Goal: Task Accomplishment & Management: Manage account settings

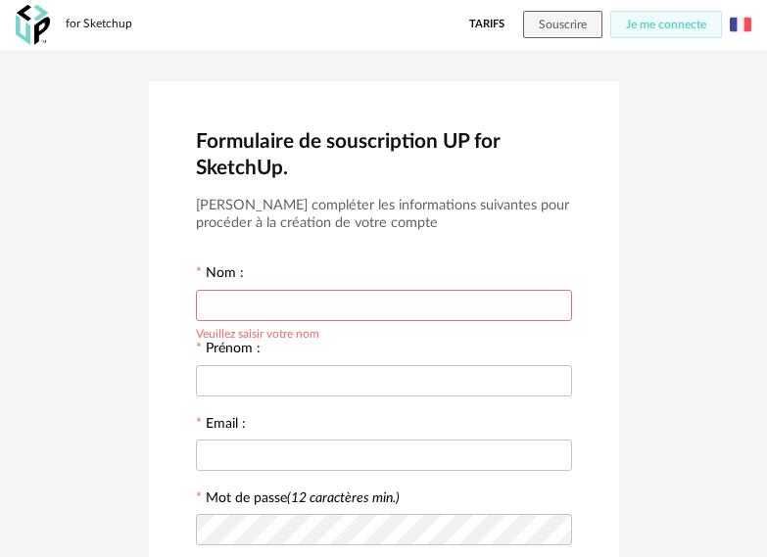
click at [492, 17] on link "Tarifs" at bounding box center [486, 24] width 35 height 27
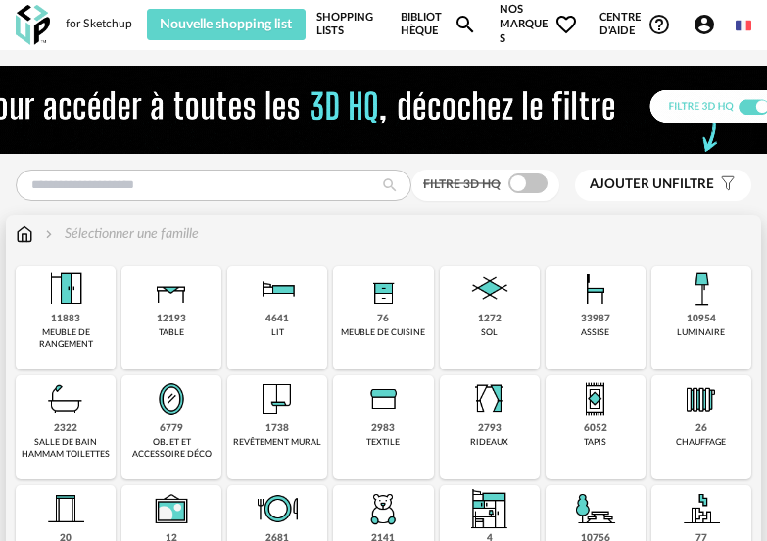
drag, startPoint x: 0, startPoint y: 0, endPoint x: 779, endPoint y: 555, distance: 956.1
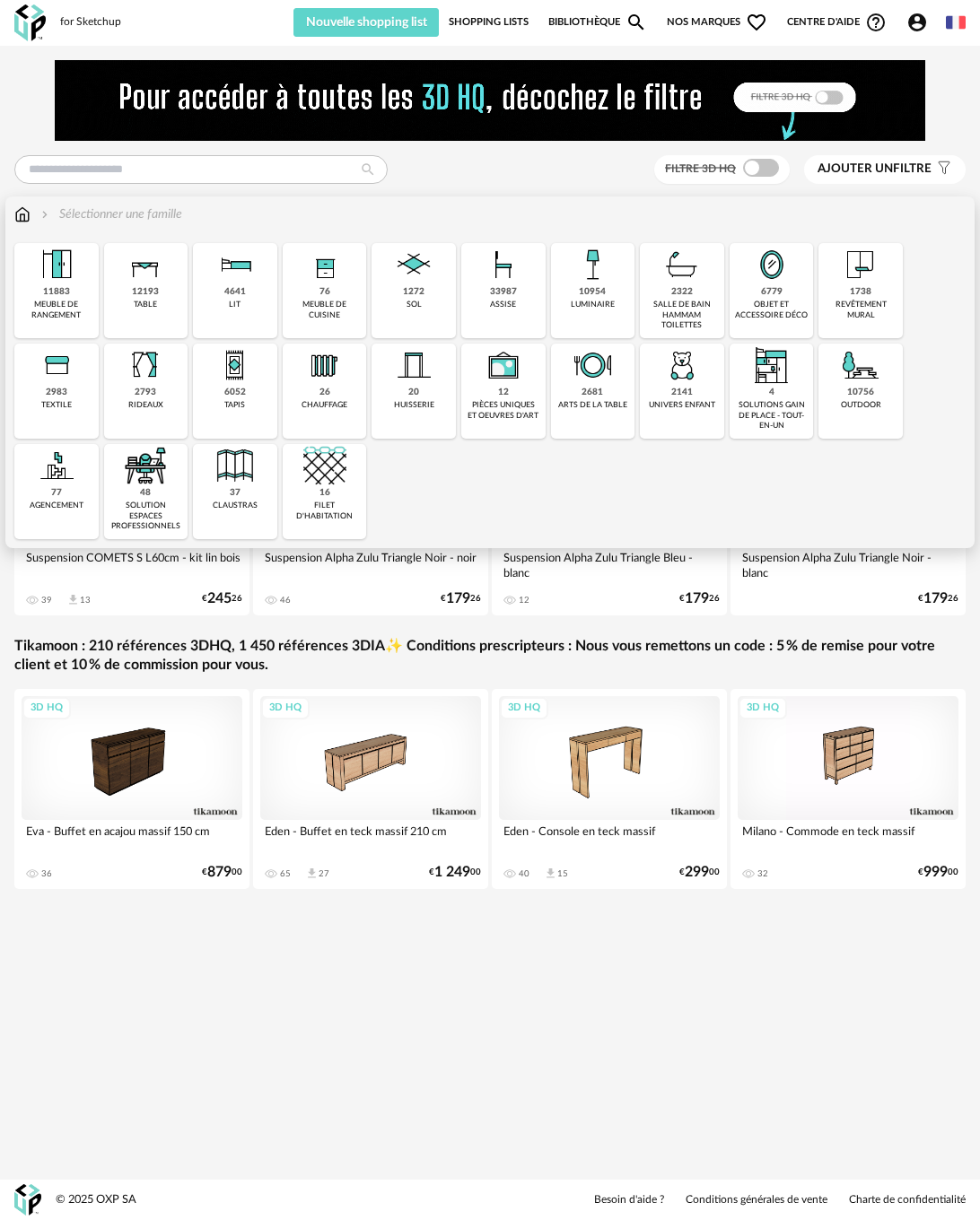
click at [336, 265] on img at bounding box center [324, 264] width 43 height 43
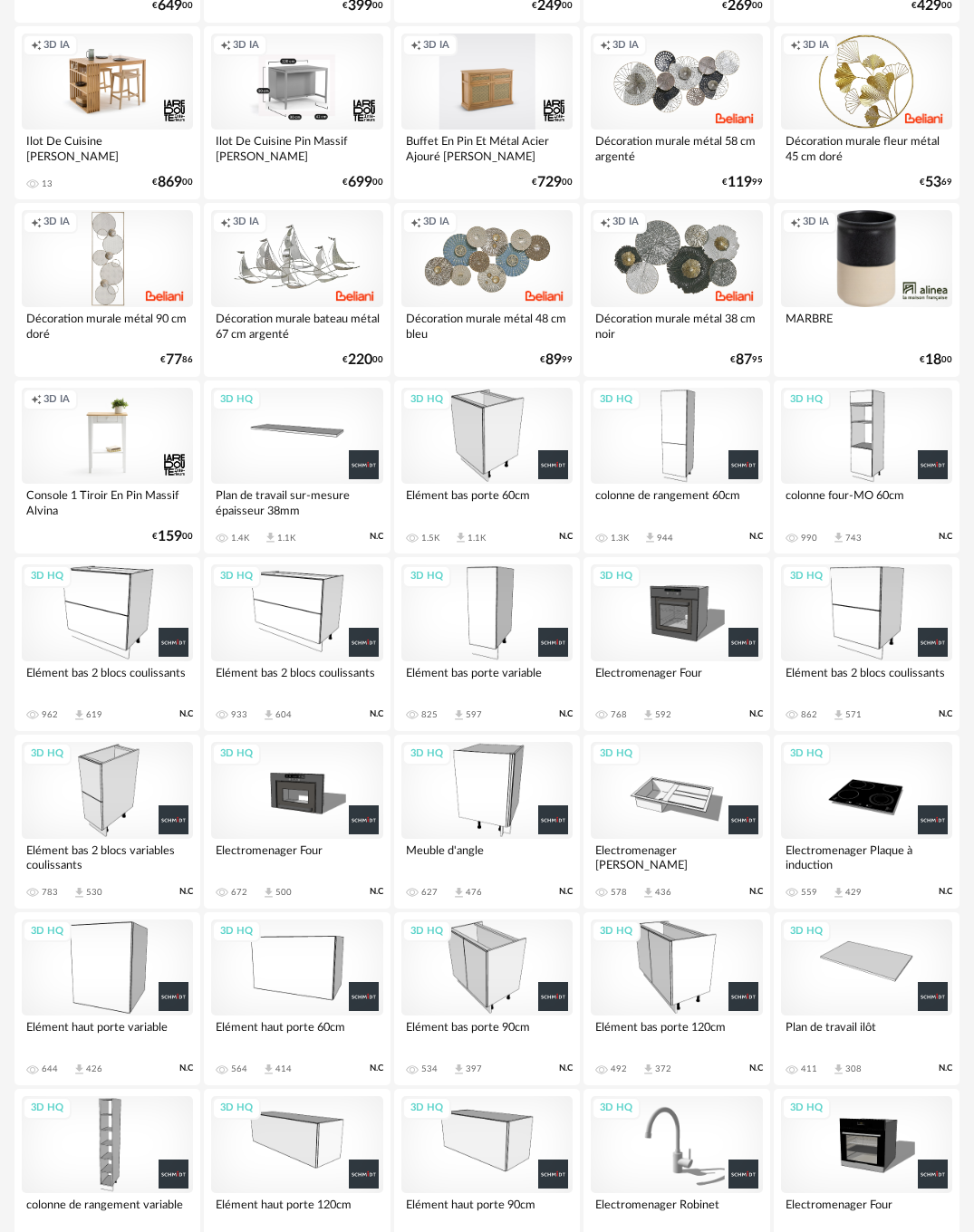
scroll to position [906, 0]
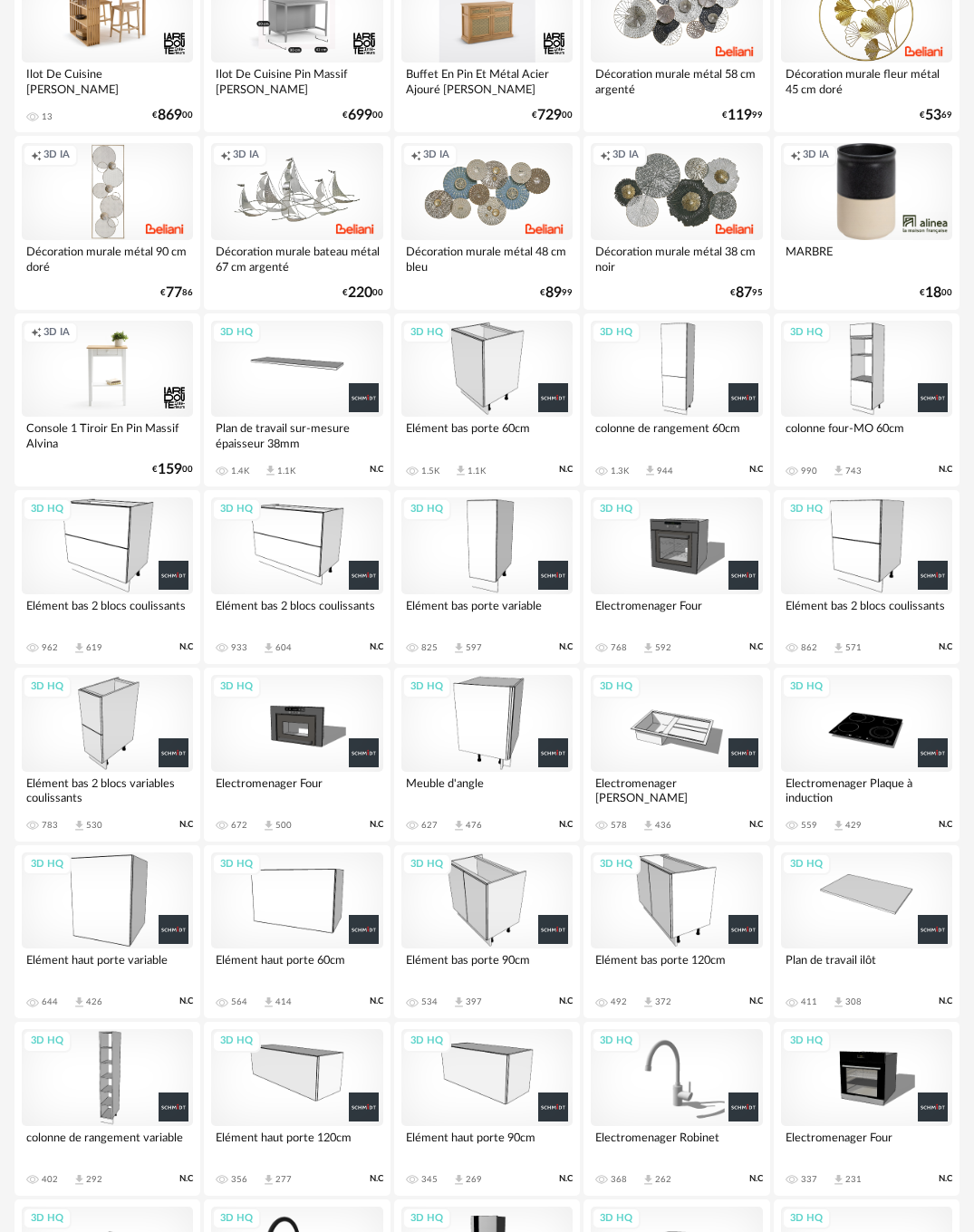
click at [142, 514] on div "3D HQ" at bounding box center [107, 546] width 171 height 97
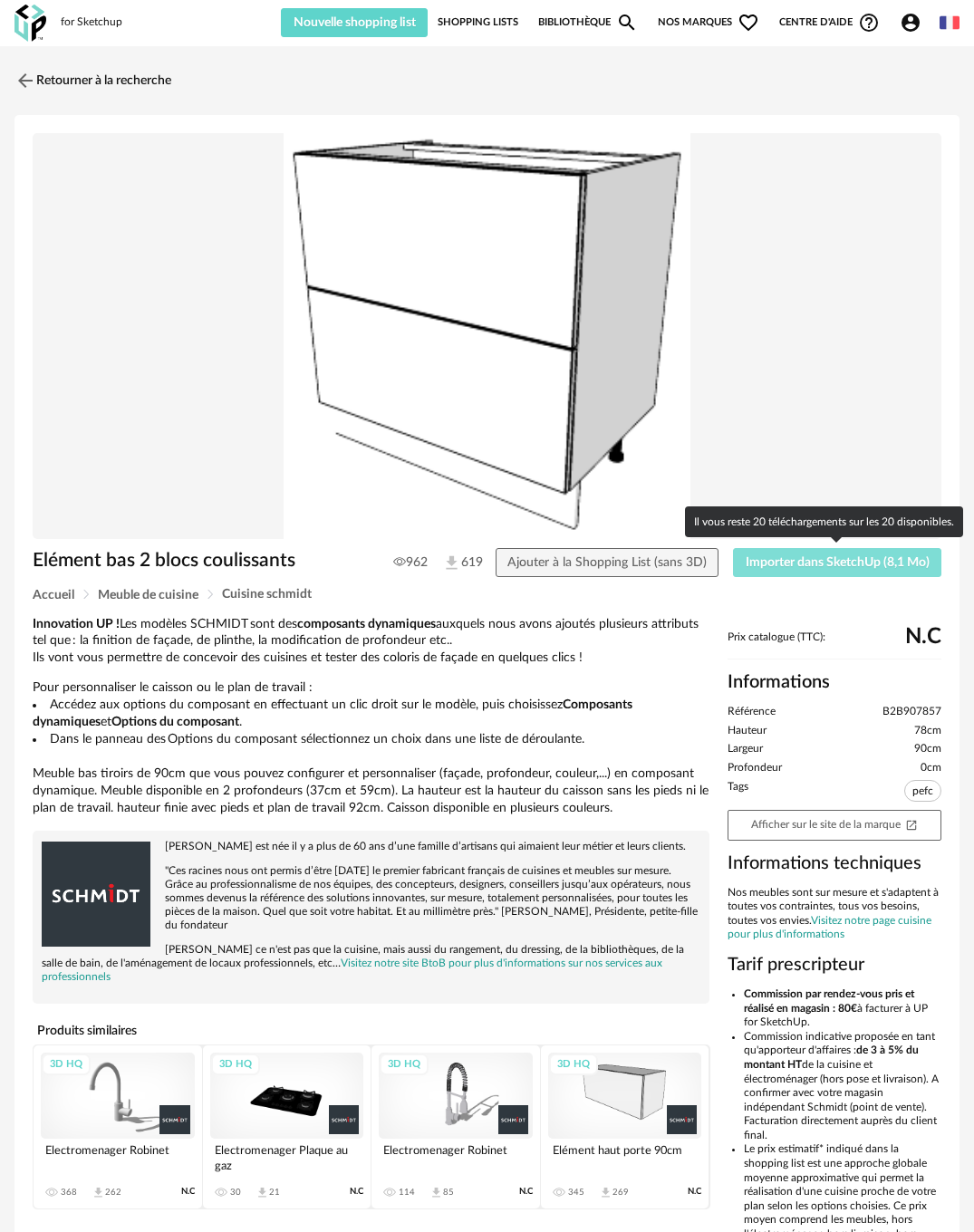
click at [724, 514] on span "Importer dans SketchUp (8,1 Mo)" at bounding box center [837, 563] width 184 height 13
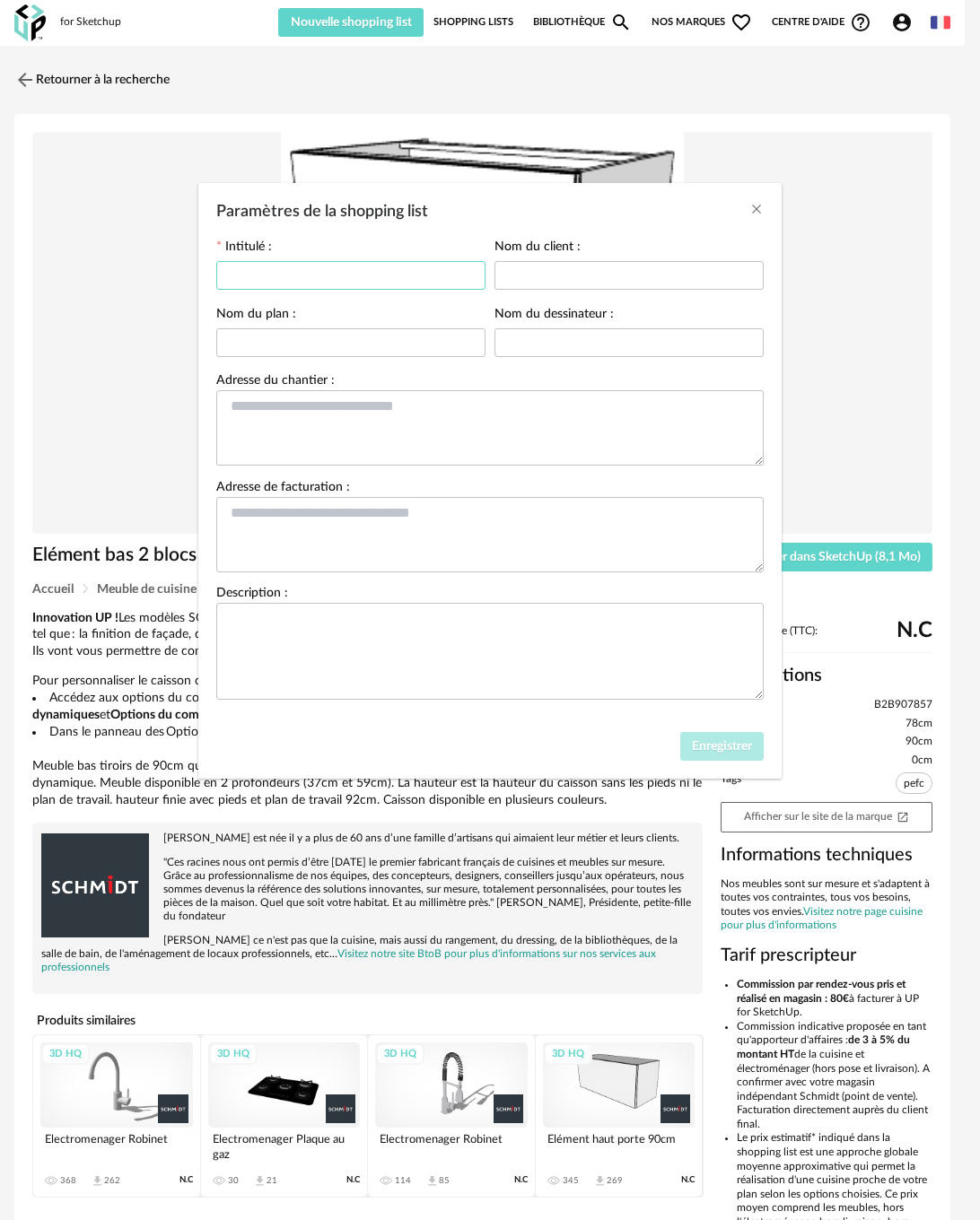
click at [385, 275] on input "Paramètres de la shopping list" at bounding box center [351, 275] width 269 height 28
type input "*****"
click at [717, 509] on span "Enregistrer" at bounding box center [722, 746] width 60 height 13
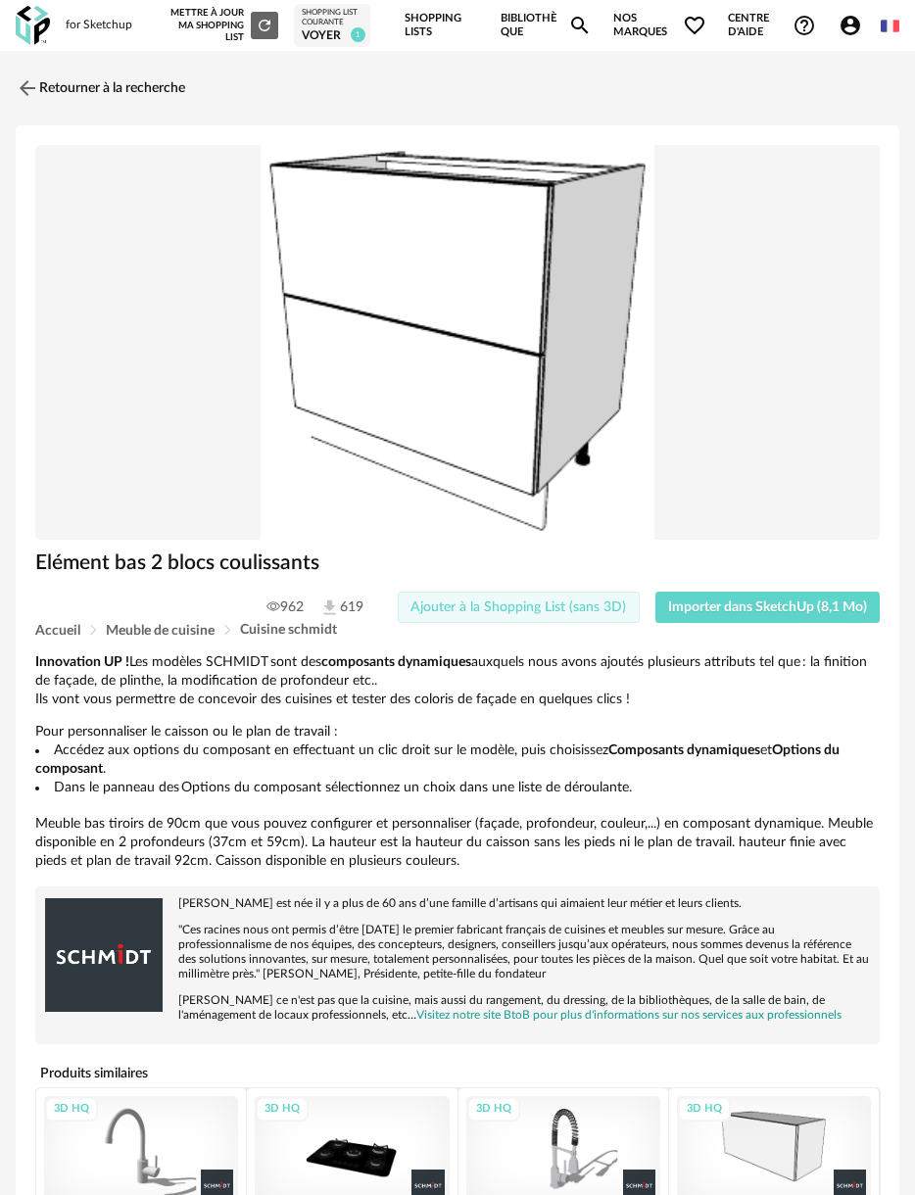
click at [486, 556] on span "Ajouter à la Shopping List (sans 3D)" at bounding box center [518, 608] width 216 height 14
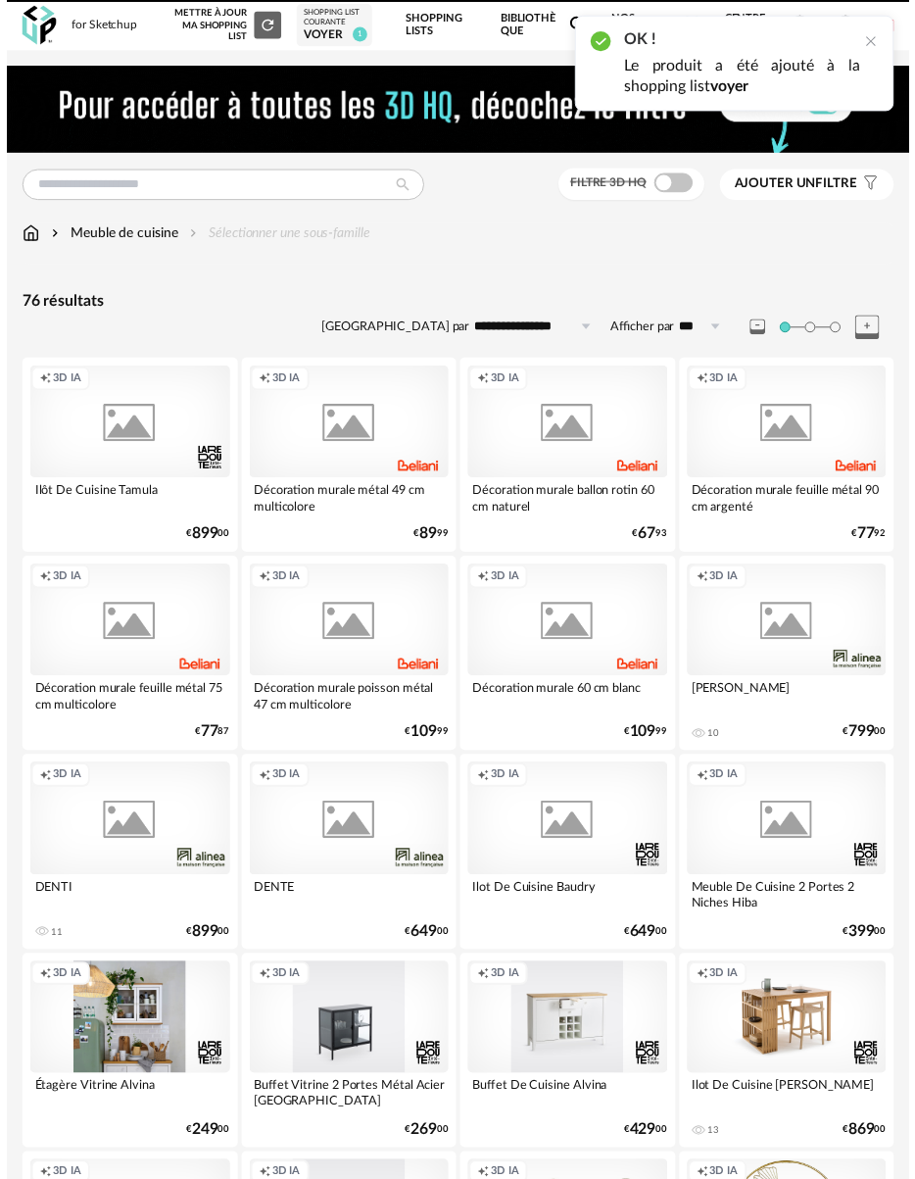
scroll to position [1047, 0]
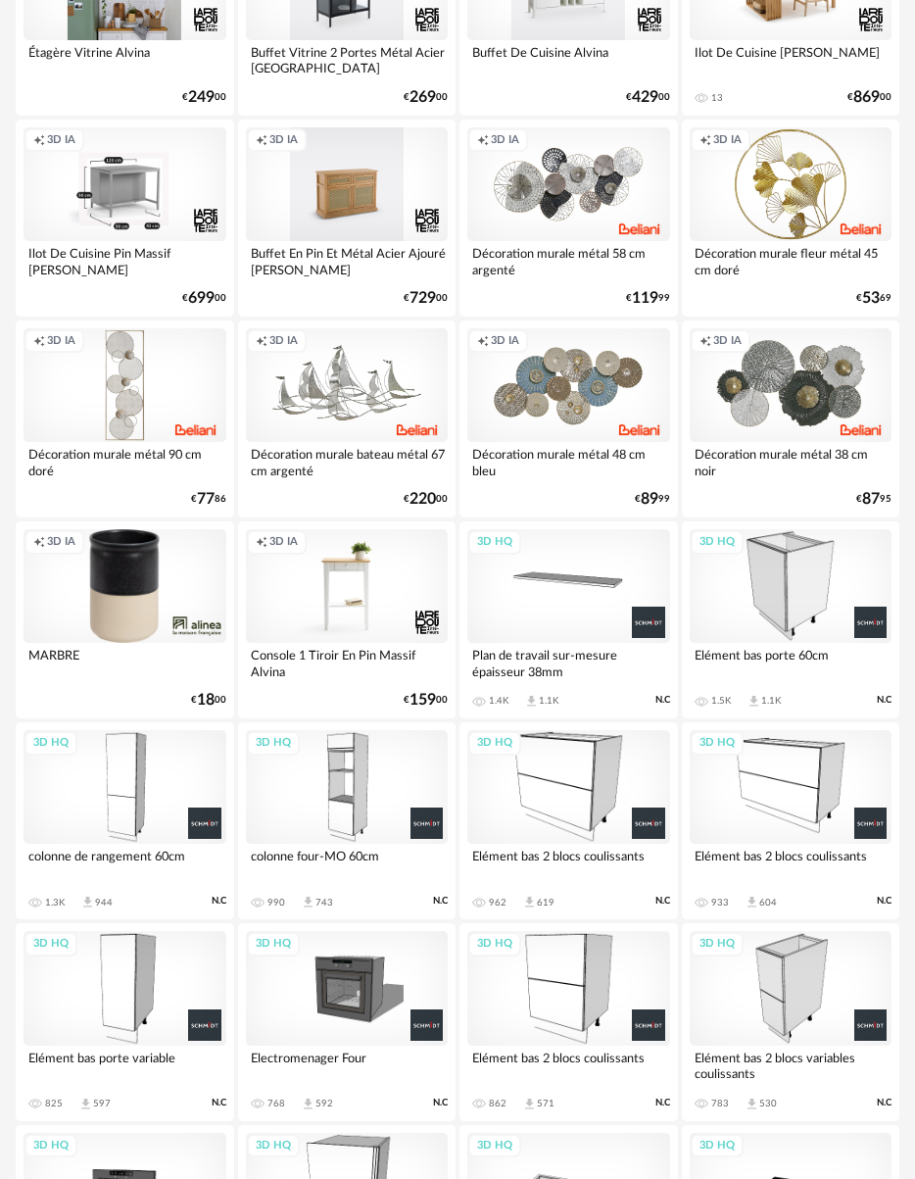
click at [369, 556] on div "3D HQ" at bounding box center [347, 787] width 203 height 114
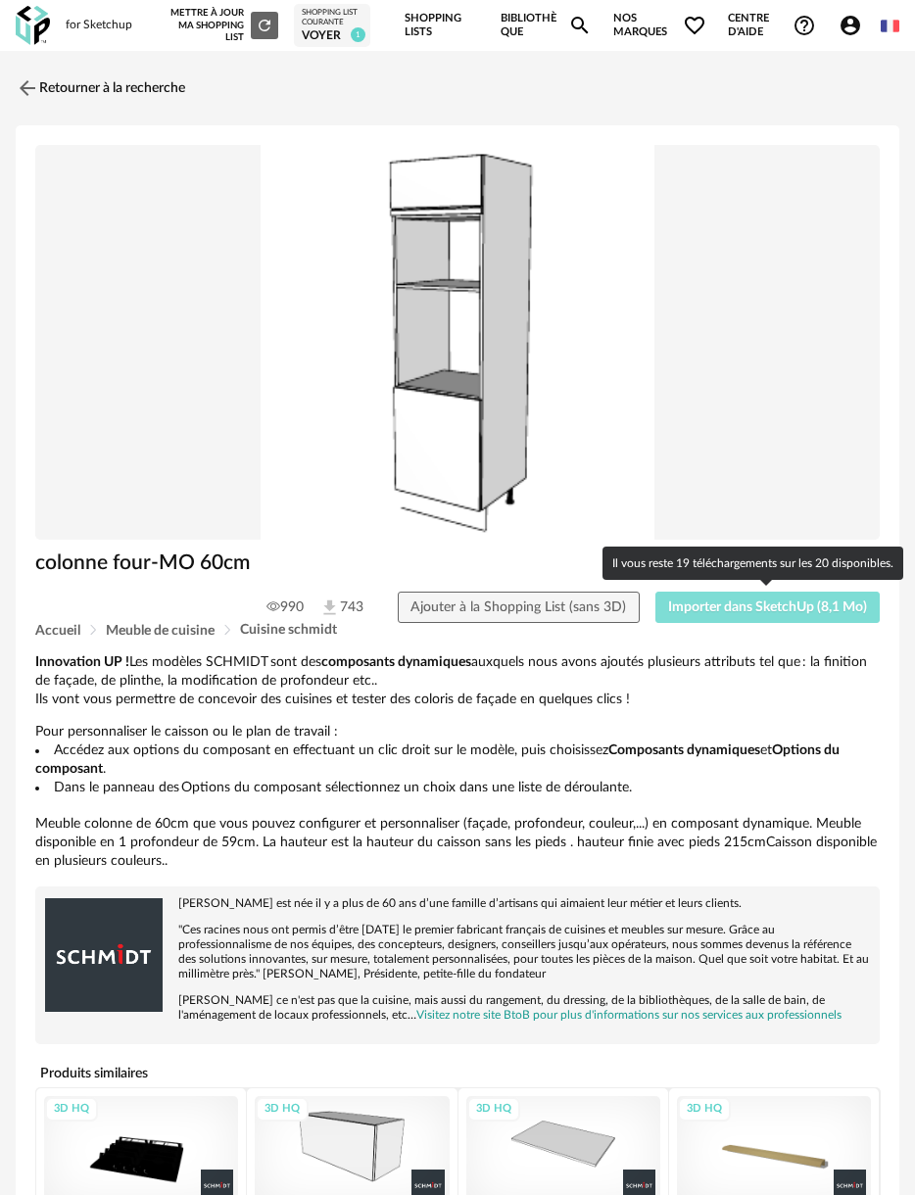
click at [752, 556] on button "Importer dans SketchUp (8,1 Mo)" at bounding box center [767, 607] width 225 height 31
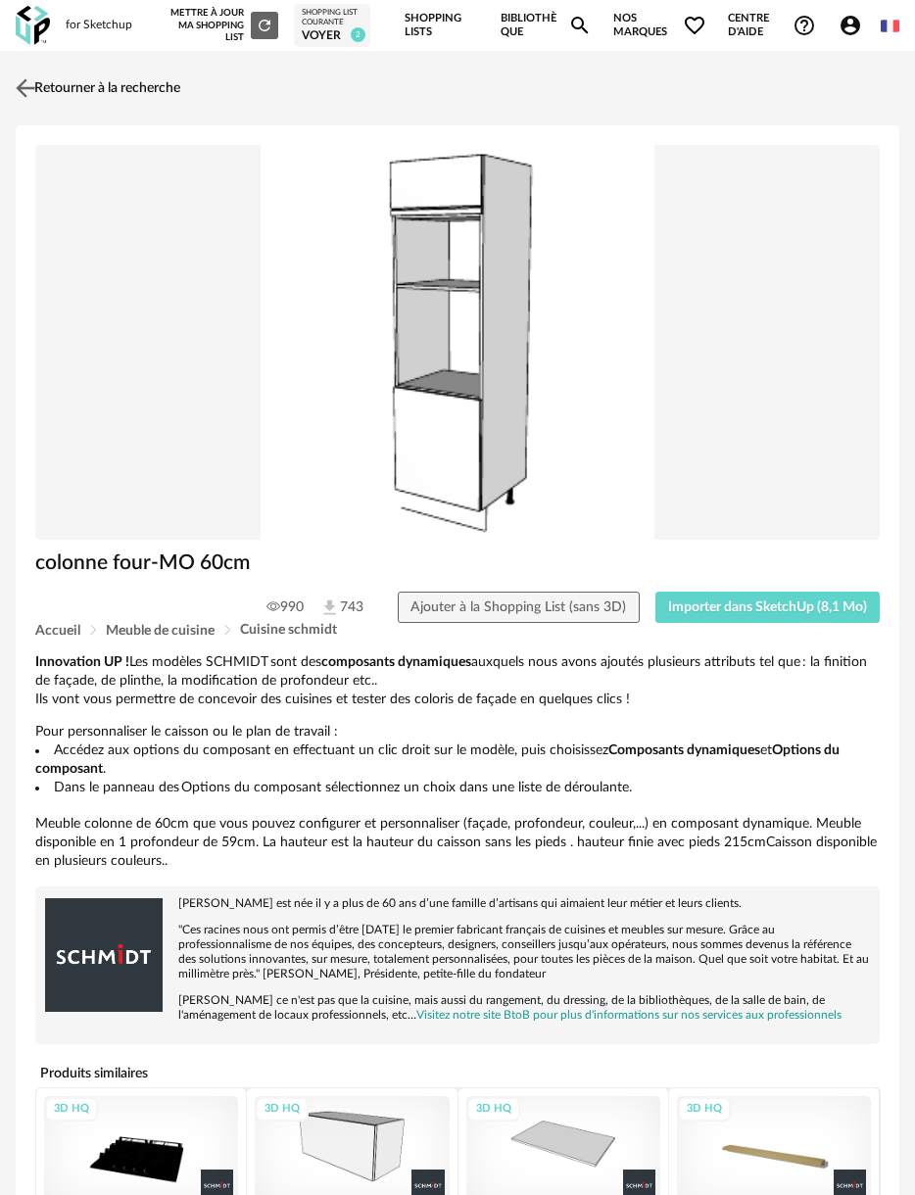
click at [26, 88] on img at bounding box center [26, 88] width 28 height 28
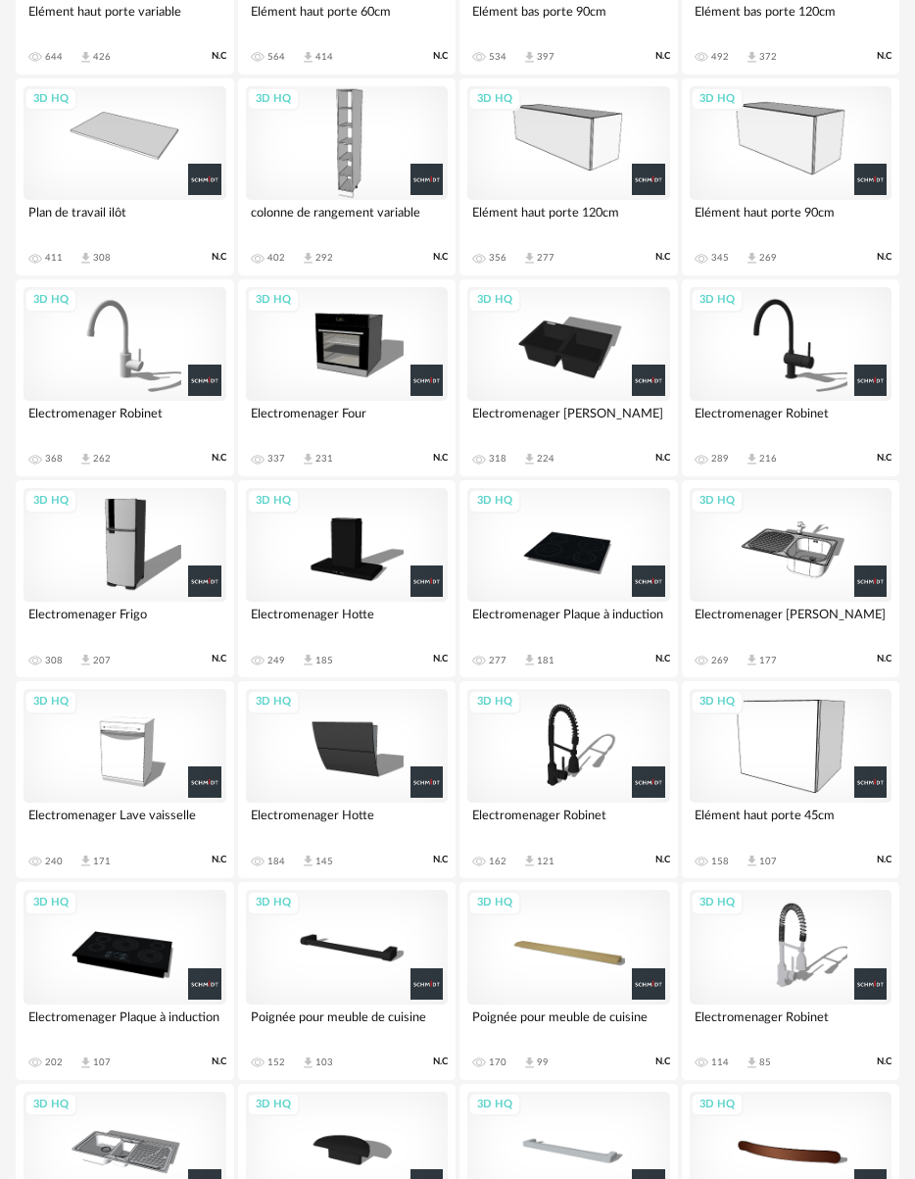
scroll to position [2486, 0]
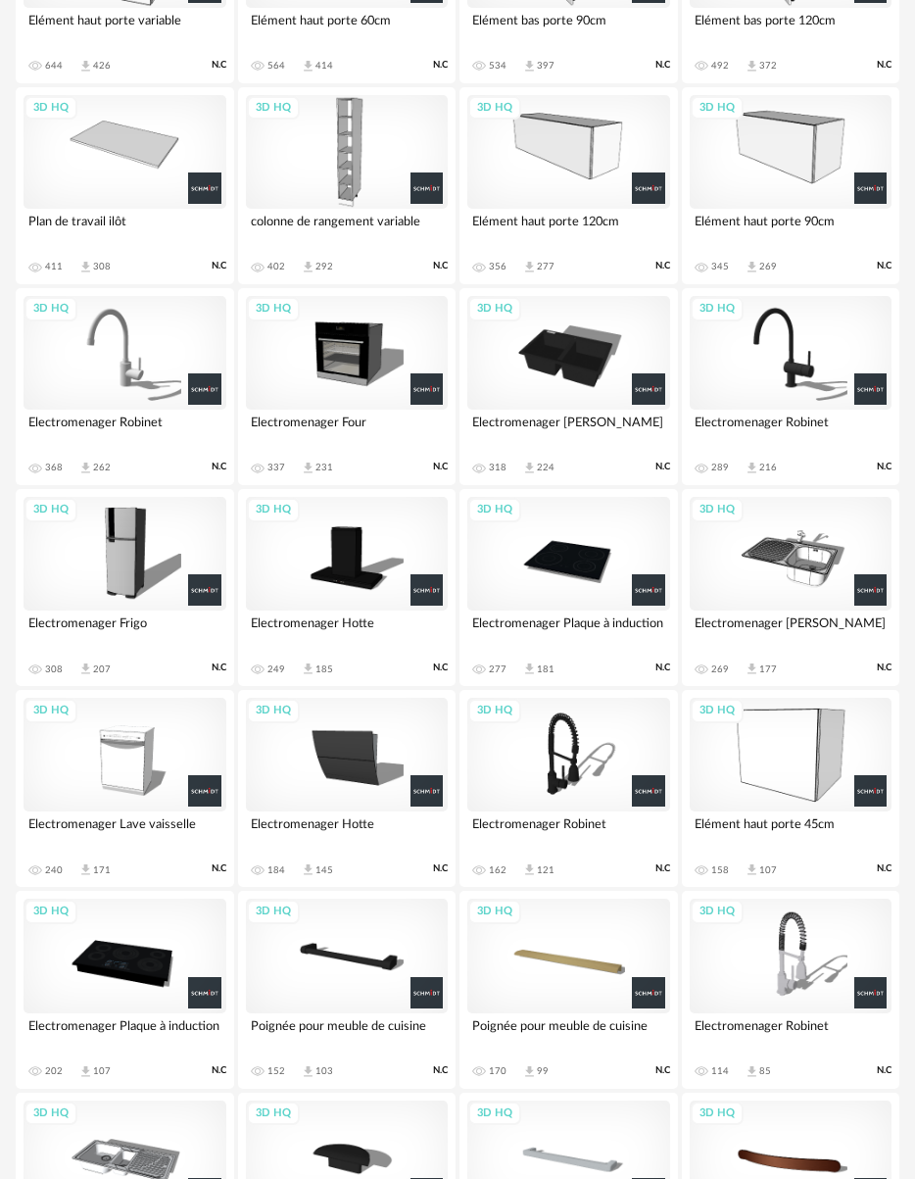
click at [357, 349] on div "3D HQ" at bounding box center [347, 353] width 203 height 114
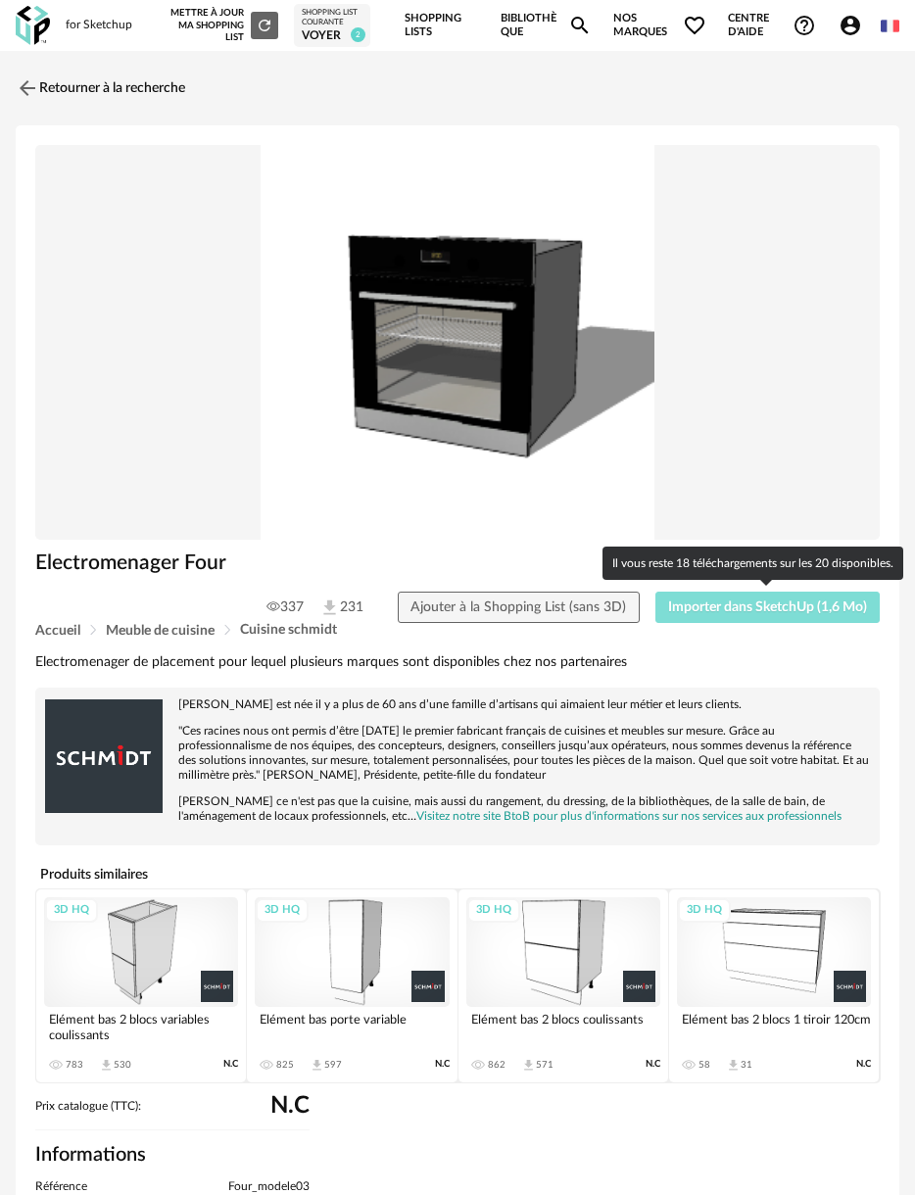
click at [783, 556] on span "Importer dans SketchUp (1,6 Mo)" at bounding box center [767, 608] width 199 height 14
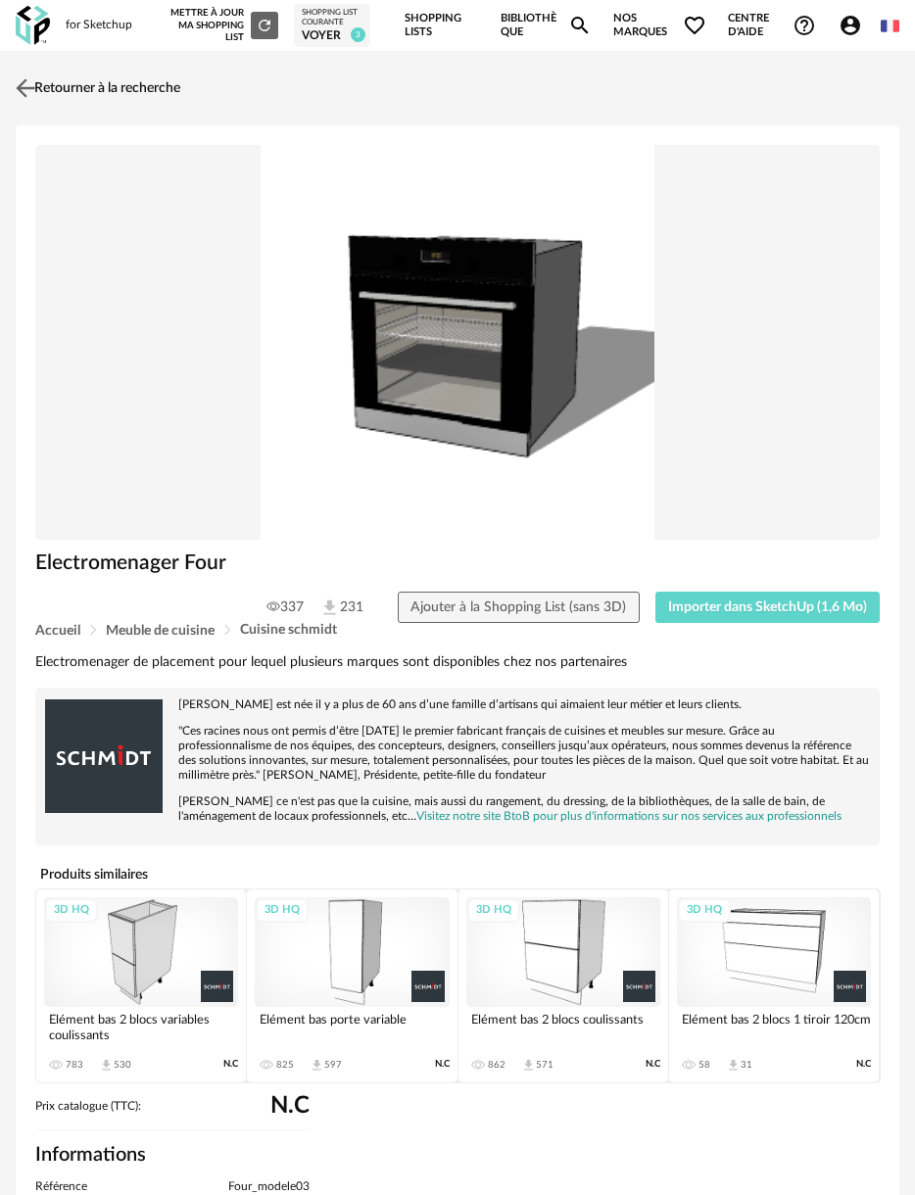
click at [27, 83] on img at bounding box center [26, 88] width 28 height 28
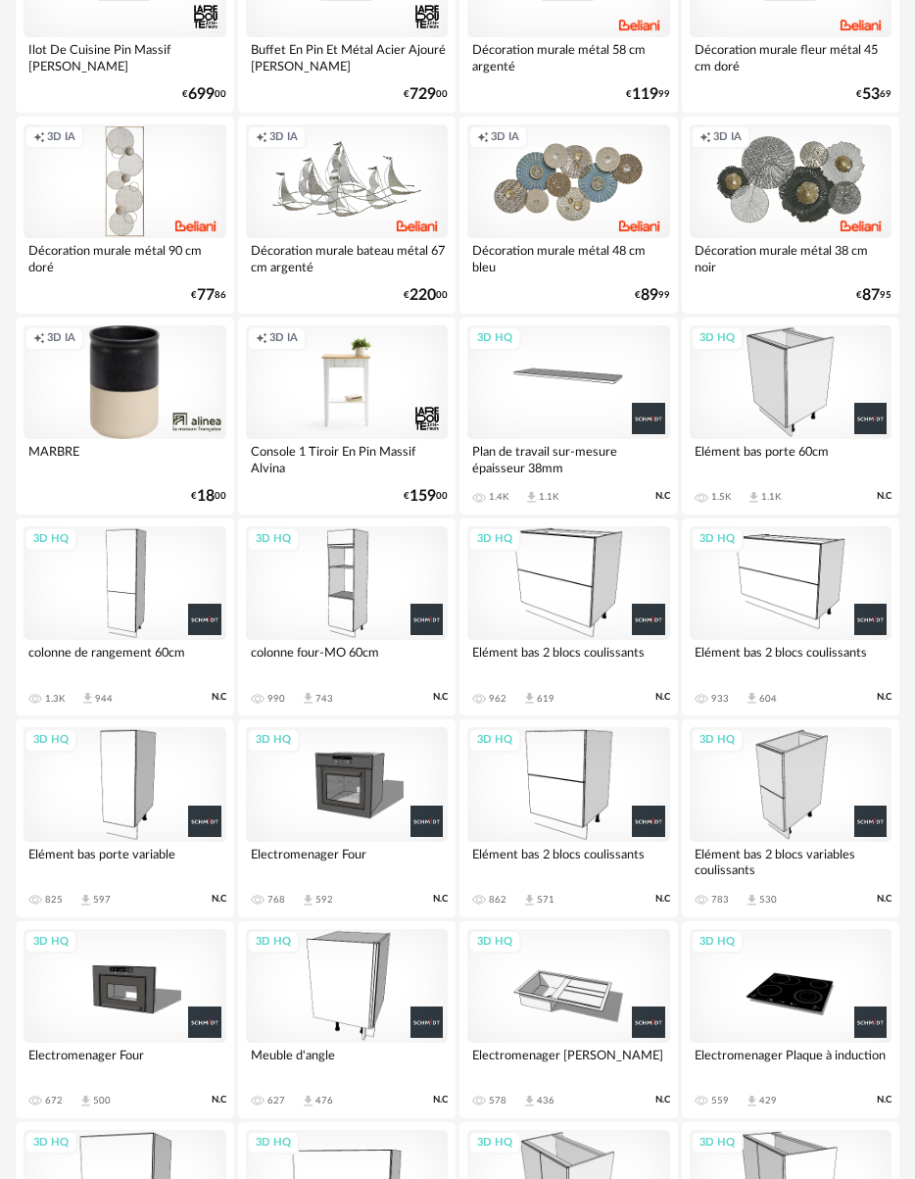
scroll to position [1217, 0]
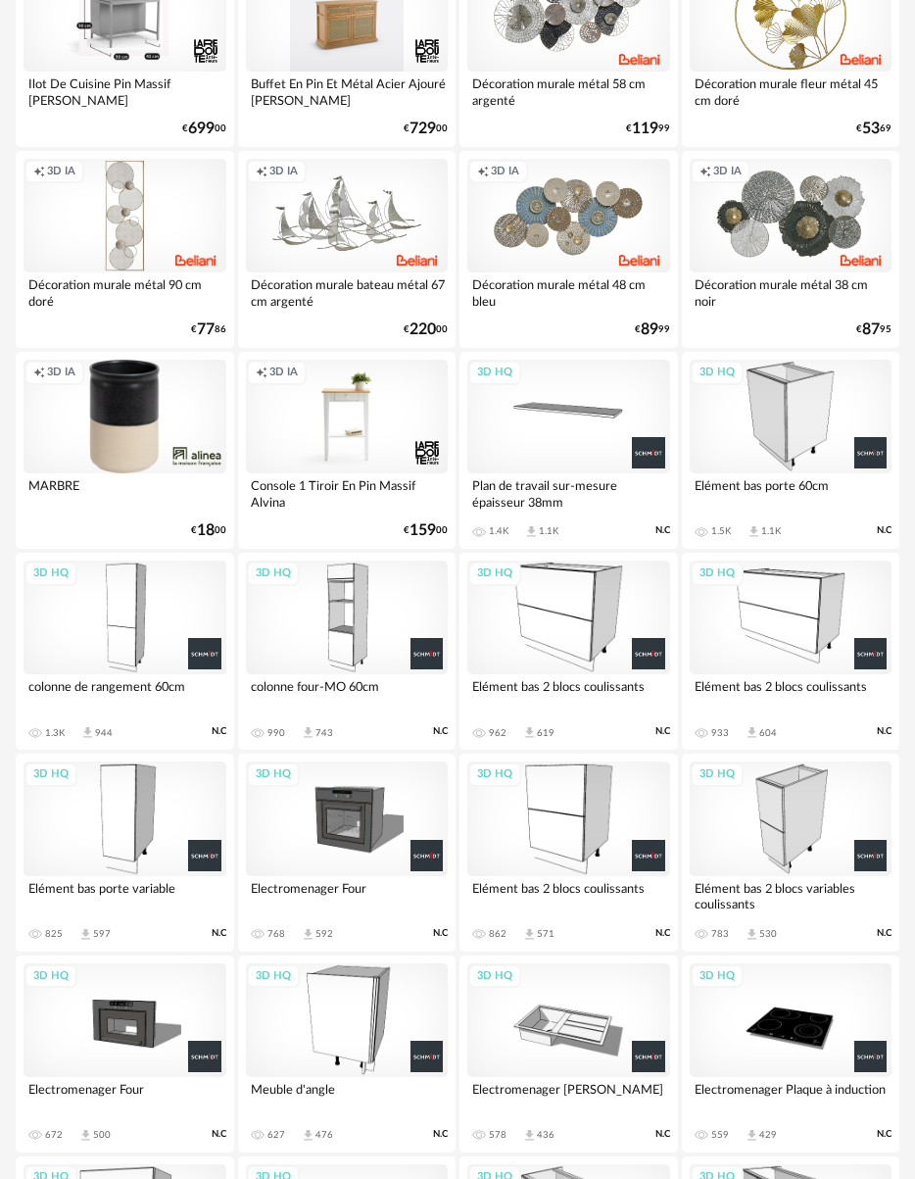
click at [570, 556] on div "3D HQ" at bounding box center [568, 617] width 203 height 114
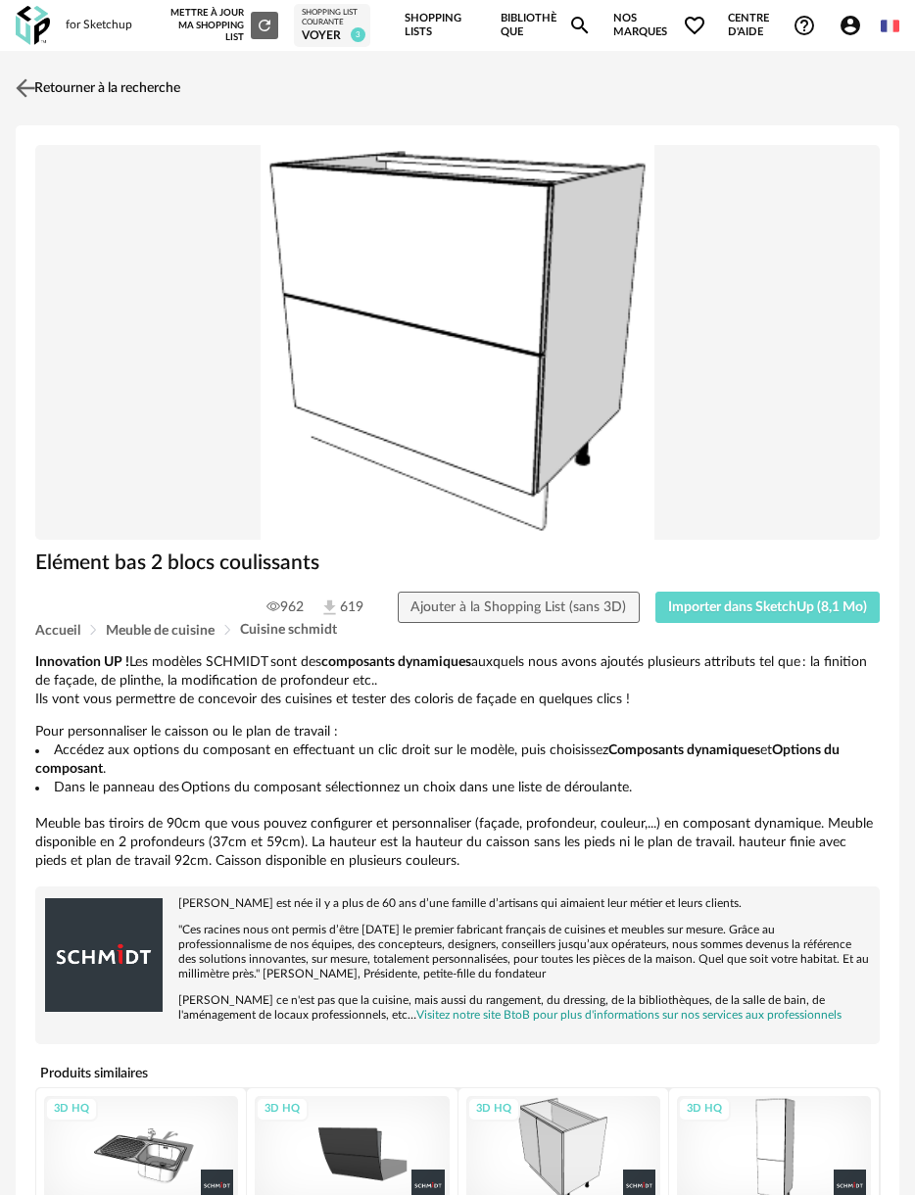
click at [38, 100] on img at bounding box center [26, 88] width 28 height 28
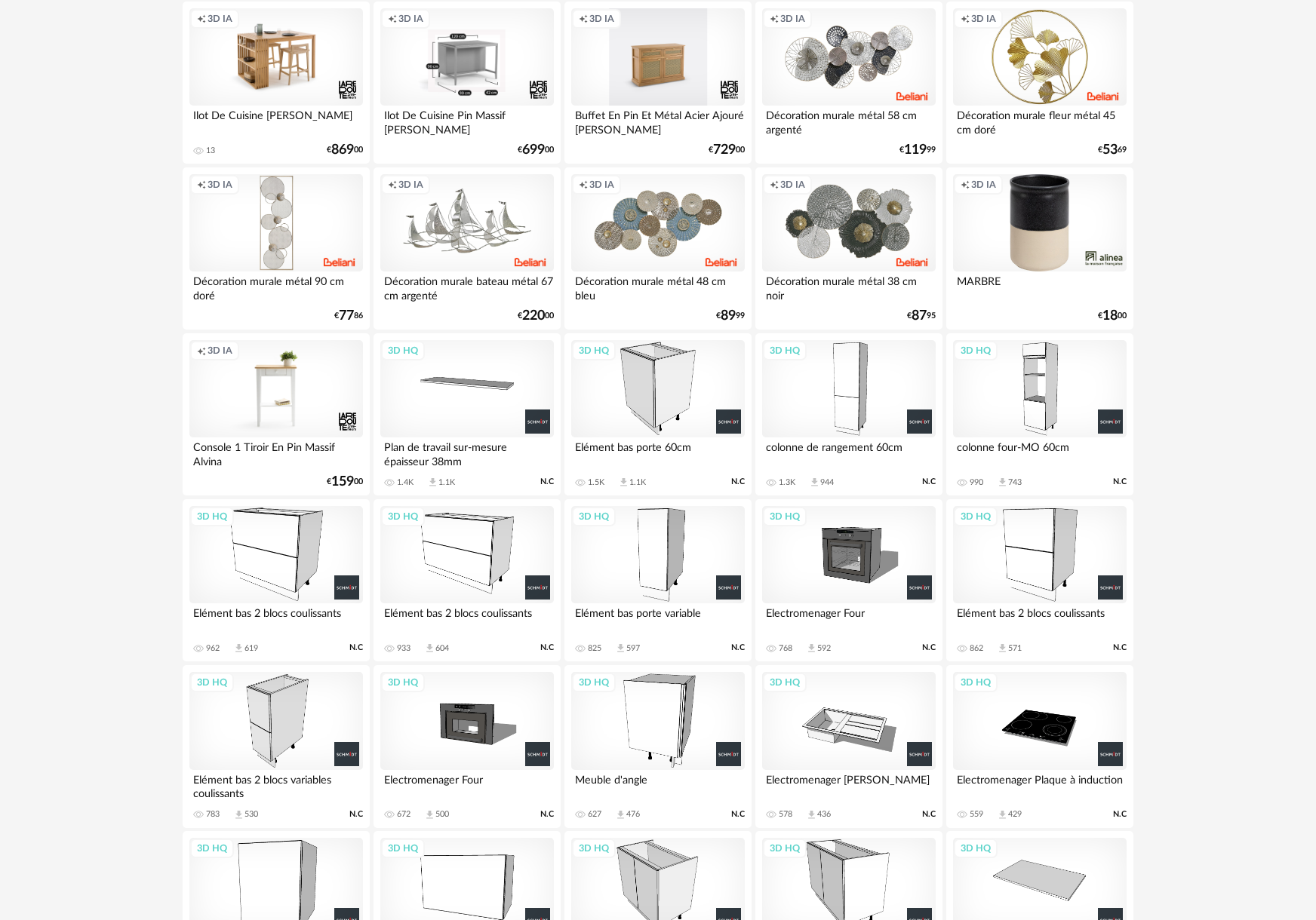
scroll to position [720, 0]
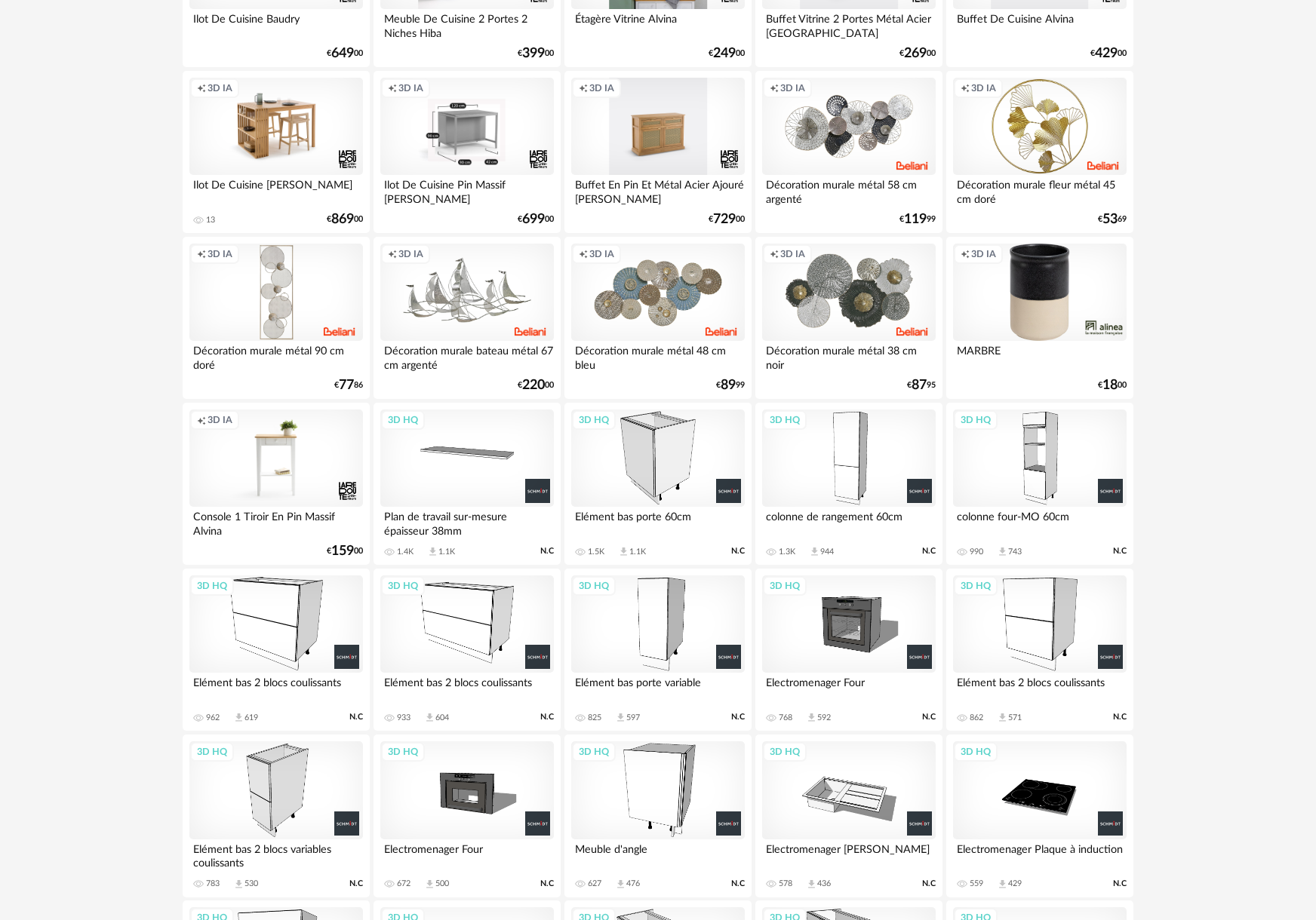
click at [481, 428] on div "3D HQ" at bounding box center [467, 458] width 173 height 98
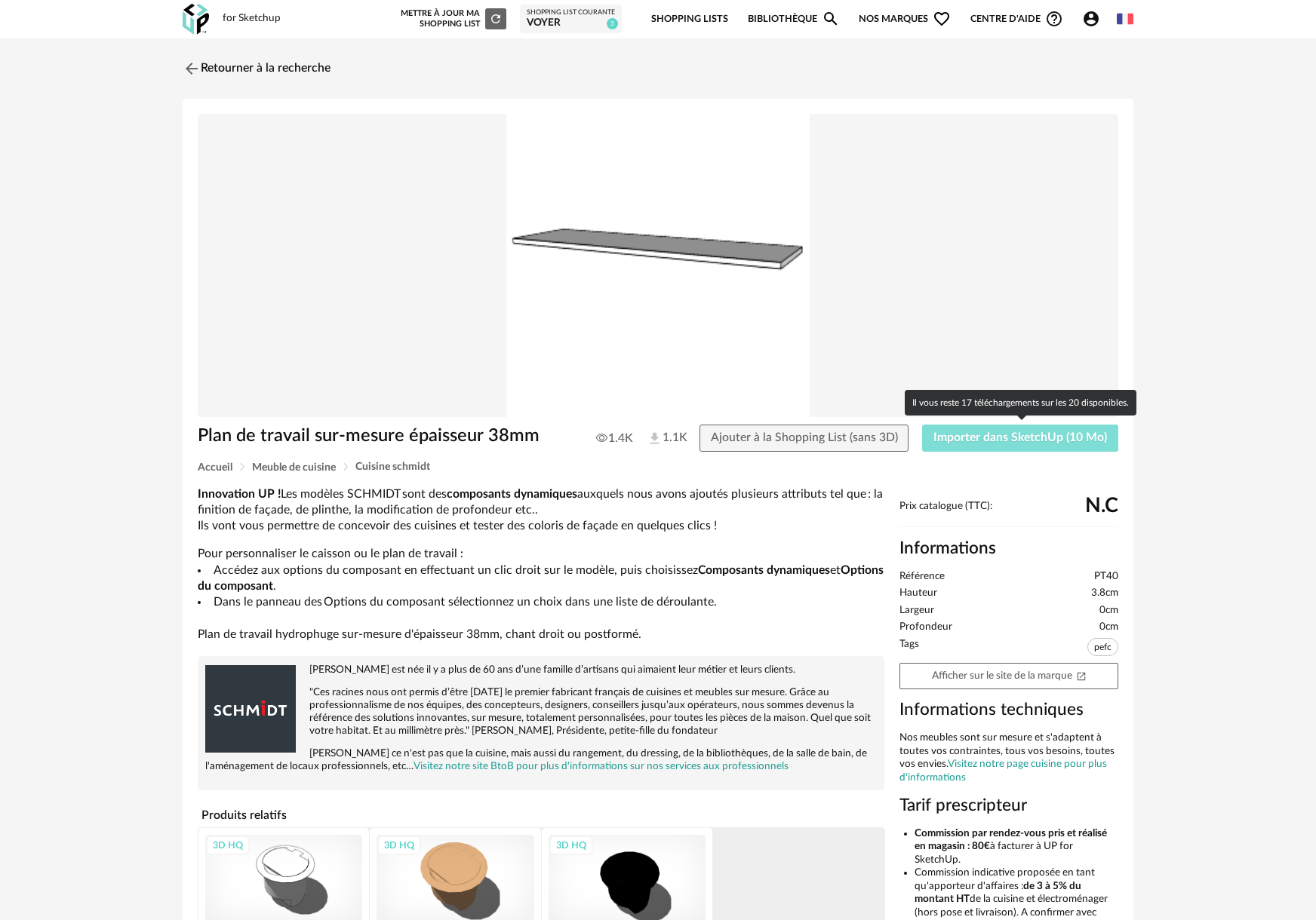
click at [603, 428] on span "Importer dans SketchUp (10 Mo)" at bounding box center [1020, 437] width 173 height 12
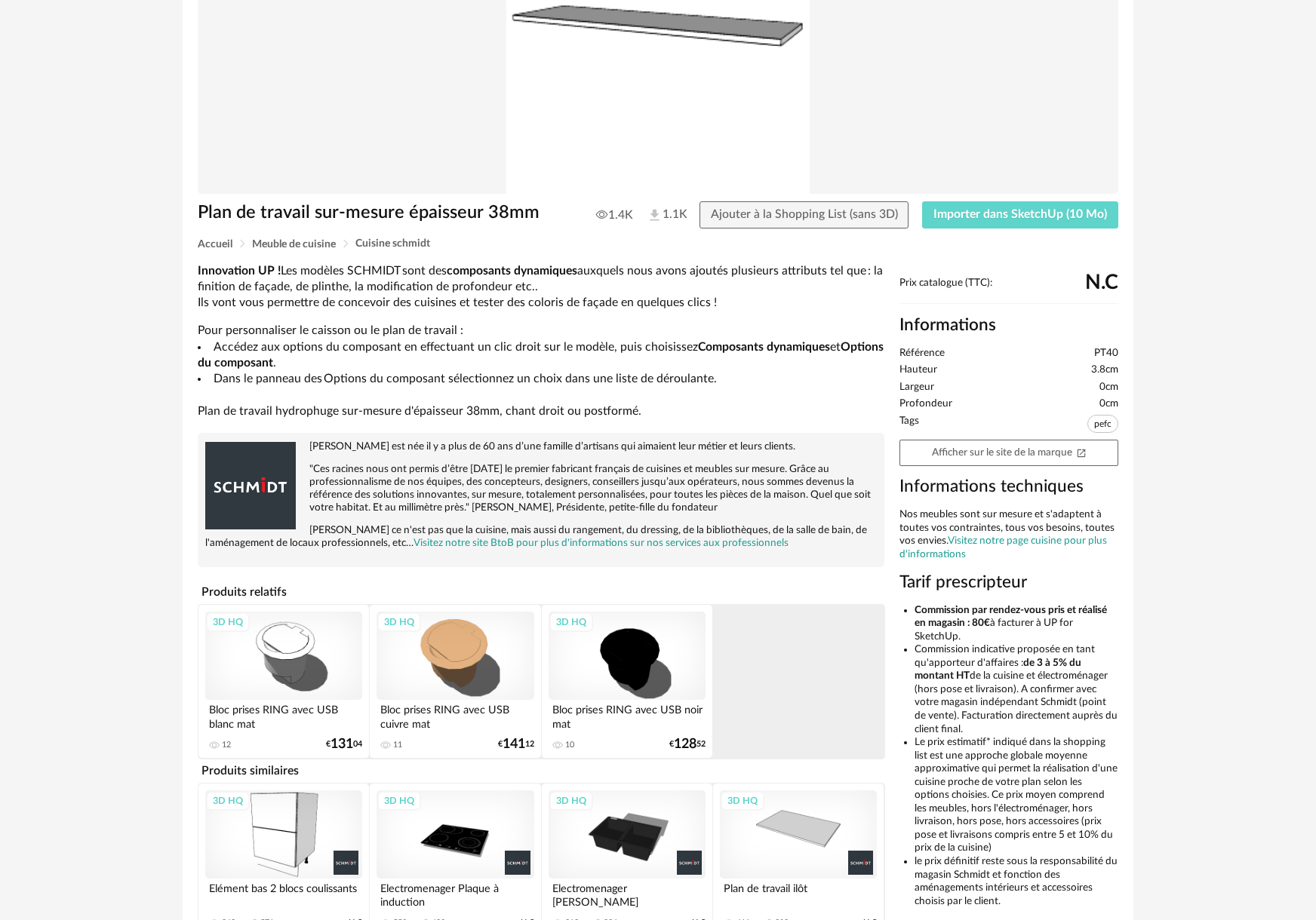
scroll to position [316, 0]
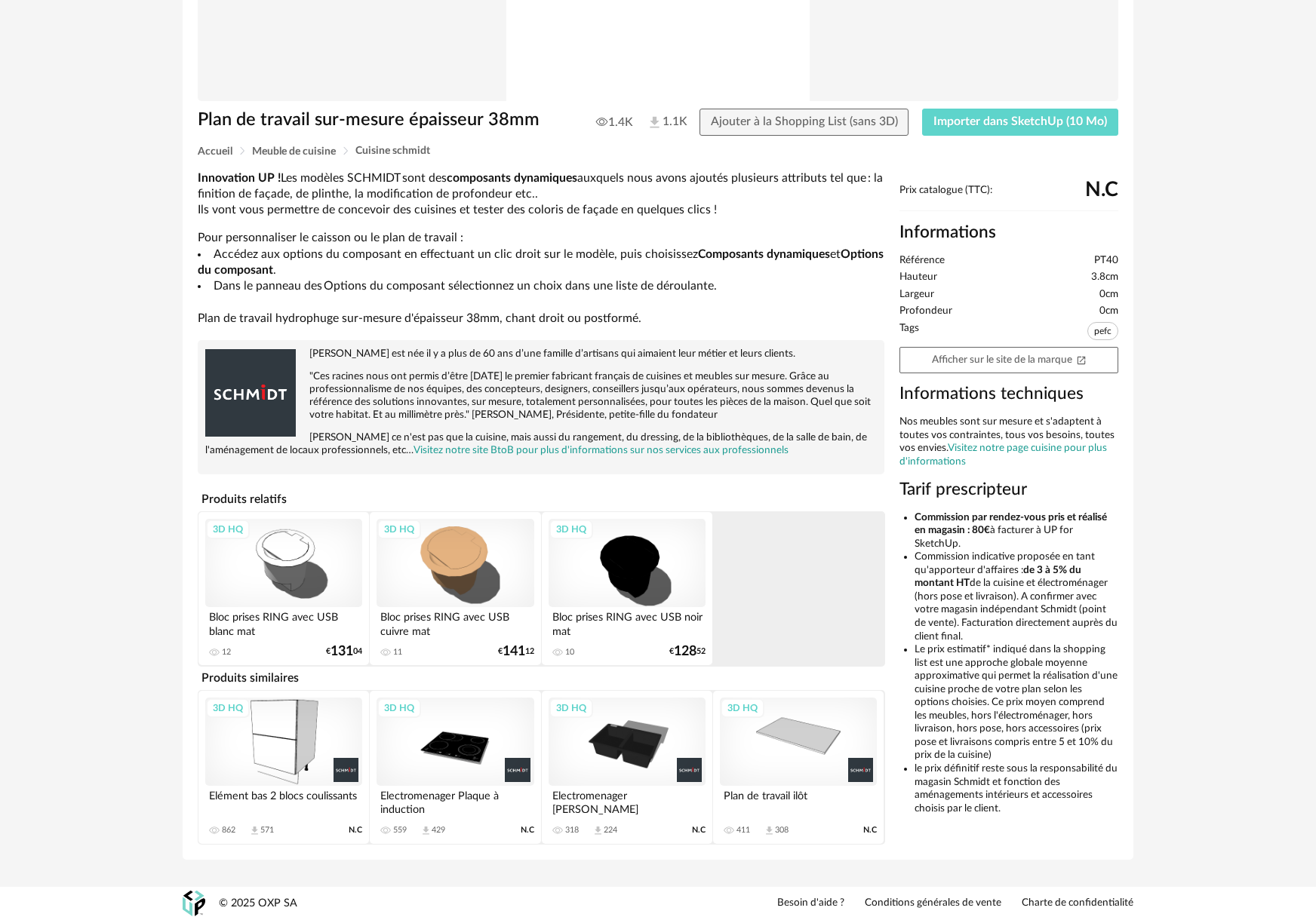
click at [603, 428] on div "3D HQ" at bounding box center [627, 741] width 157 height 89
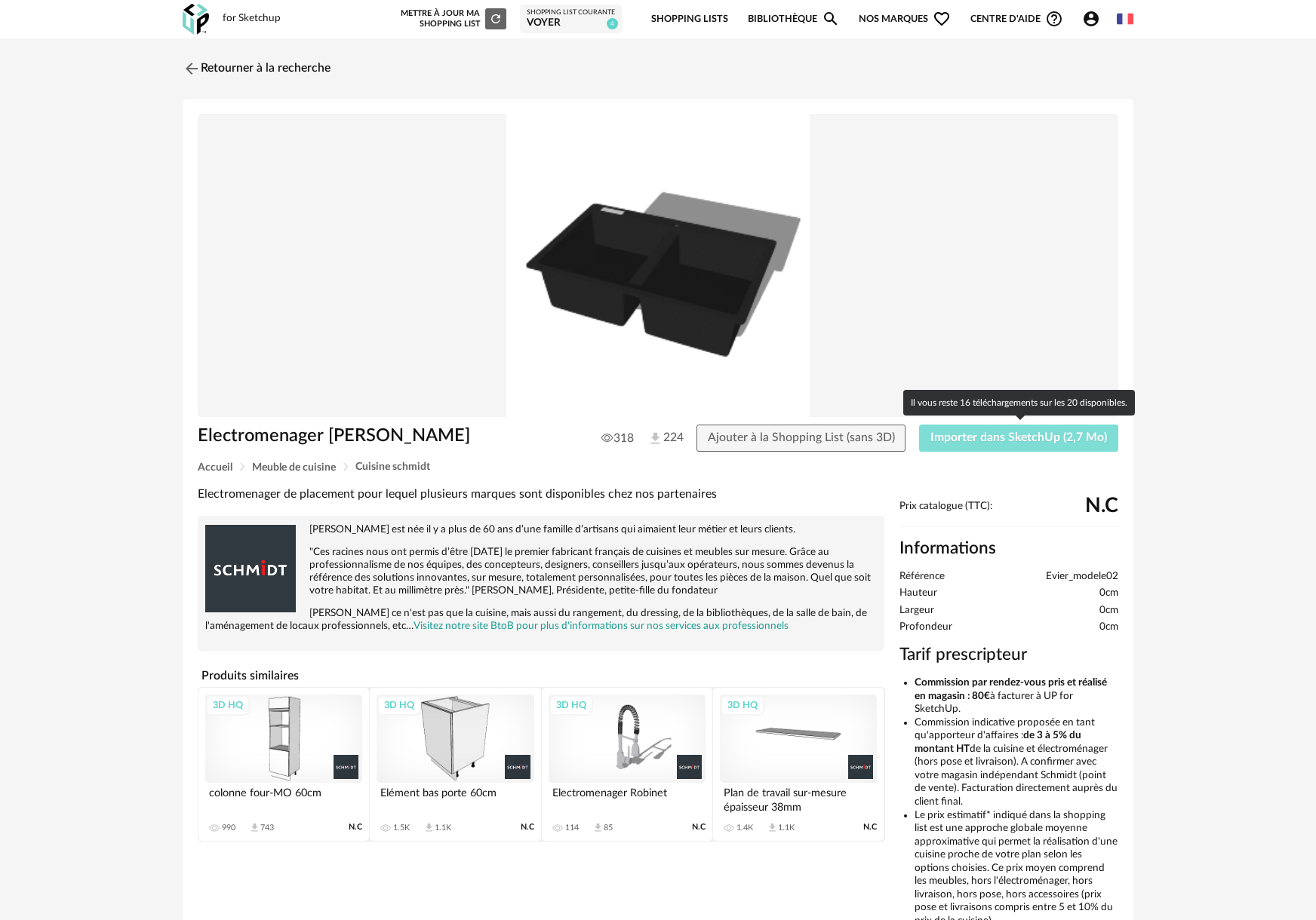
click at [603, 428] on span "Importer dans SketchUp (2,7 Mo)" at bounding box center [1018, 437] width 176 height 12
click at [197, 66] on img at bounding box center [190, 68] width 22 height 22
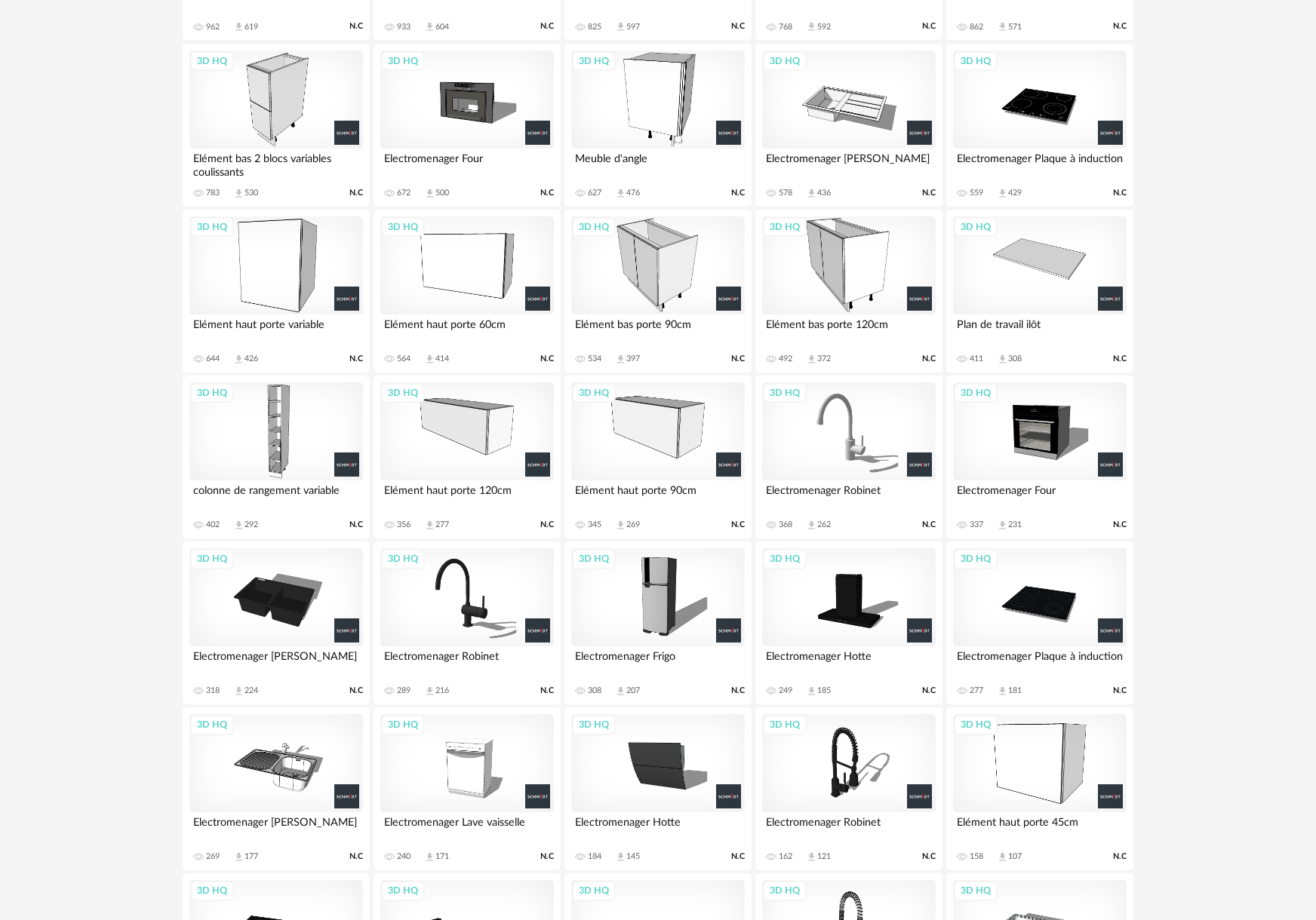
scroll to position [1413, 0]
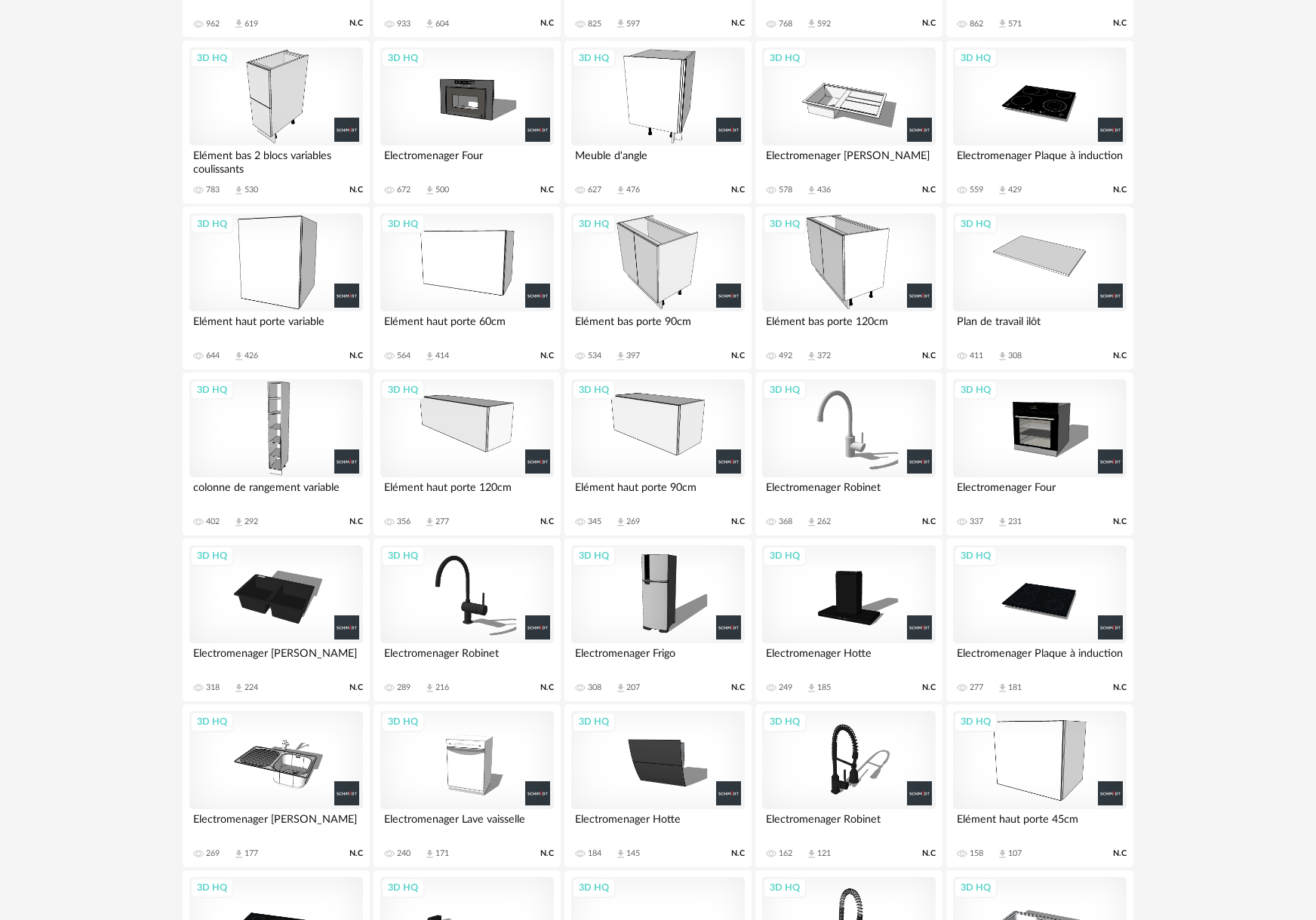
click at [603, 428] on div "3D HQ" at bounding box center [658, 594] width 173 height 98
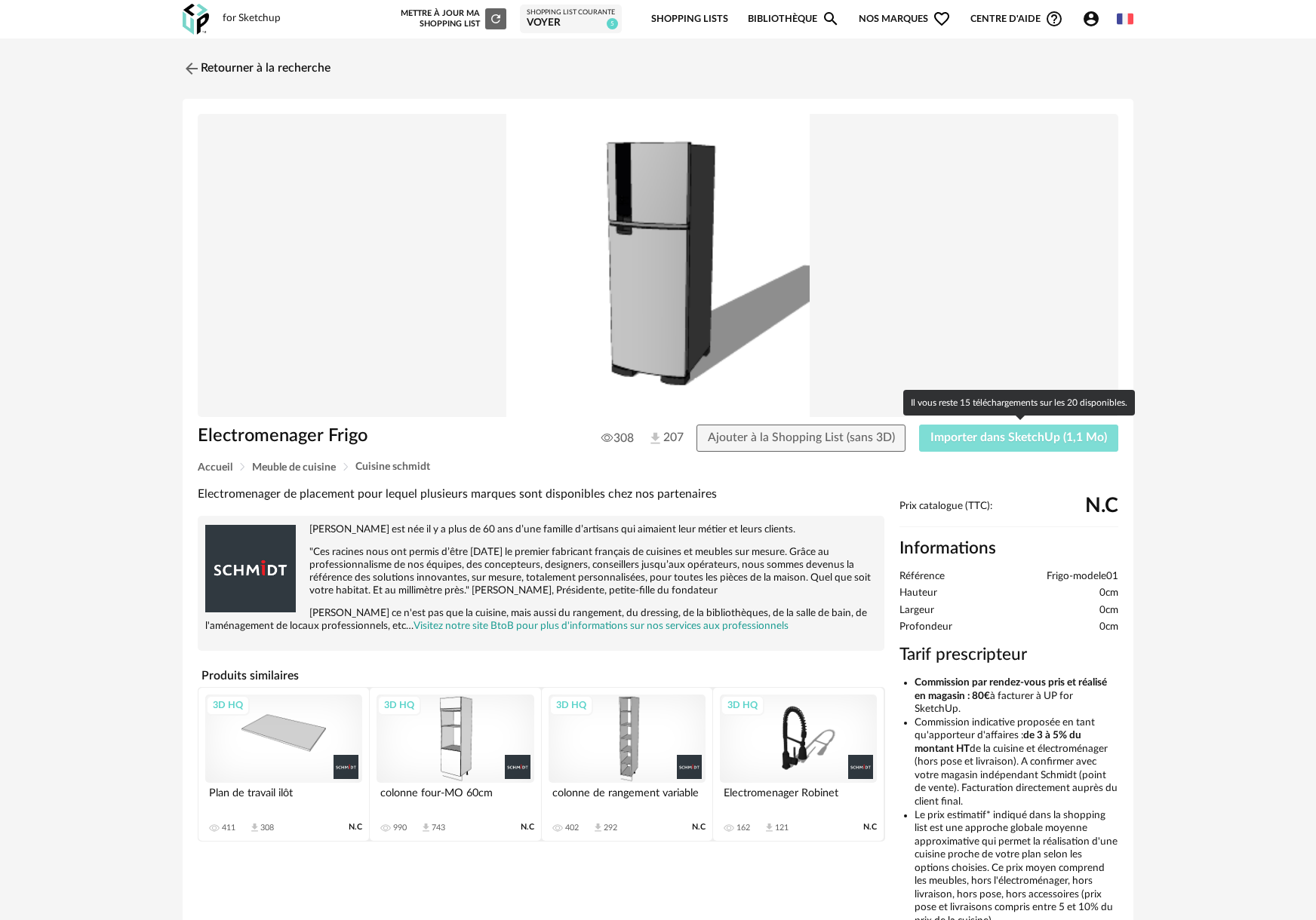
click at [603, 427] on button "Importer dans SketchUp (1,1 Mo)" at bounding box center [1018, 438] width 199 height 27
click at [189, 66] on img at bounding box center [190, 68] width 22 height 22
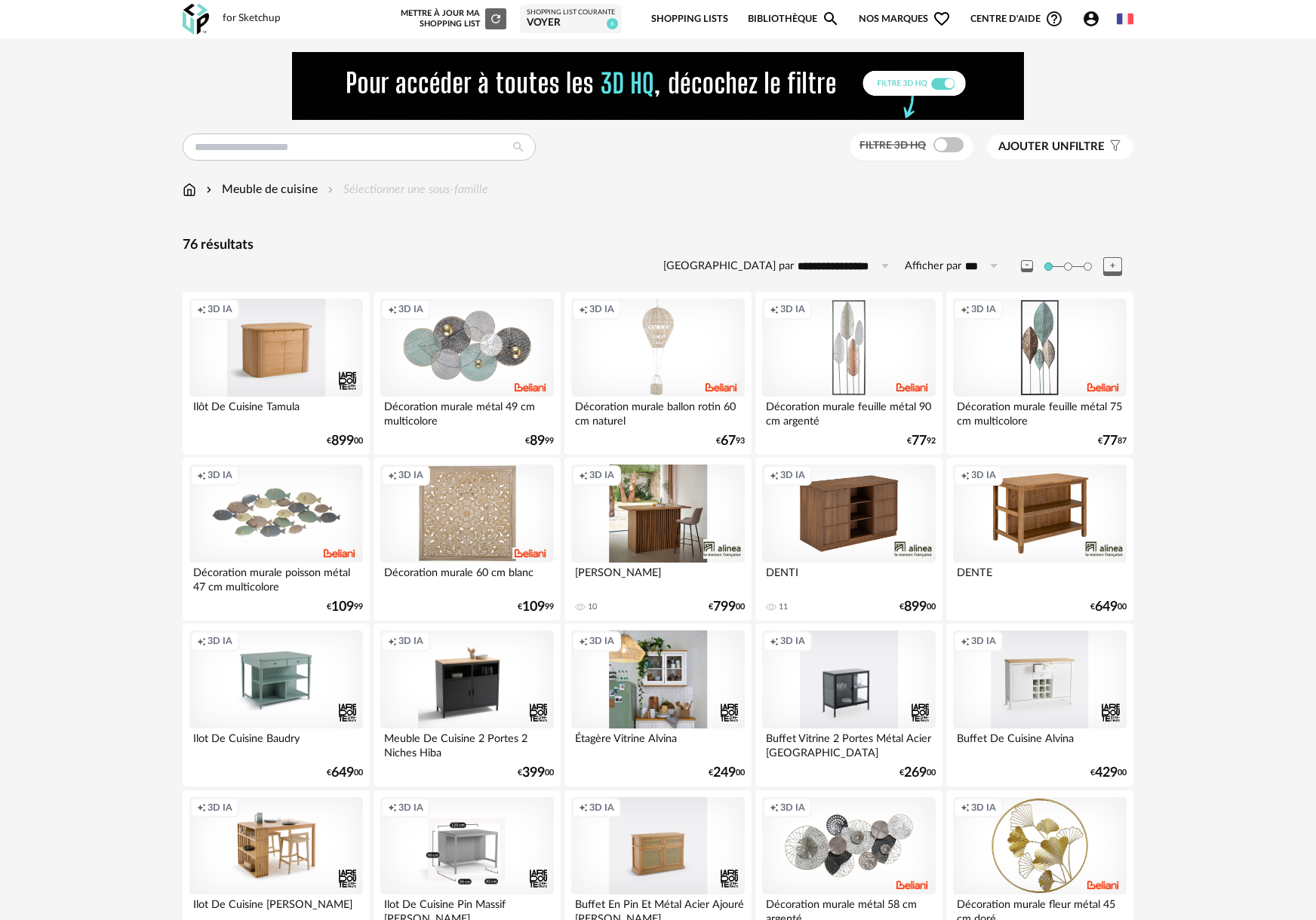
click at [196, 196] on div "Meuble de cuisine Sélectionner une sous-famille" at bounding box center [335, 189] width 306 height 18
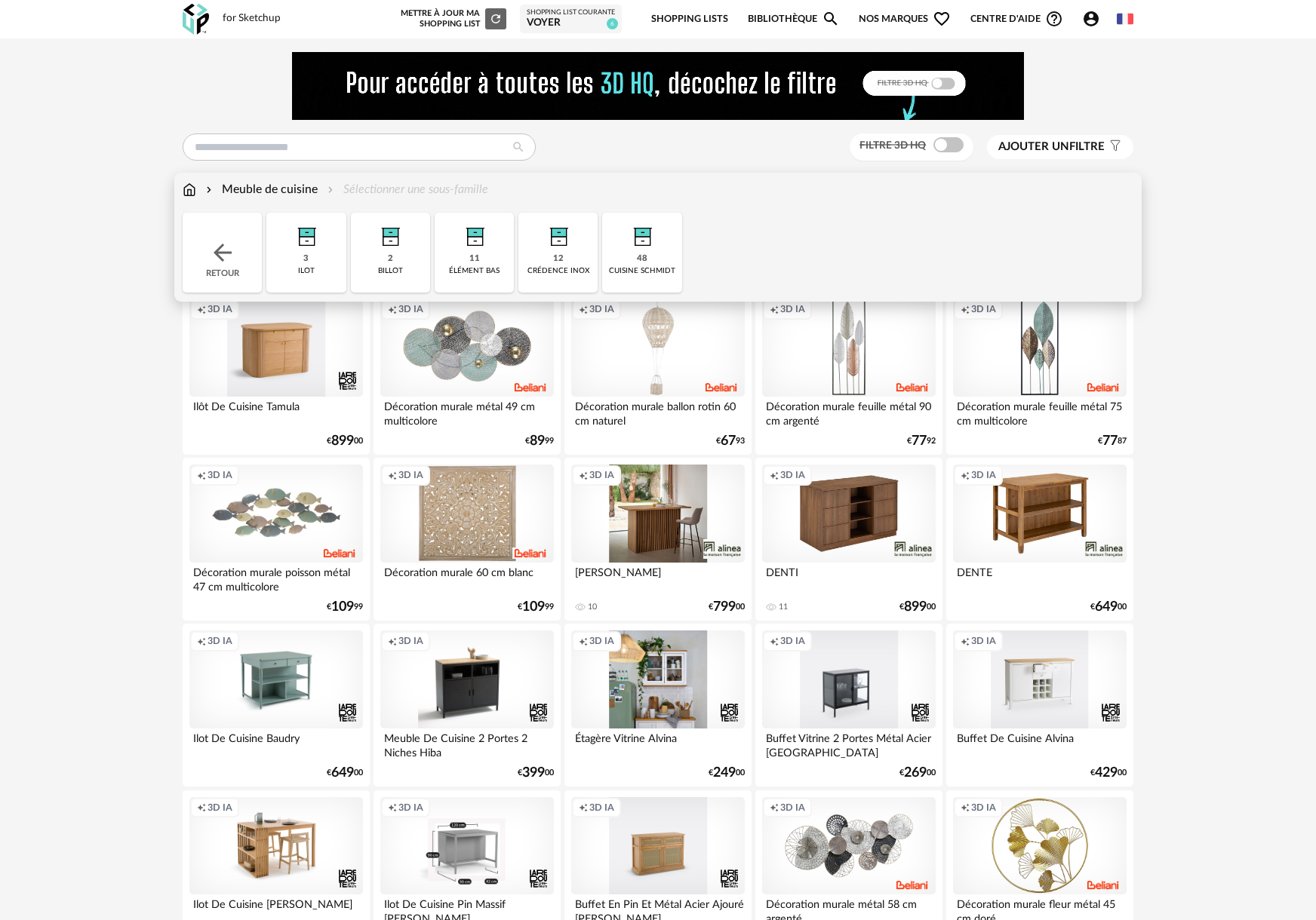
click at [190, 192] on img at bounding box center [189, 189] width 14 height 18
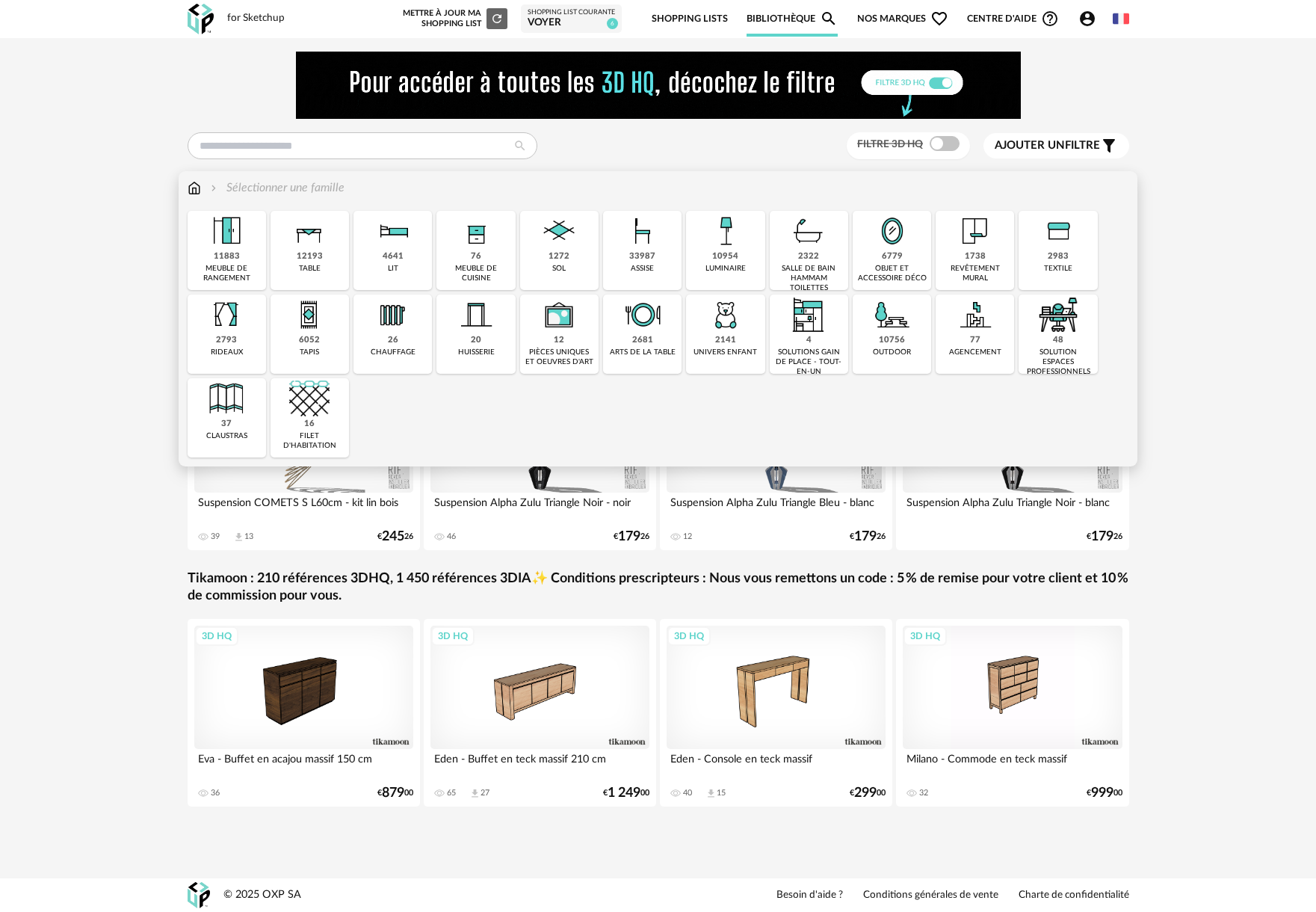
click at [462, 243] on img at bounding box center [476, 230] width 40 height 40
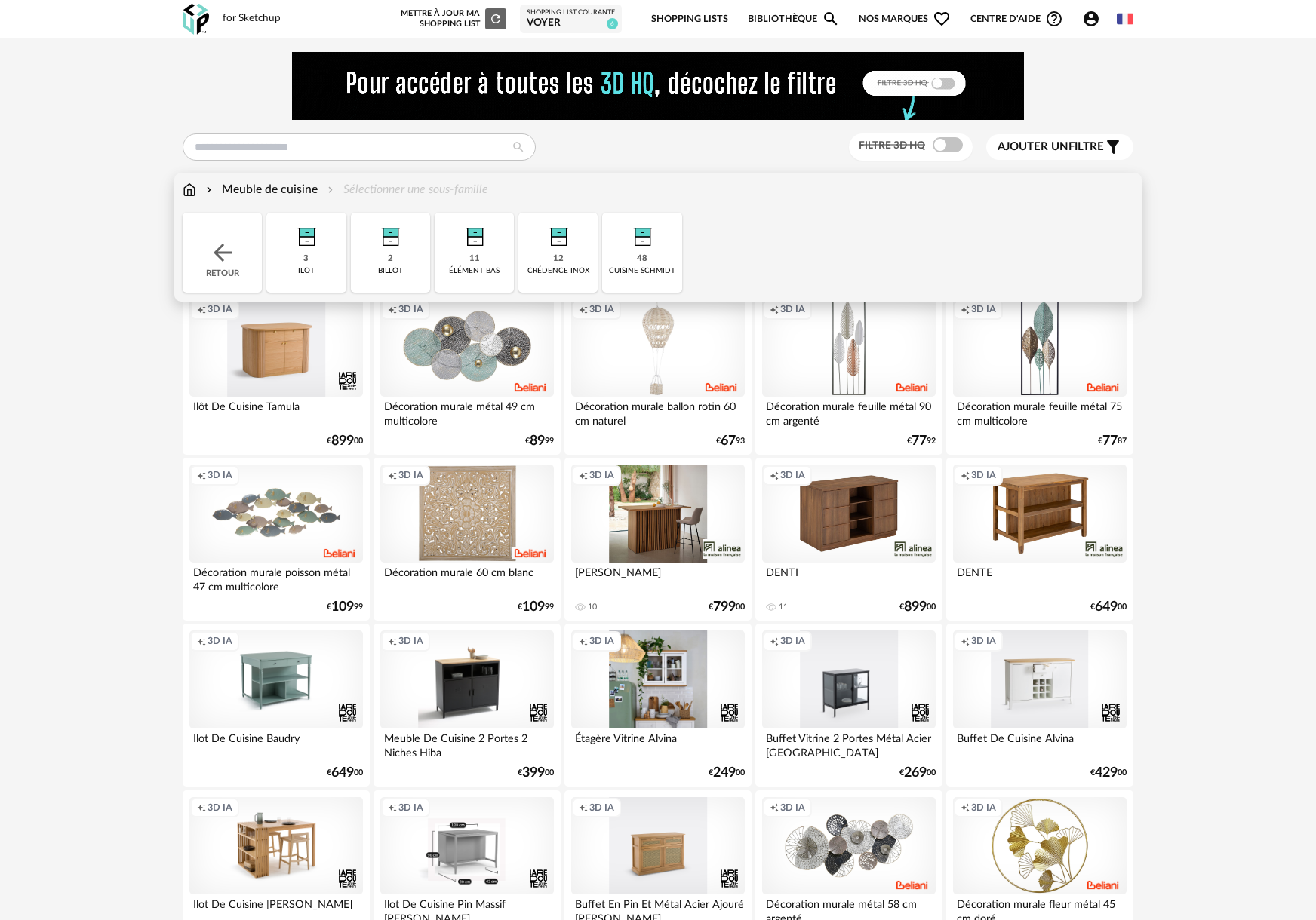
click at [642, 232] on img at bounding box center [641, 233] width 41 height 41
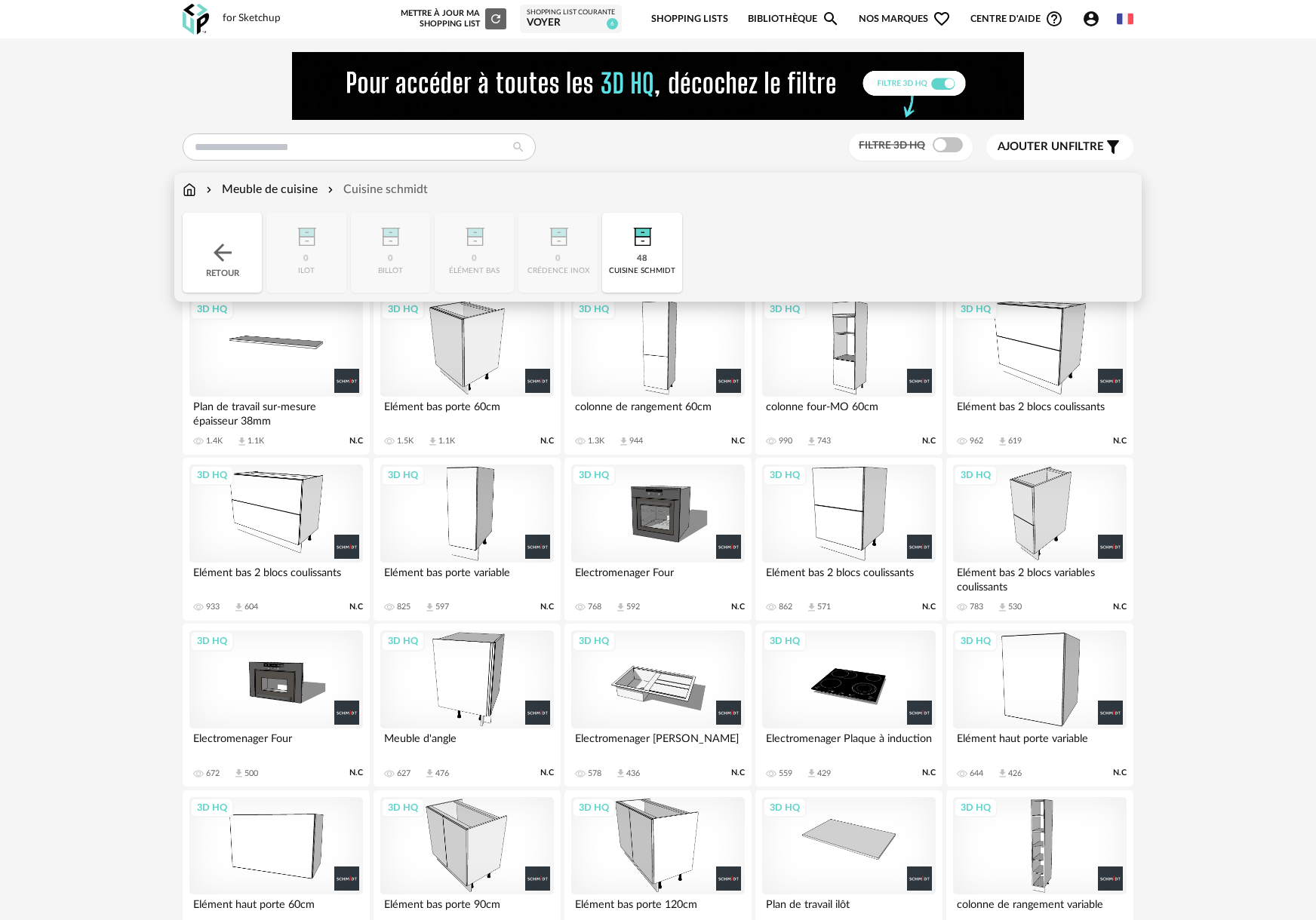
click at [301, 194] on div "Meuble de cuisine" at bounding box center [260, 189] width 115 height 18
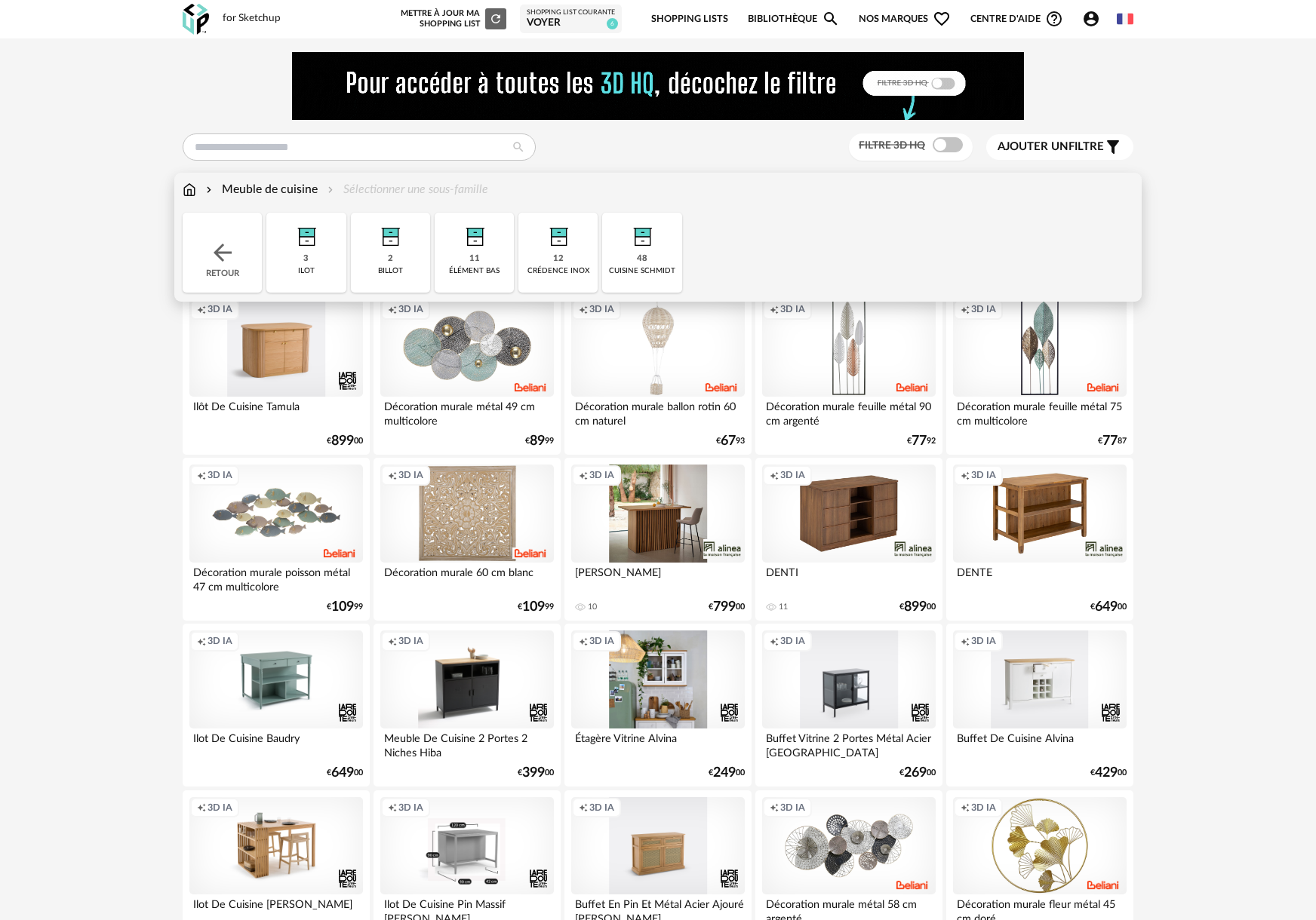
click at [222, 258] on img at bounding box center [222, 253] width 27 height 27
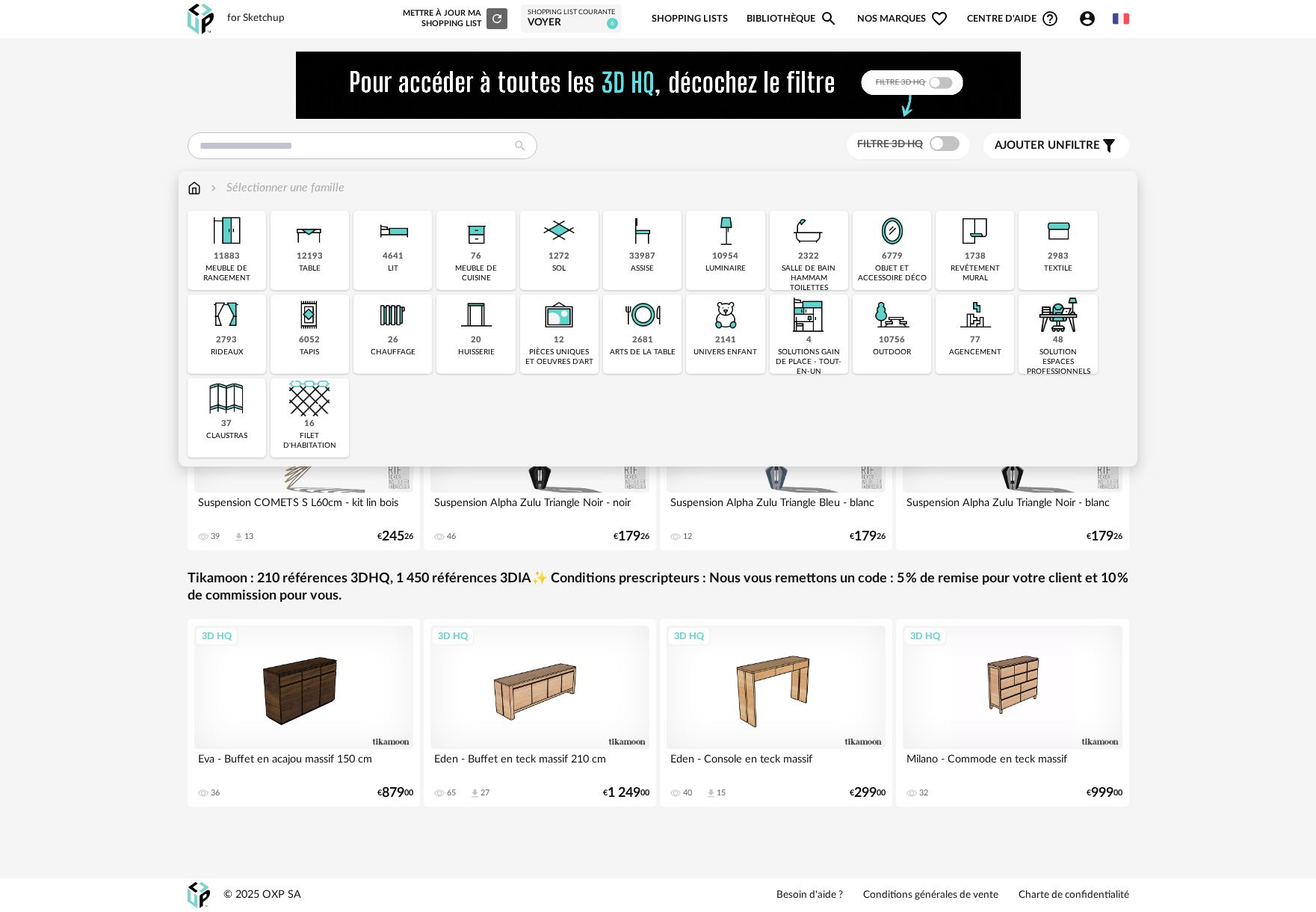
click at [1053, 325] on img at bounding box center [1058, 314] width 40 height 40
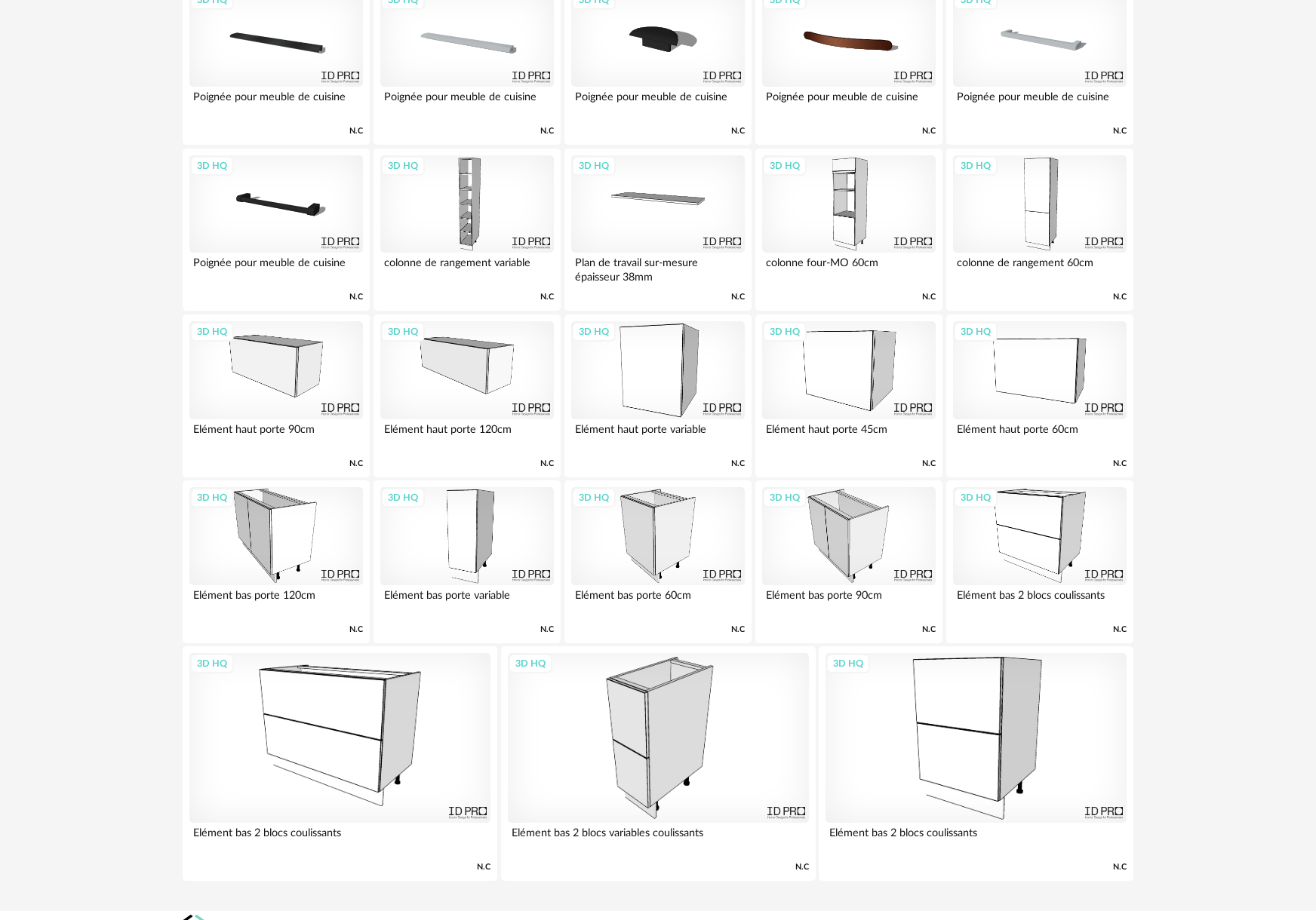
scroll to position [1165, 0]
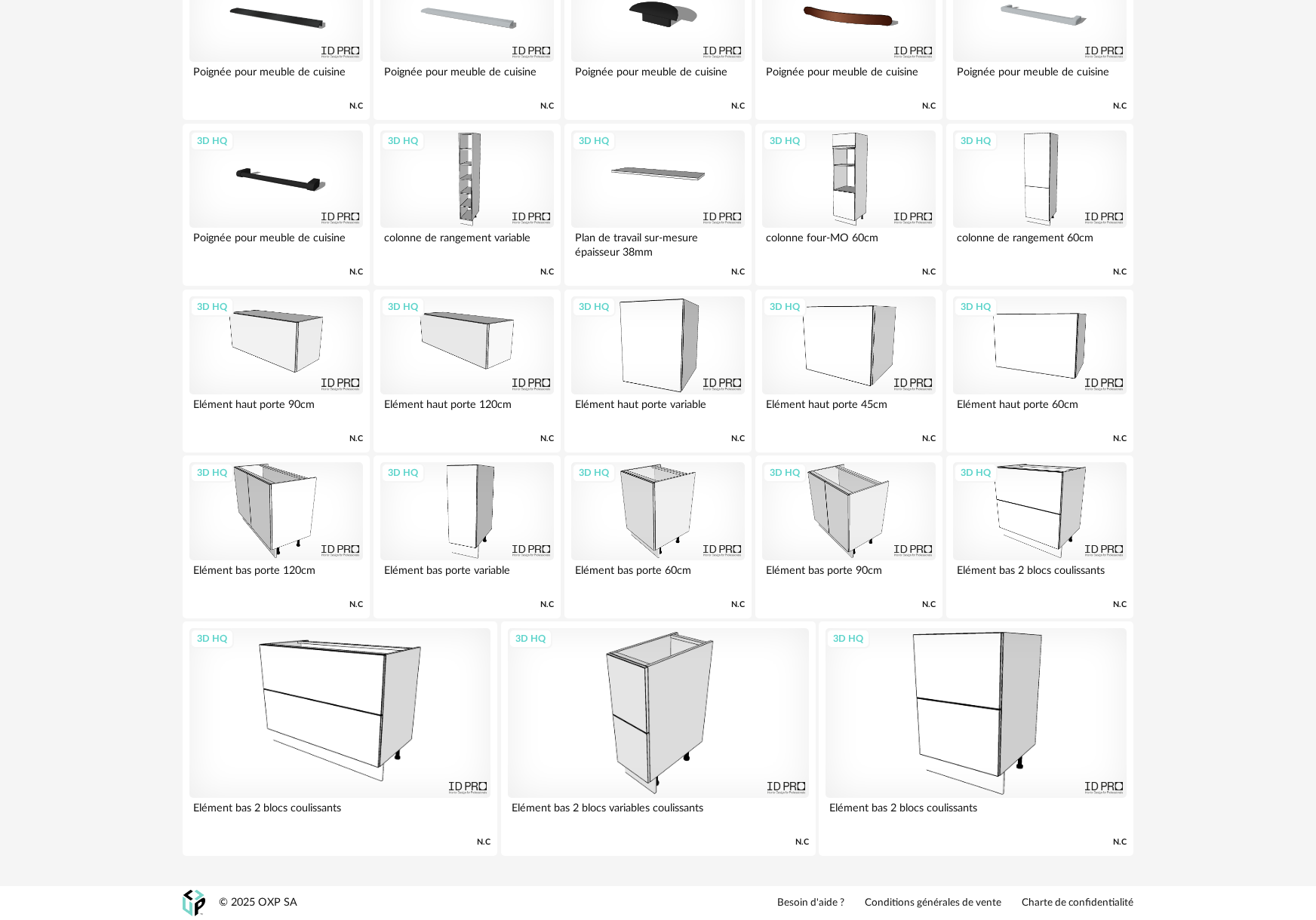
click at [345, 759] on div "3D HQ" at bounding box center [340, 712] width 301 height 169
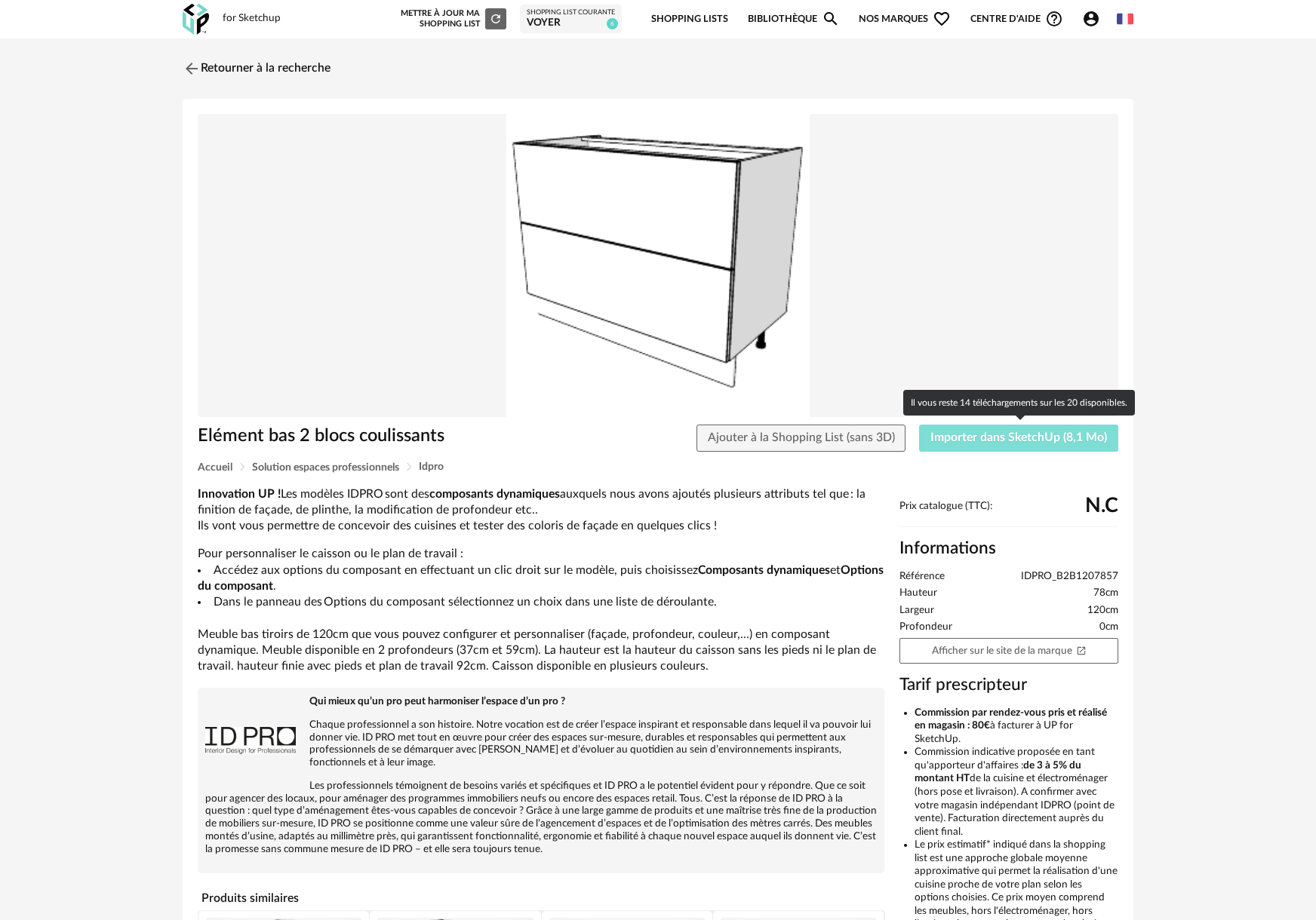
click at [962, 440] on span "Importer dans SketchUp (8,1 Mo)" at bounding box center [1018, 437] width 176 height 12
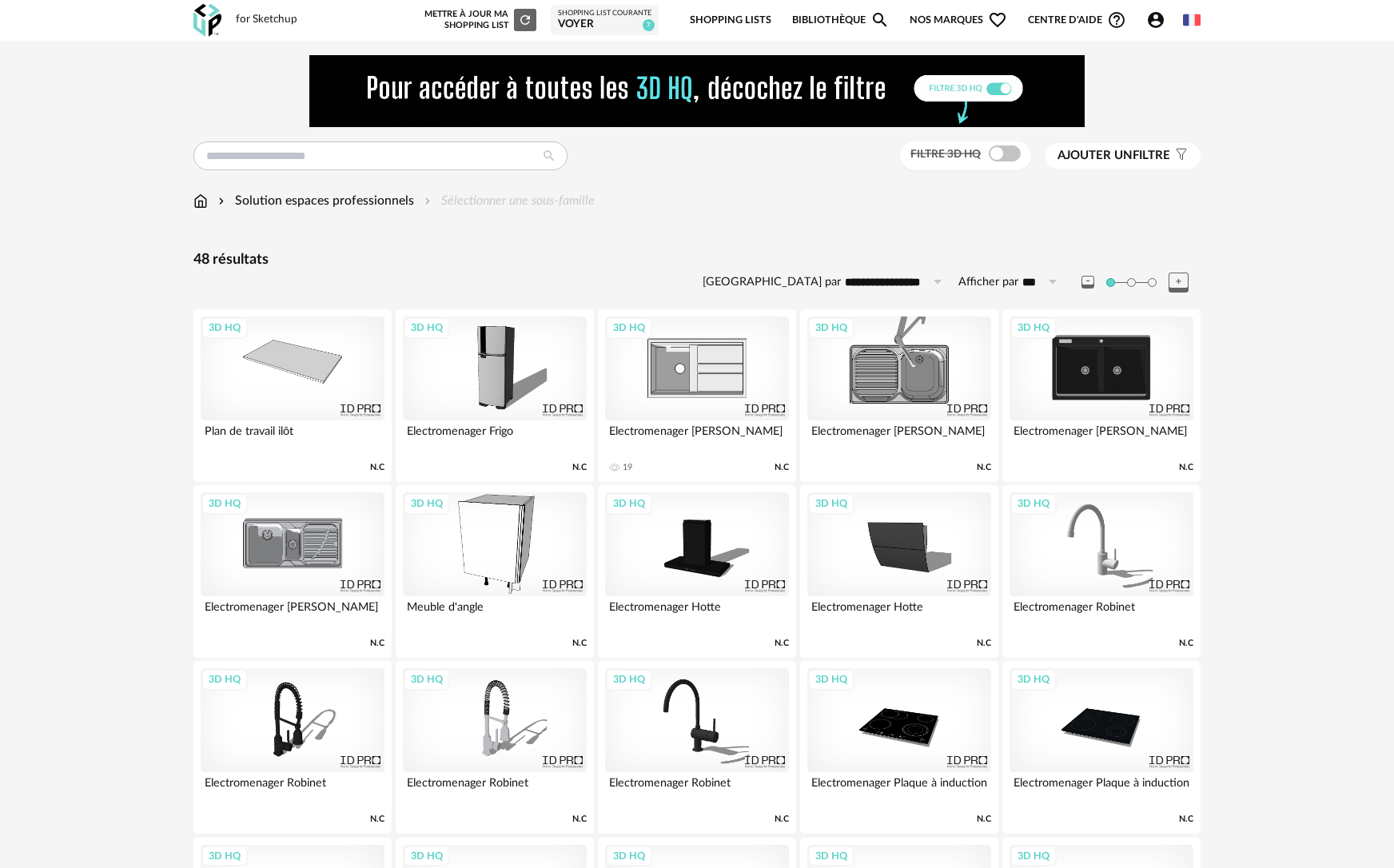
click at [1174, 284] on icon at bounding box center [1178, 282] width 20 height 20
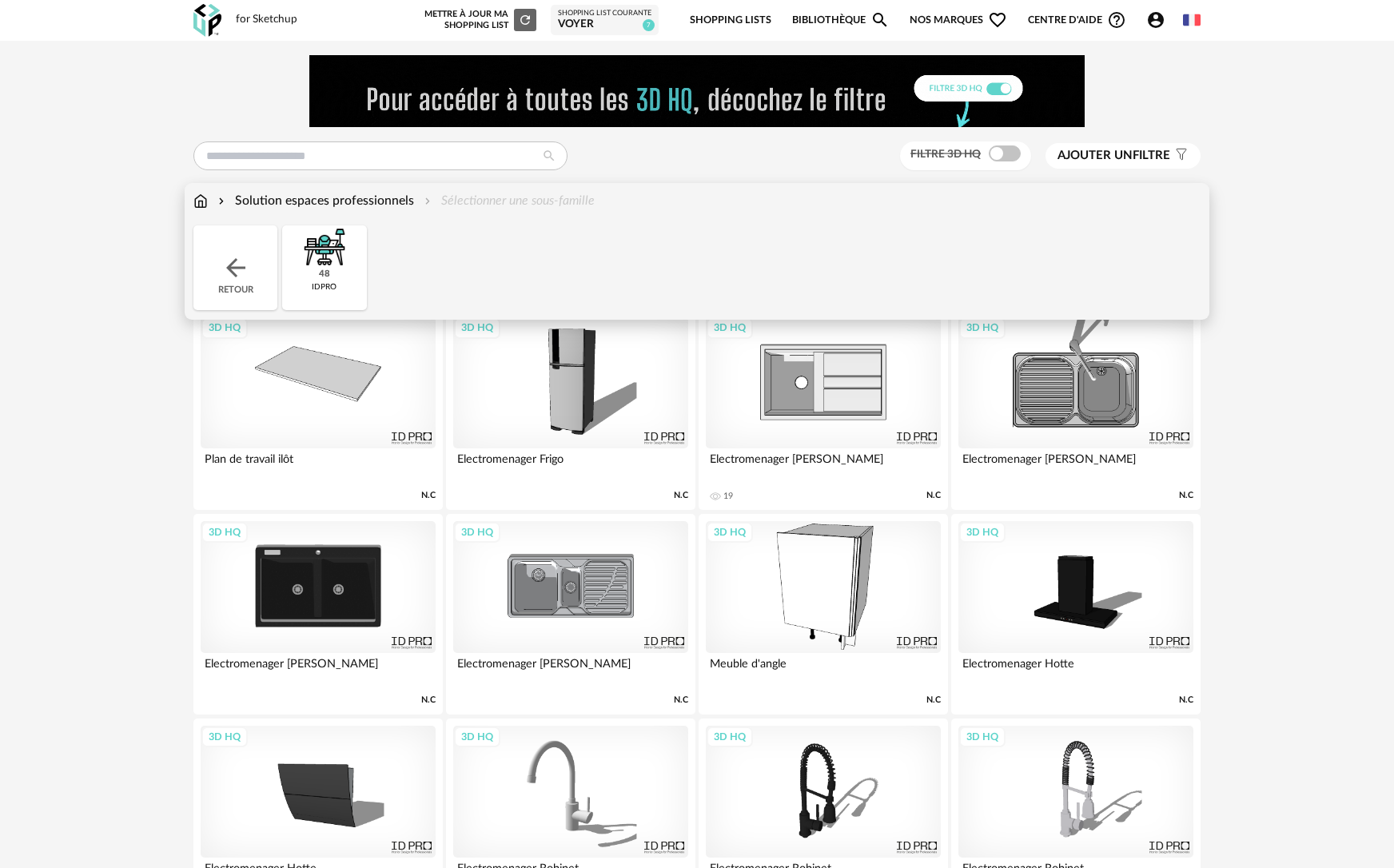
click at [294, 204] on div "Solution espaces professionnels" at bounding box center [315, 201] width 199 height 19
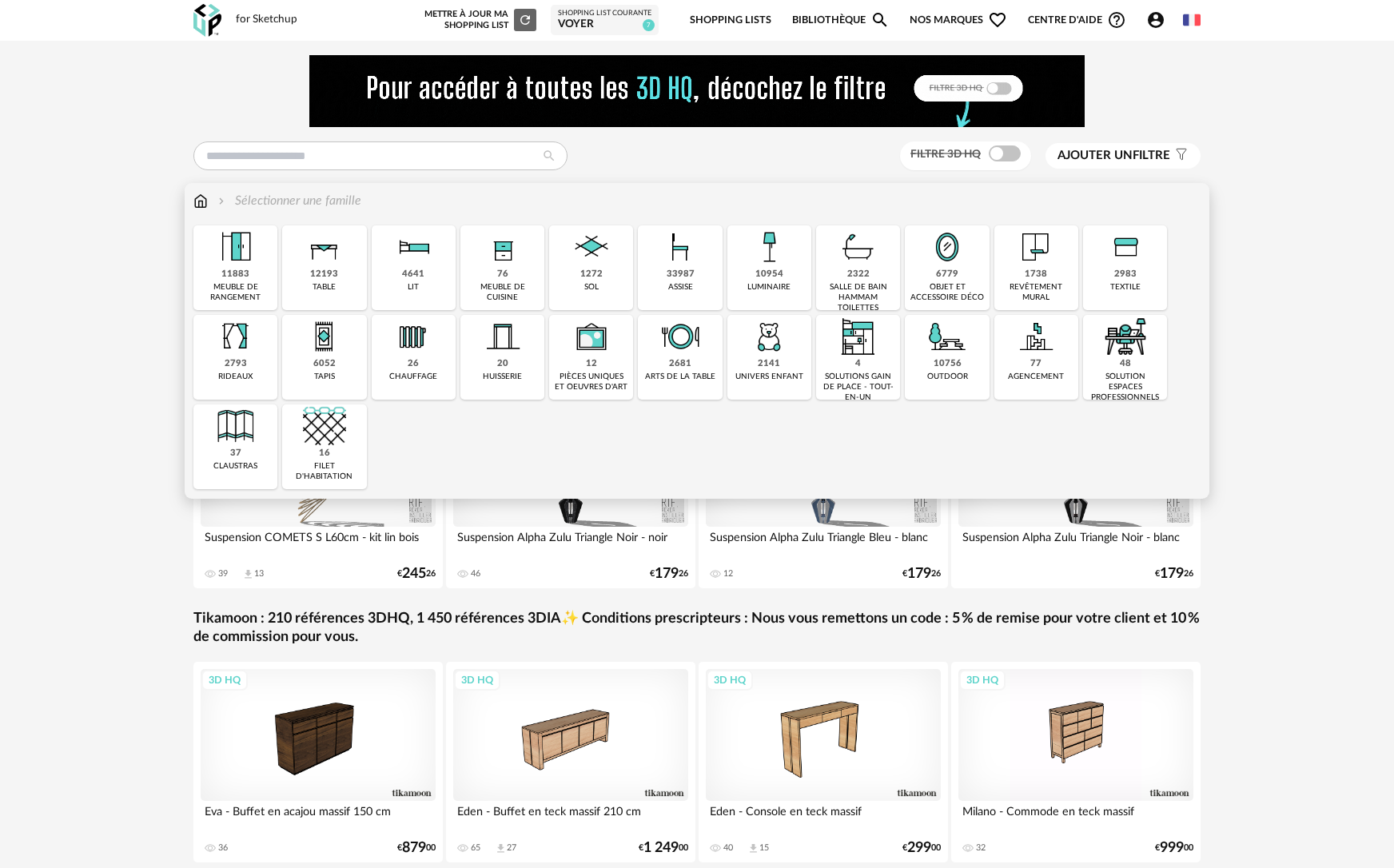
click at [515, 387] on div "20 huisserie" at bounding box center [502, 357] width 84 height 85
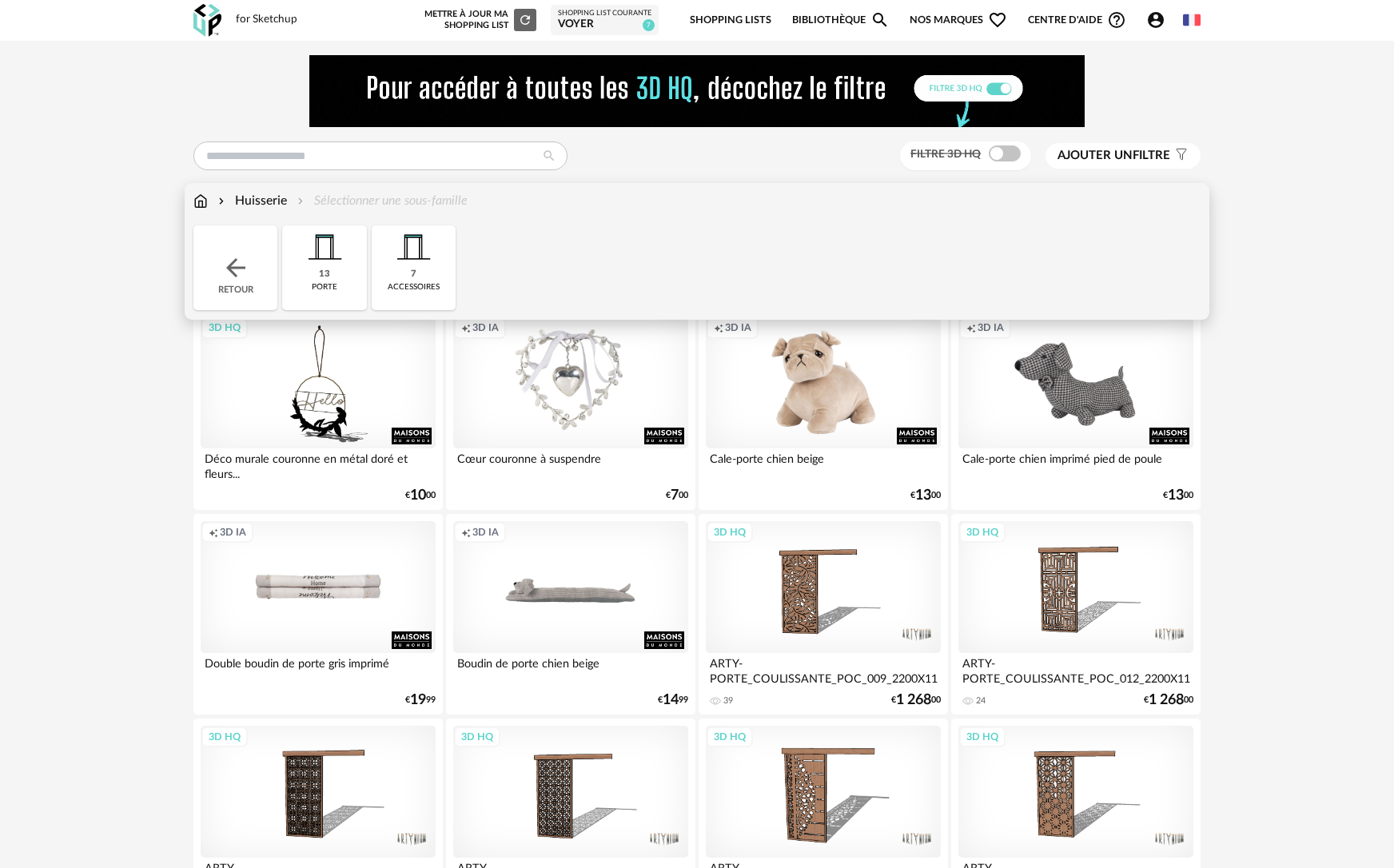
click at [330, 251] on img at bounding box center [324, 246] width 43 height 43
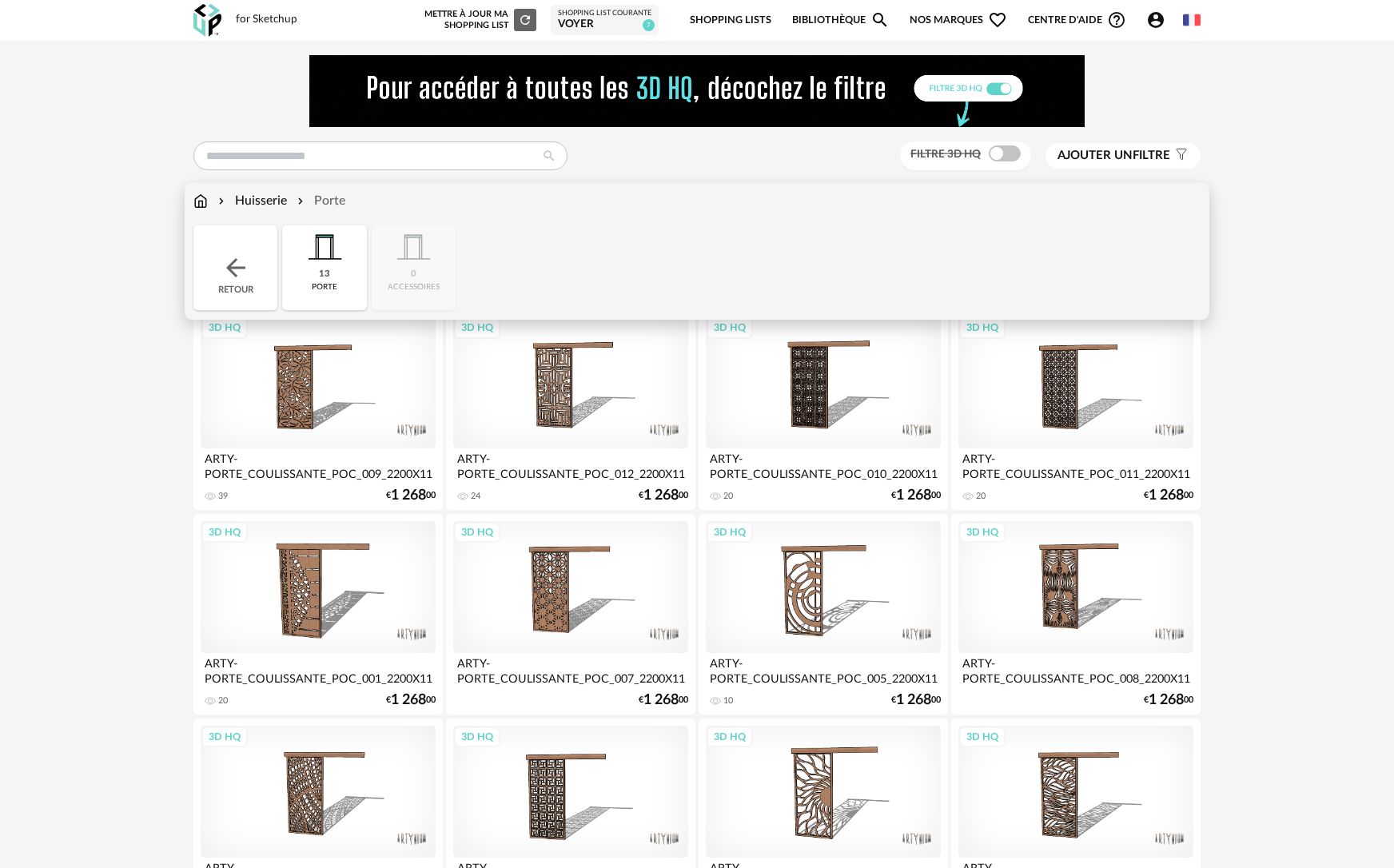
click at [246, 199] on div "Huisserie" at bounding box center [251, 201] width 72 height 19
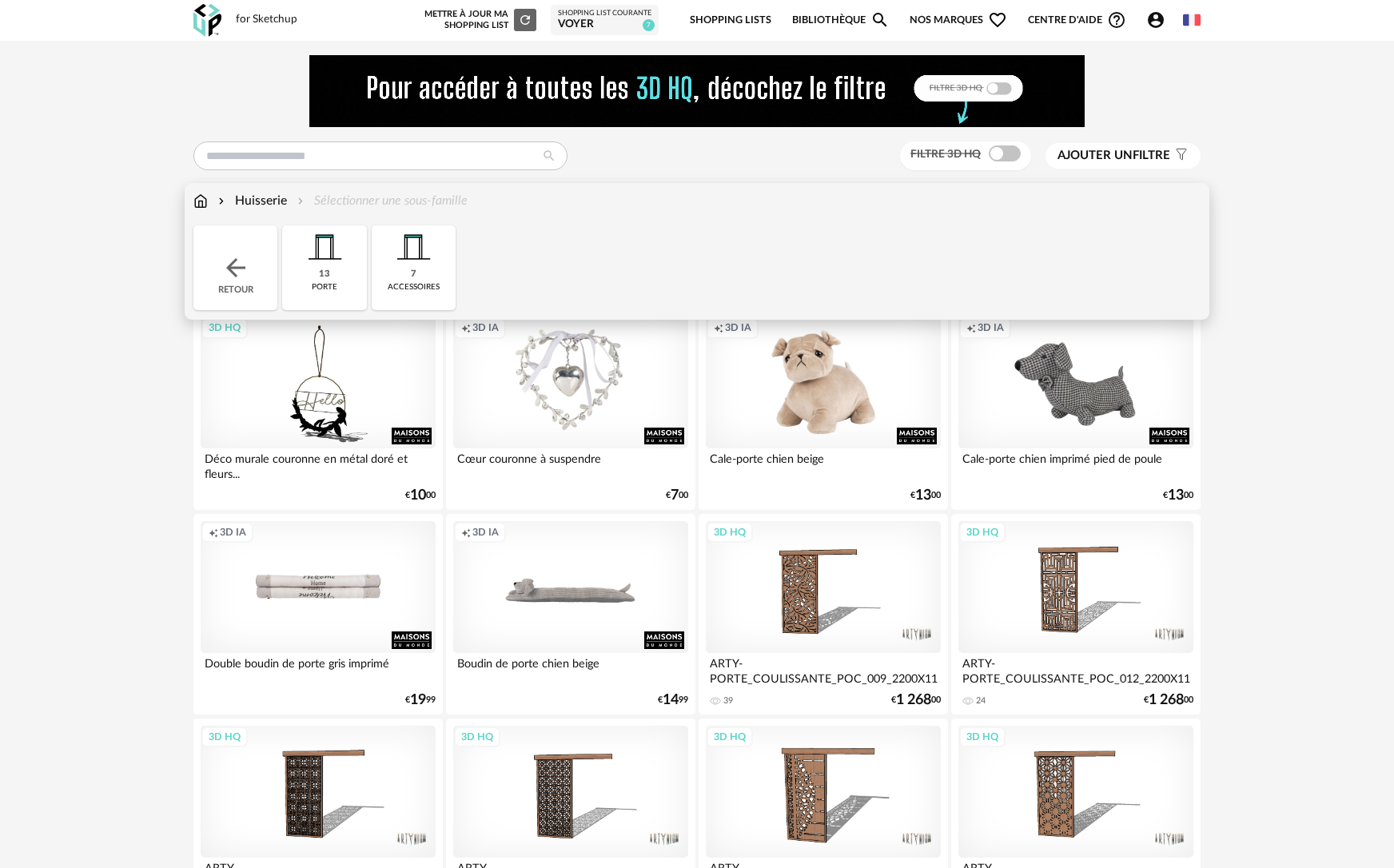
click at [245, 258] on img at bounding box center [235, 268] width 29 height 29
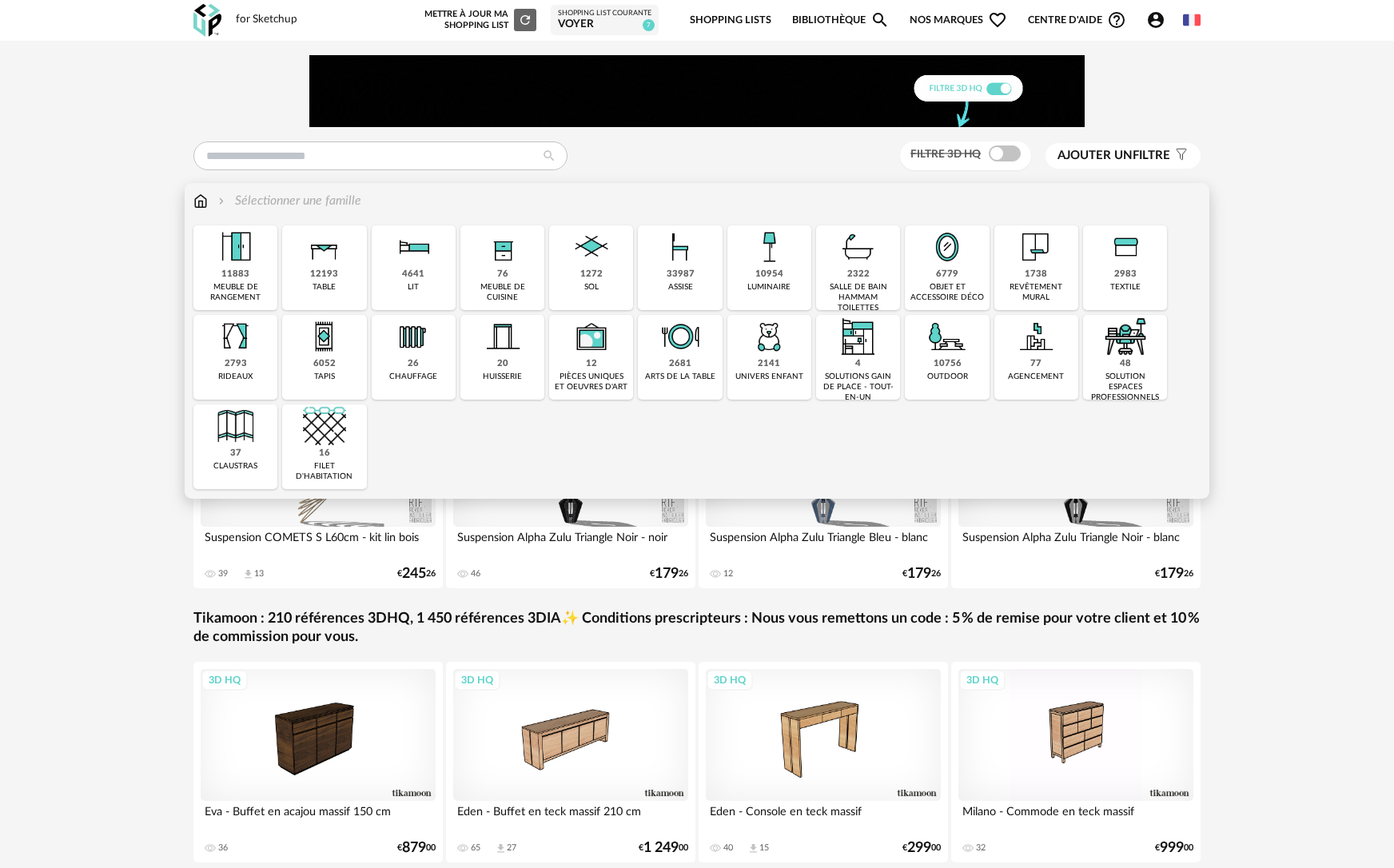
click at [325, 262] on img at bounding box center [324, 246] width 43 height 43
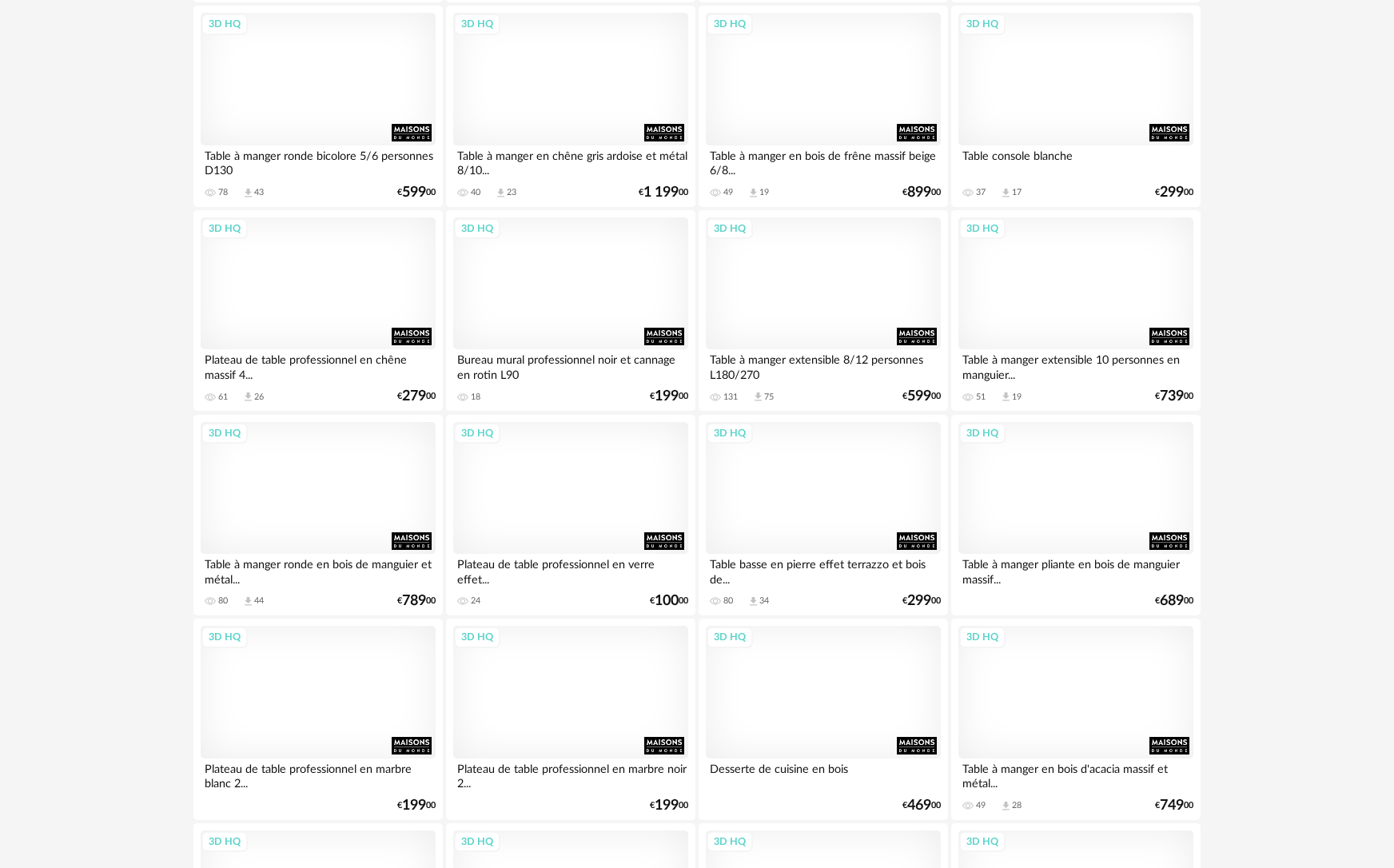
scroll to position [4654, 0]
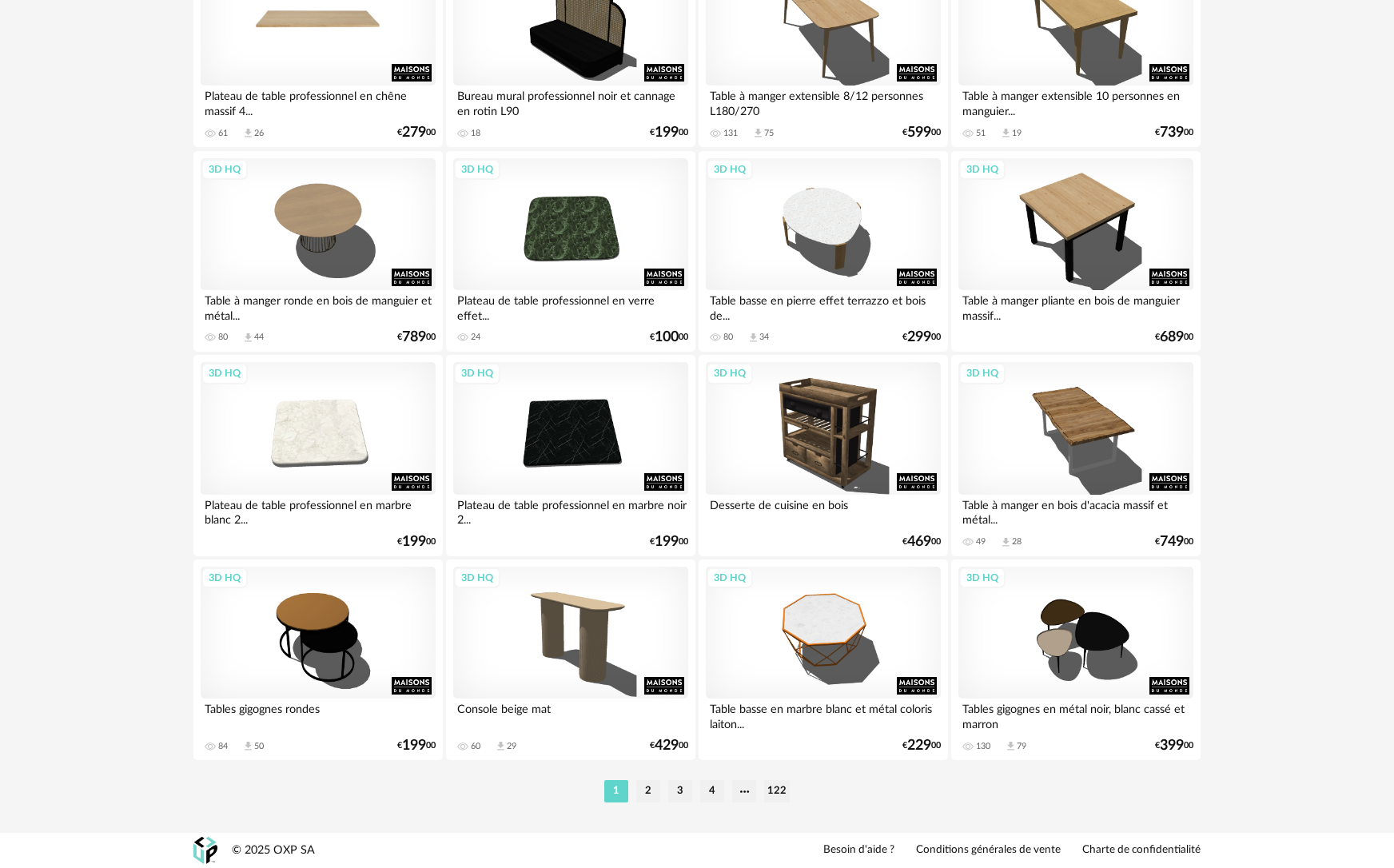
click at [325, 38] on div "3D HQ" at bounding box center [318, 20] width 235 height 132
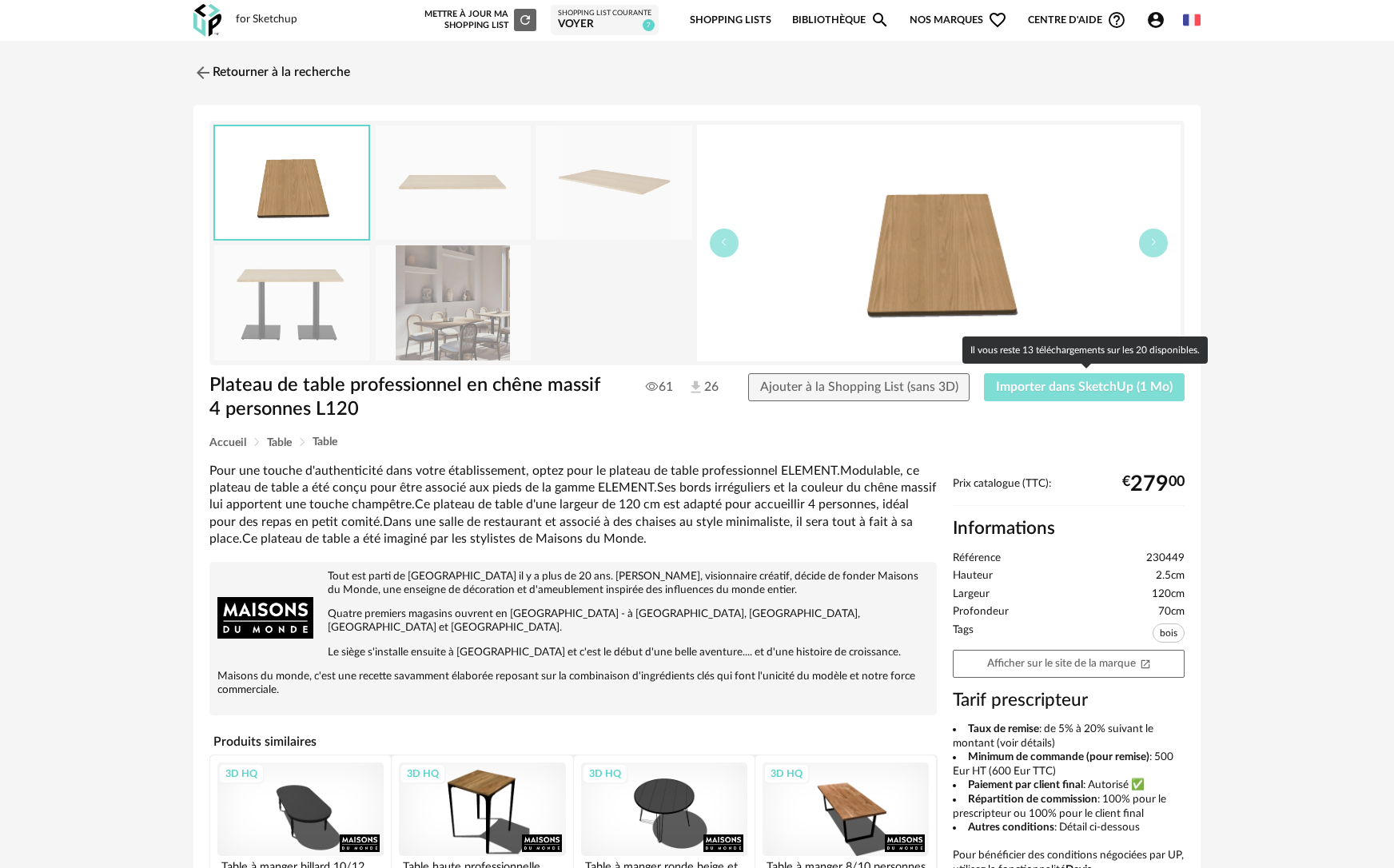
click at [1147, 384] on span "Importer dans SketchUp (1 Mo)" at bounding box center [1084, 387] width 177 height 13
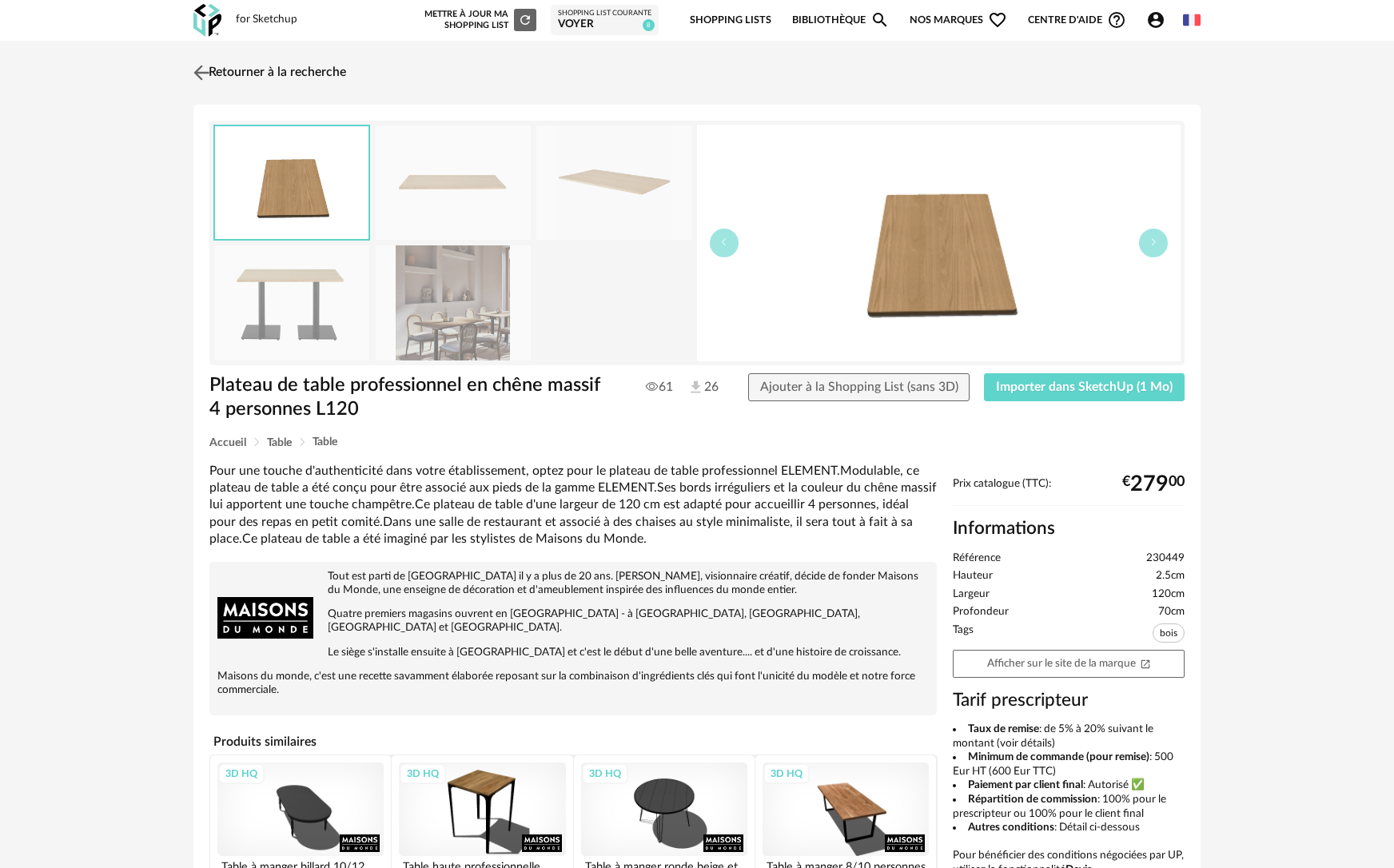
click at [256, 73] on link "Retourner à la recherche" at bounding box center [268, 73] width 157 height 35
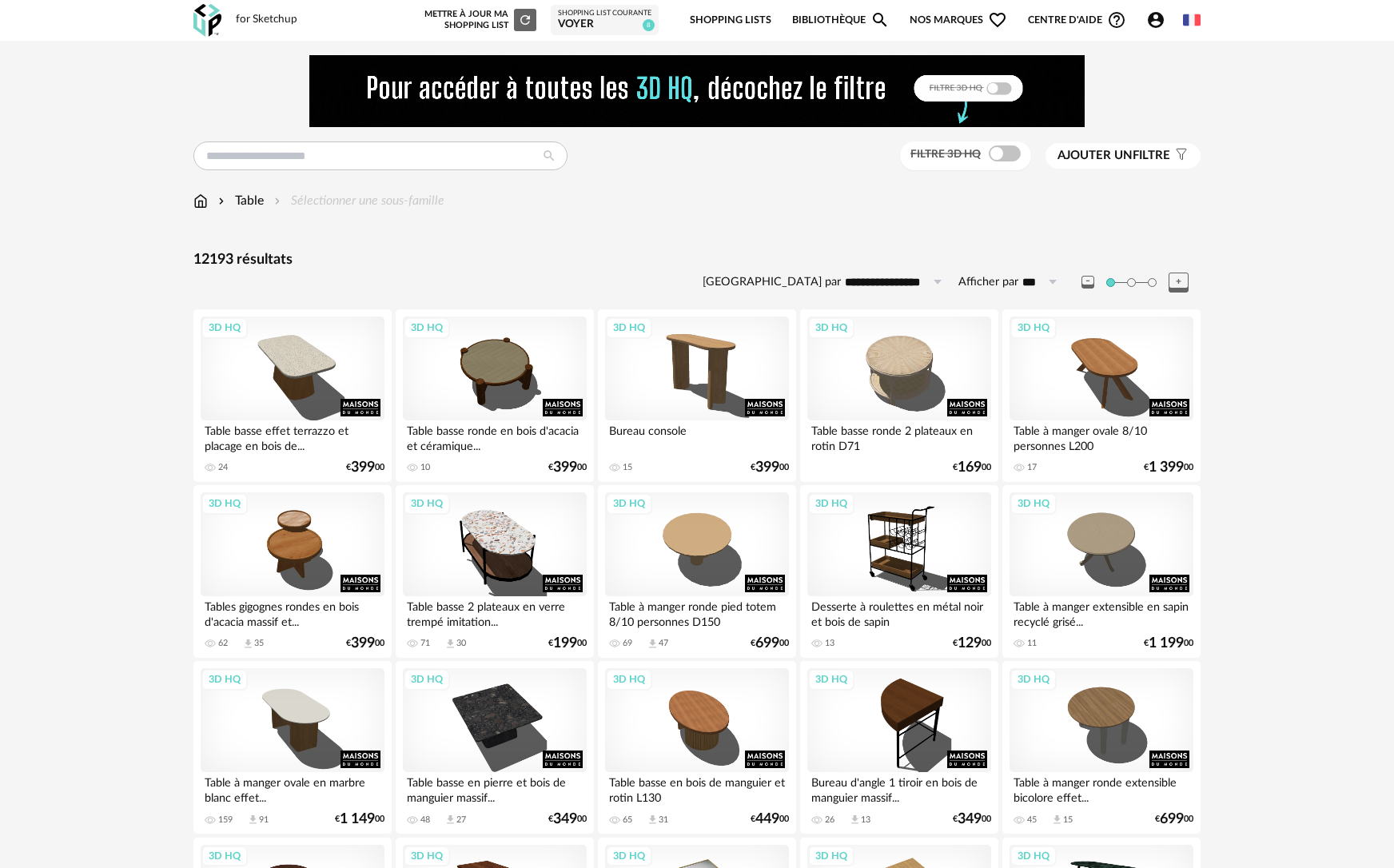
click at [264, 208] on div "Table Sélectionner une sous-famille" at bounding box center [319, 201] width 251 height 19
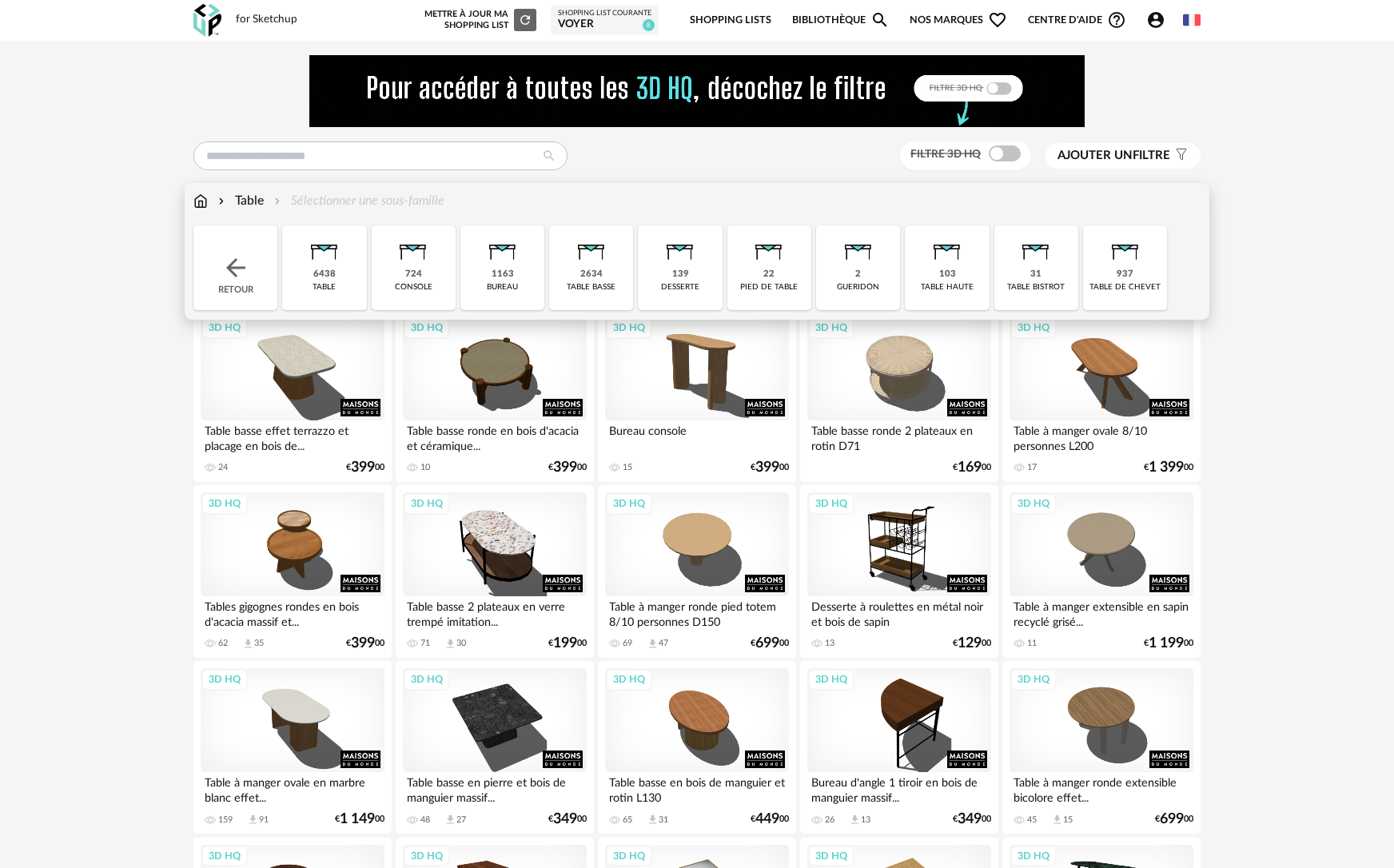
click at [241, 281] on img at bounding box center [235, 268] width 29 height 29
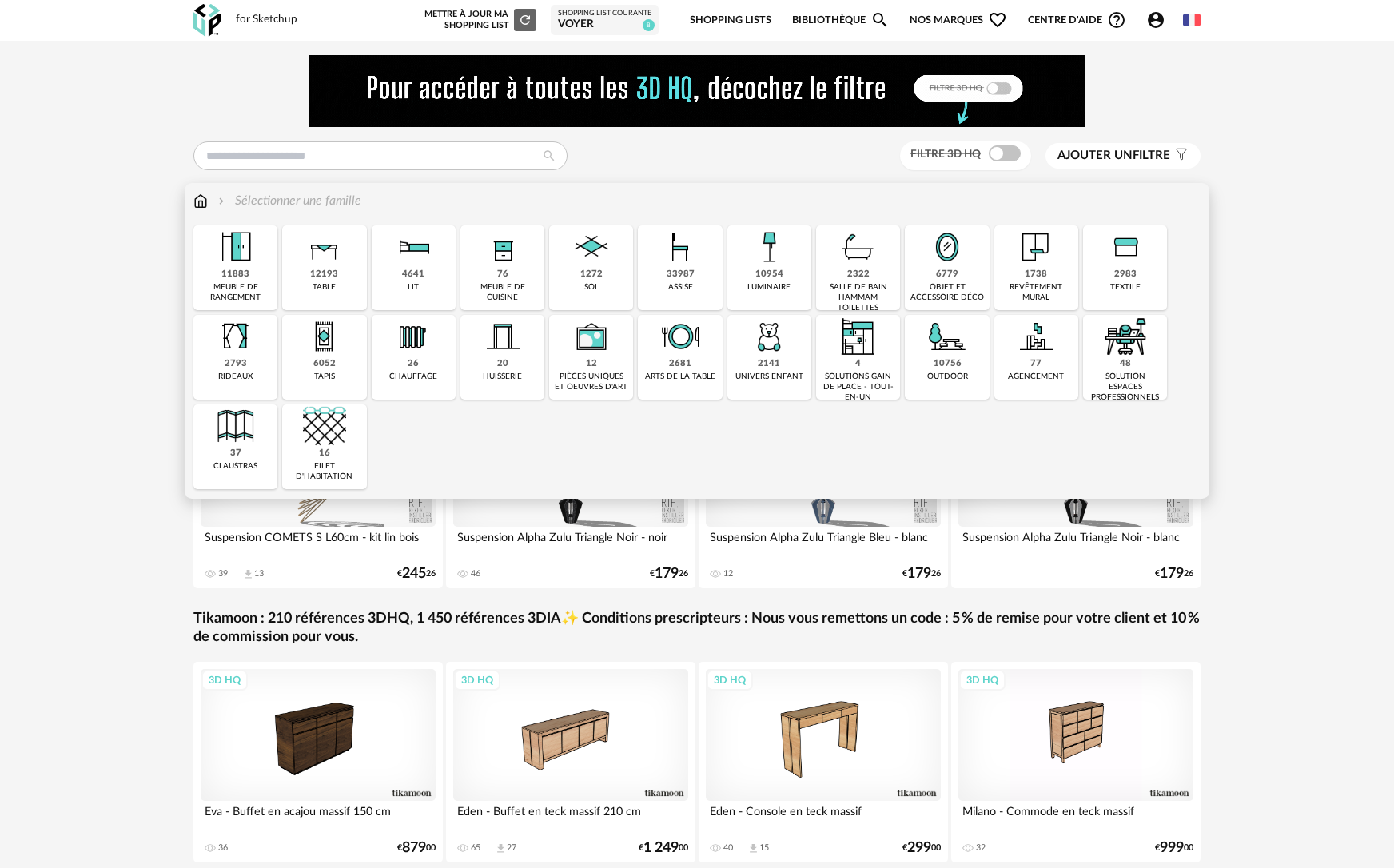
click at [856, 365] on div "4" at bounding box center [857, 364] width 6 height 12
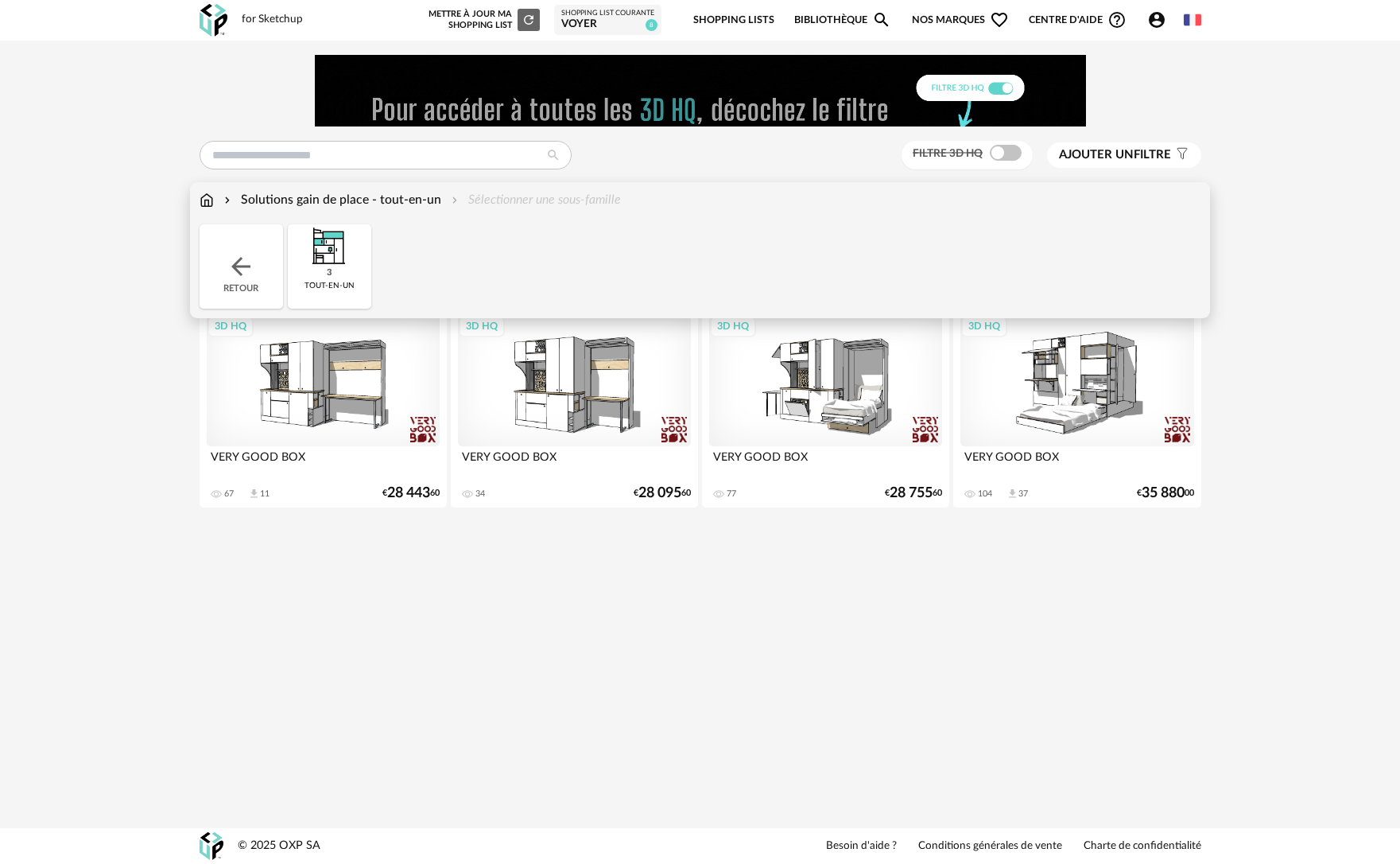
click at [222, 273] on div "Retour" at bounding box center [241, 266] width 84 height 84
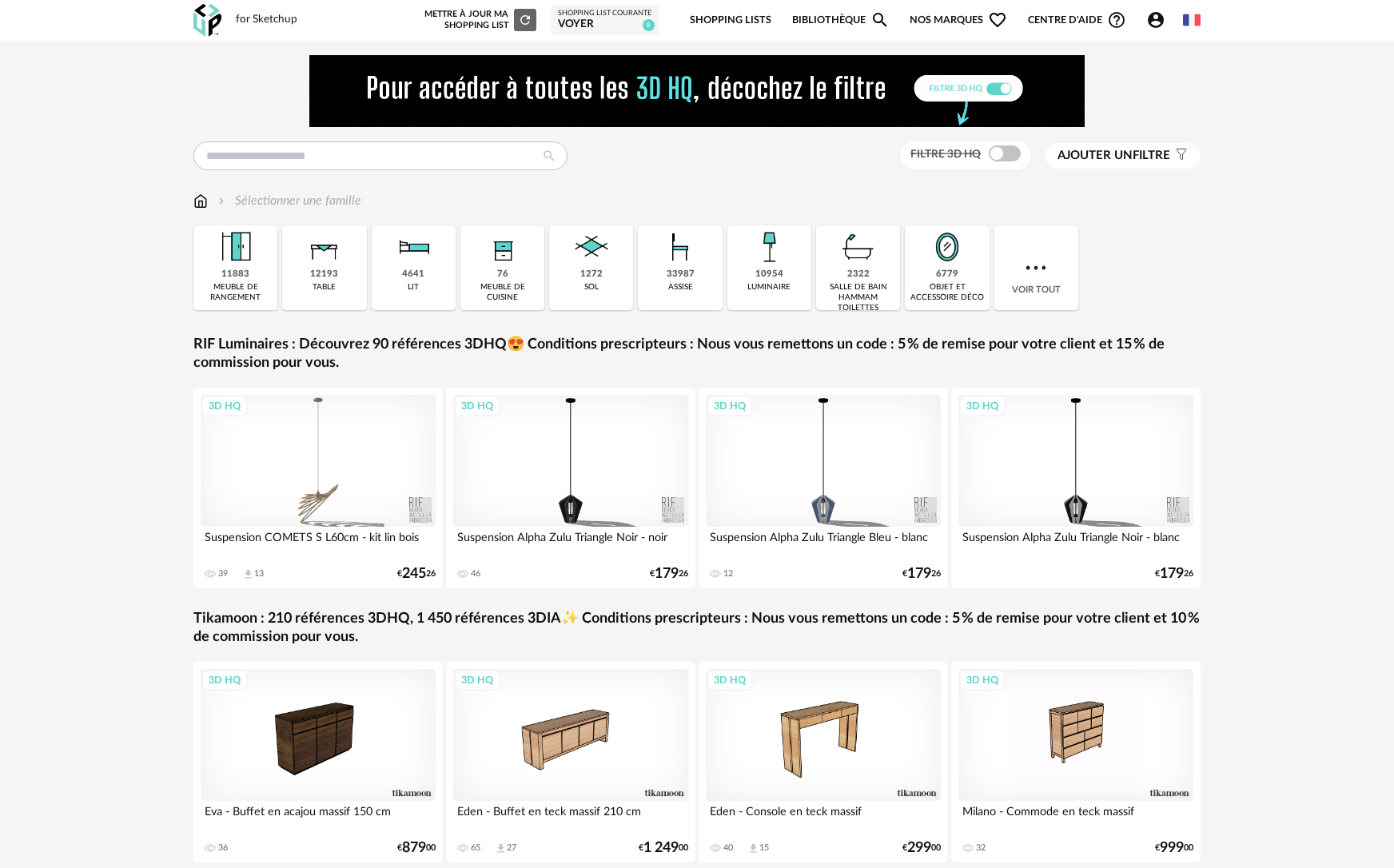
click at [863, 11] on link "Bibliothèque Magnify icon" at bounding box center [841, 20] width 98 height 38
click at [399, 160] on input "text" at bounding box center [380, 155] width 374 height 29
click at [252, 7] on div "for Sketchup Nouvelle shopping list Mettre à jour ma Shopping List Refresh icon…" at bounding box center [697, 20] width 1036 height 41
click at [352, 157] on input "text" at bounding box center [380, 155] width 374 height 29
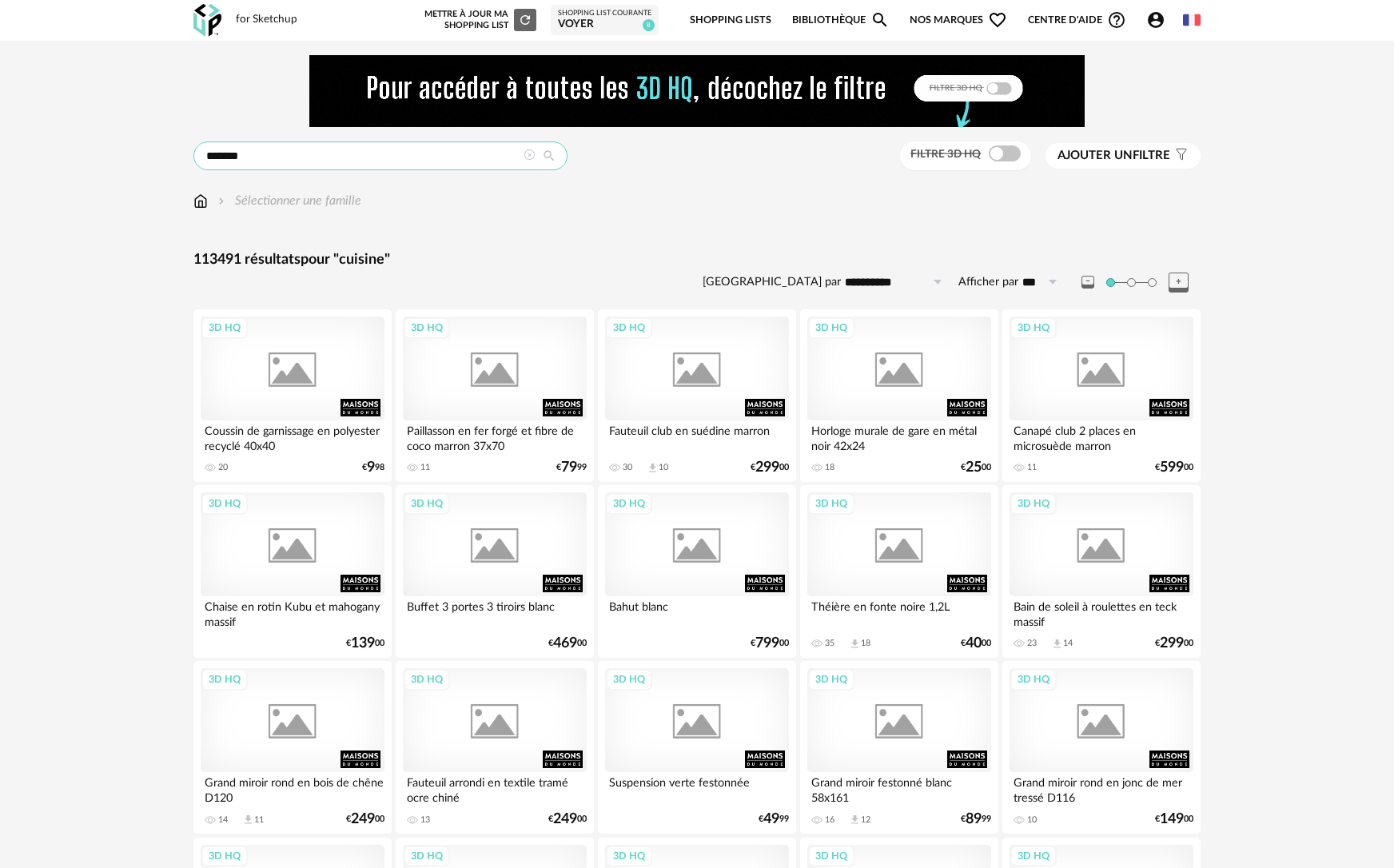
type input "*******"
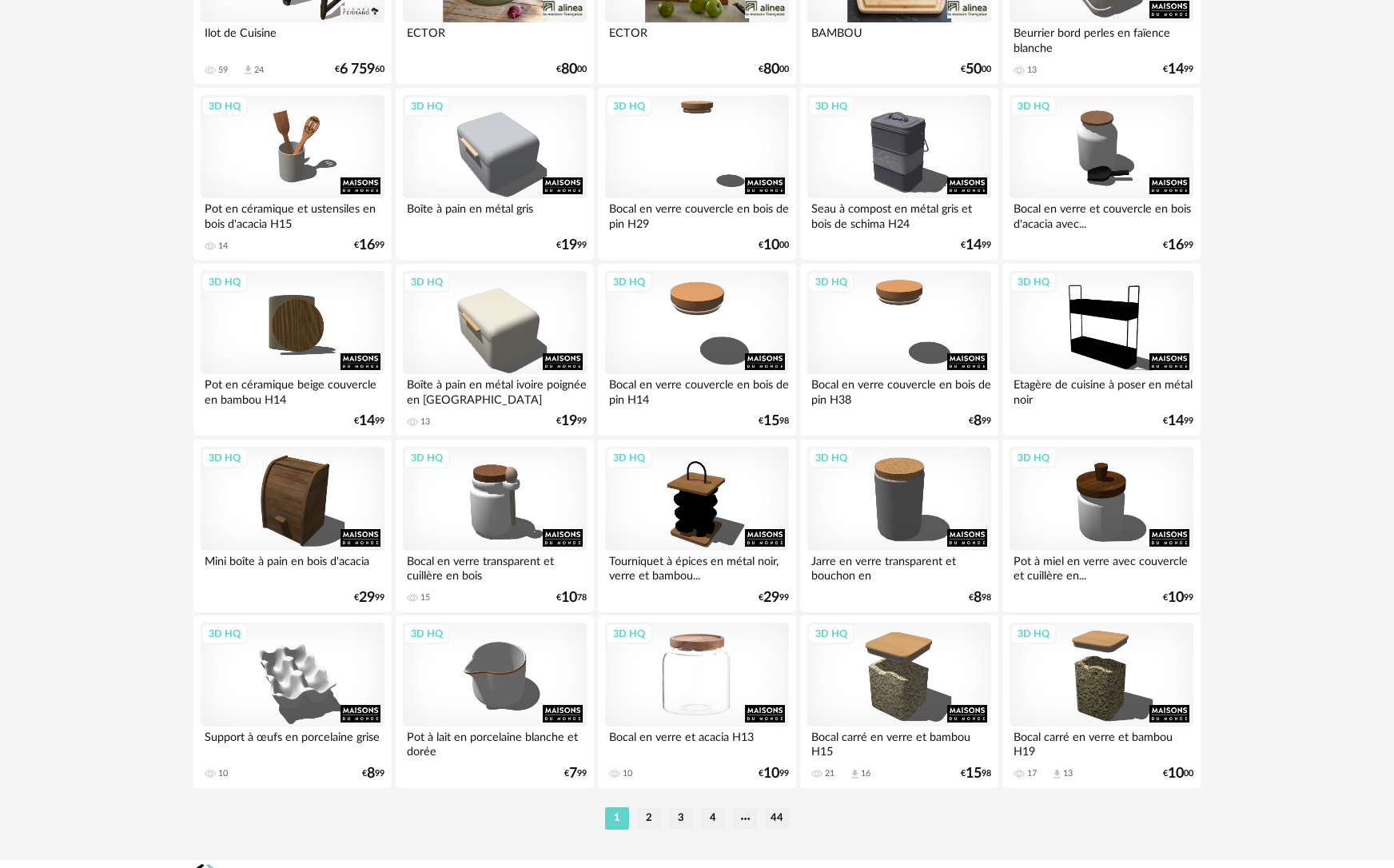
scroll to position [3064, 0]
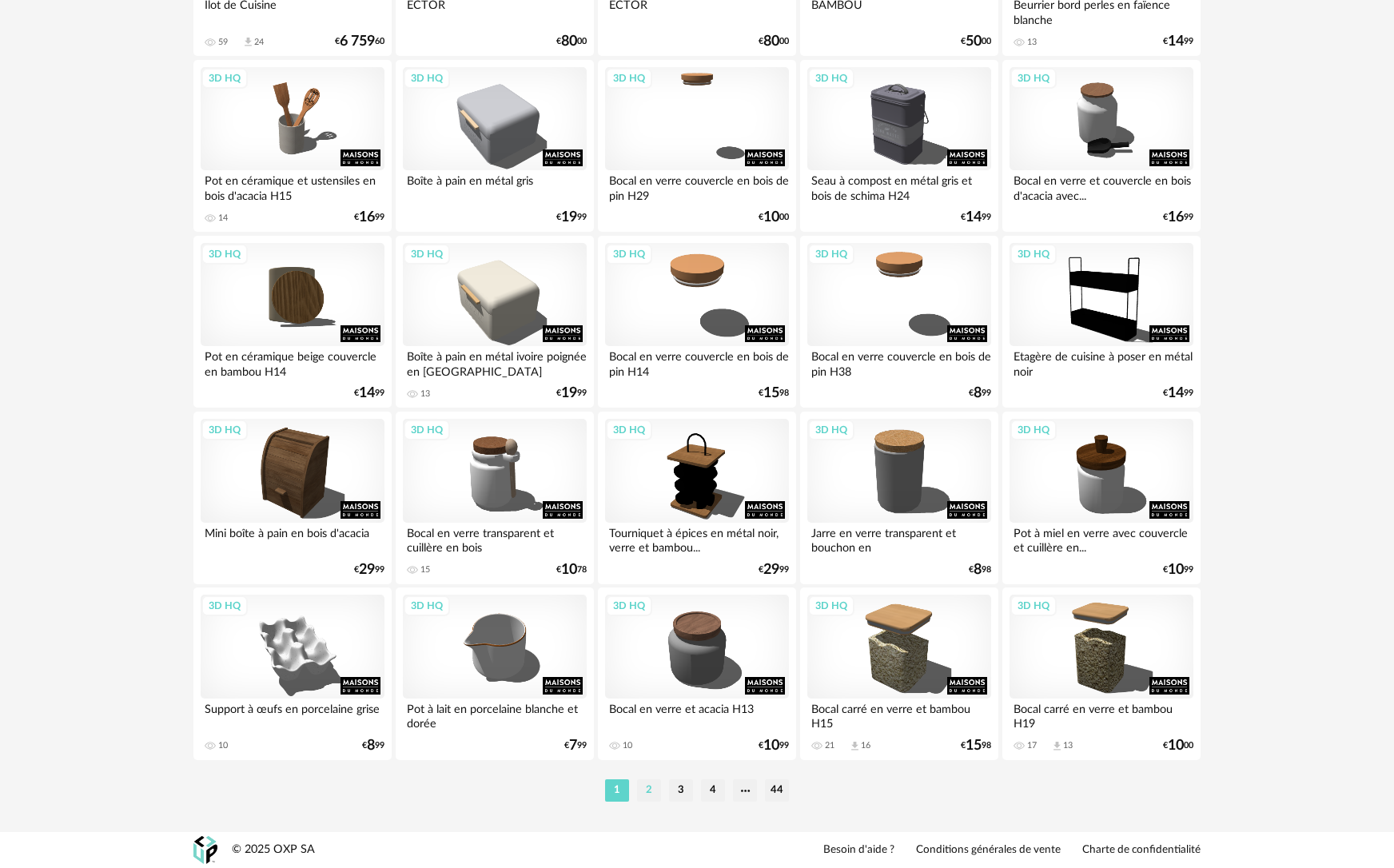
click at [648, 793] on li "2" at bounding box center [648, 790] width 24 height 22
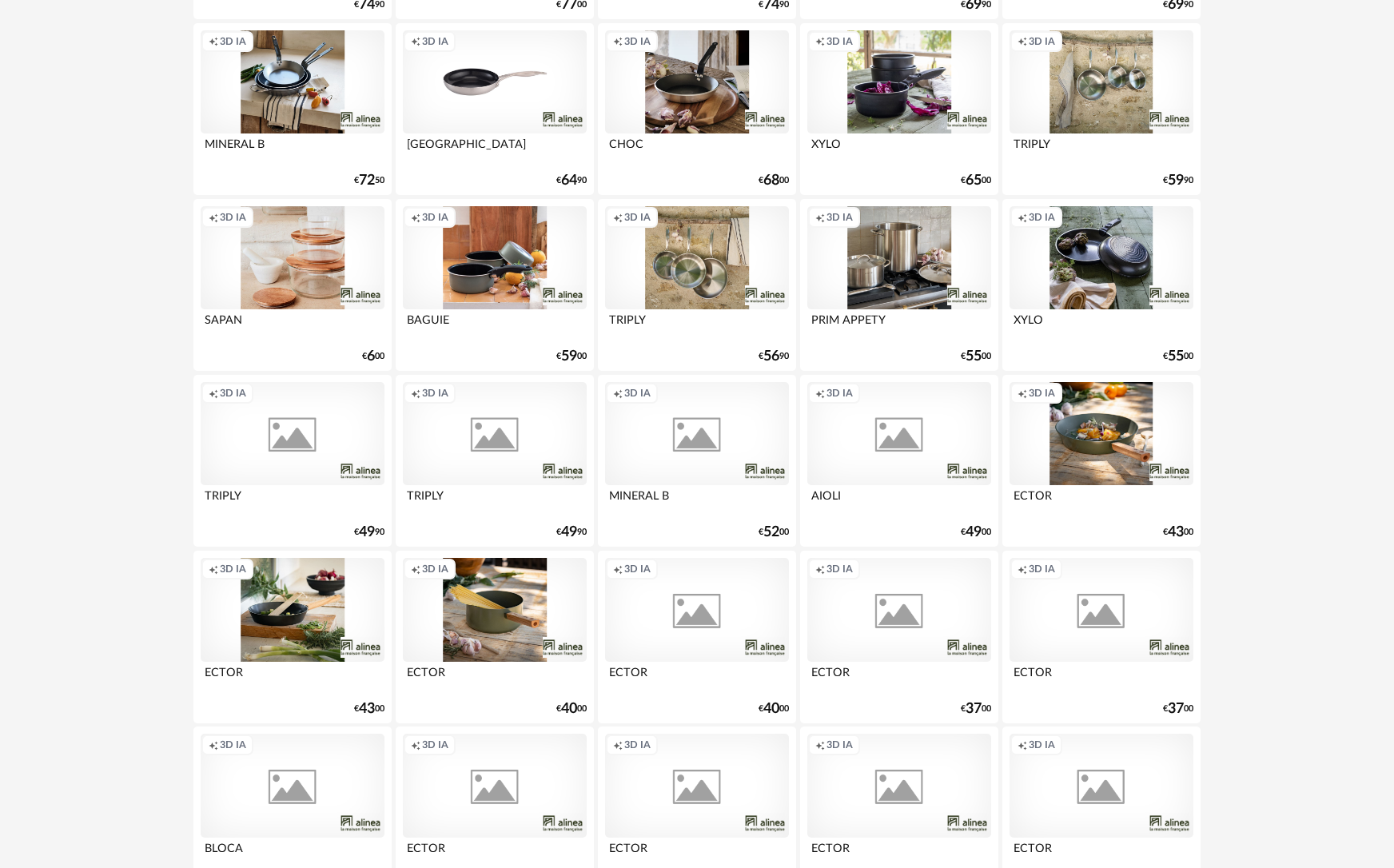
scroll to position [3064, 0]
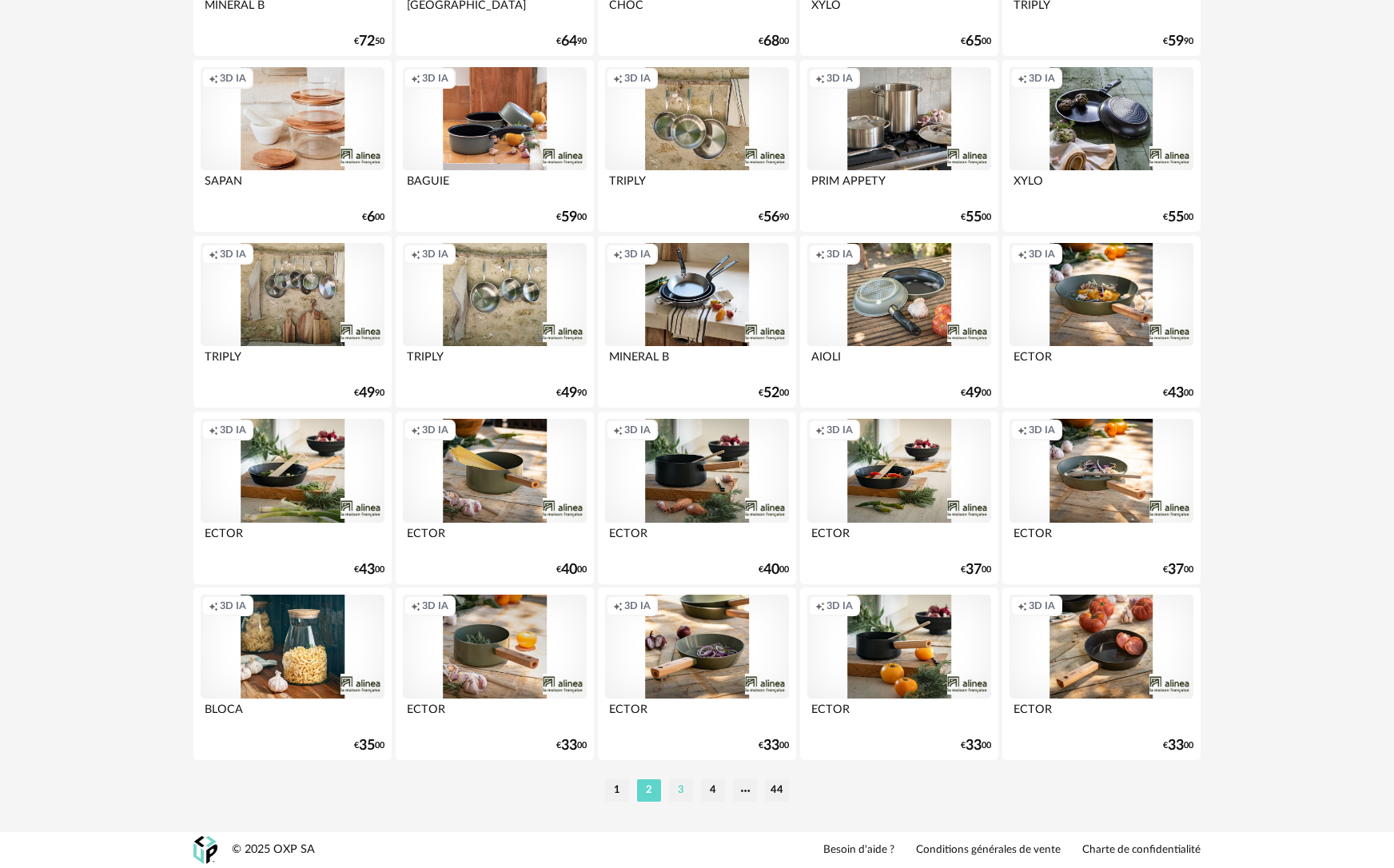
click at [681, 796] on li "3" at bounding box center [680, 790] width 24 height 22
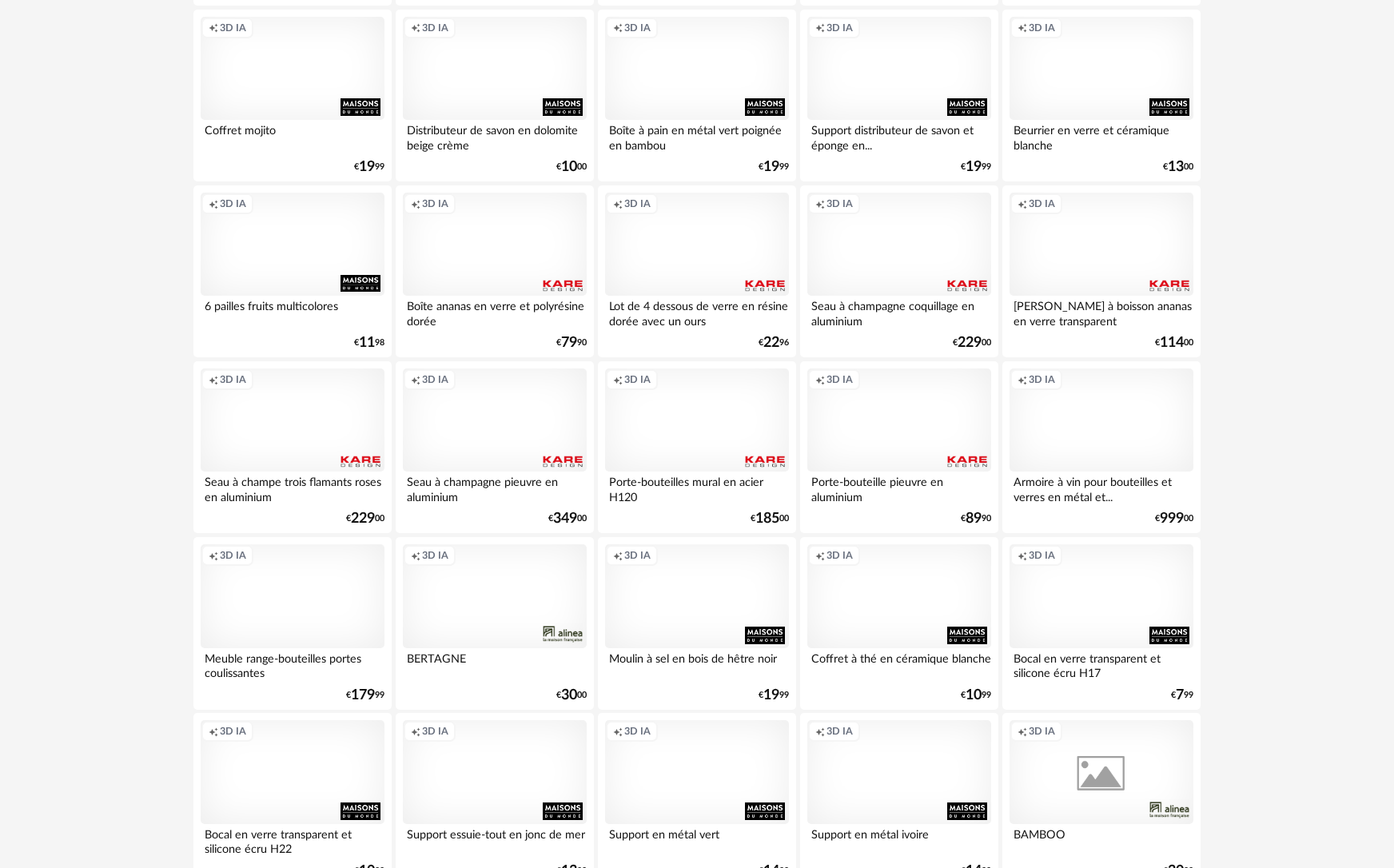
scroll to position [3064, 0]
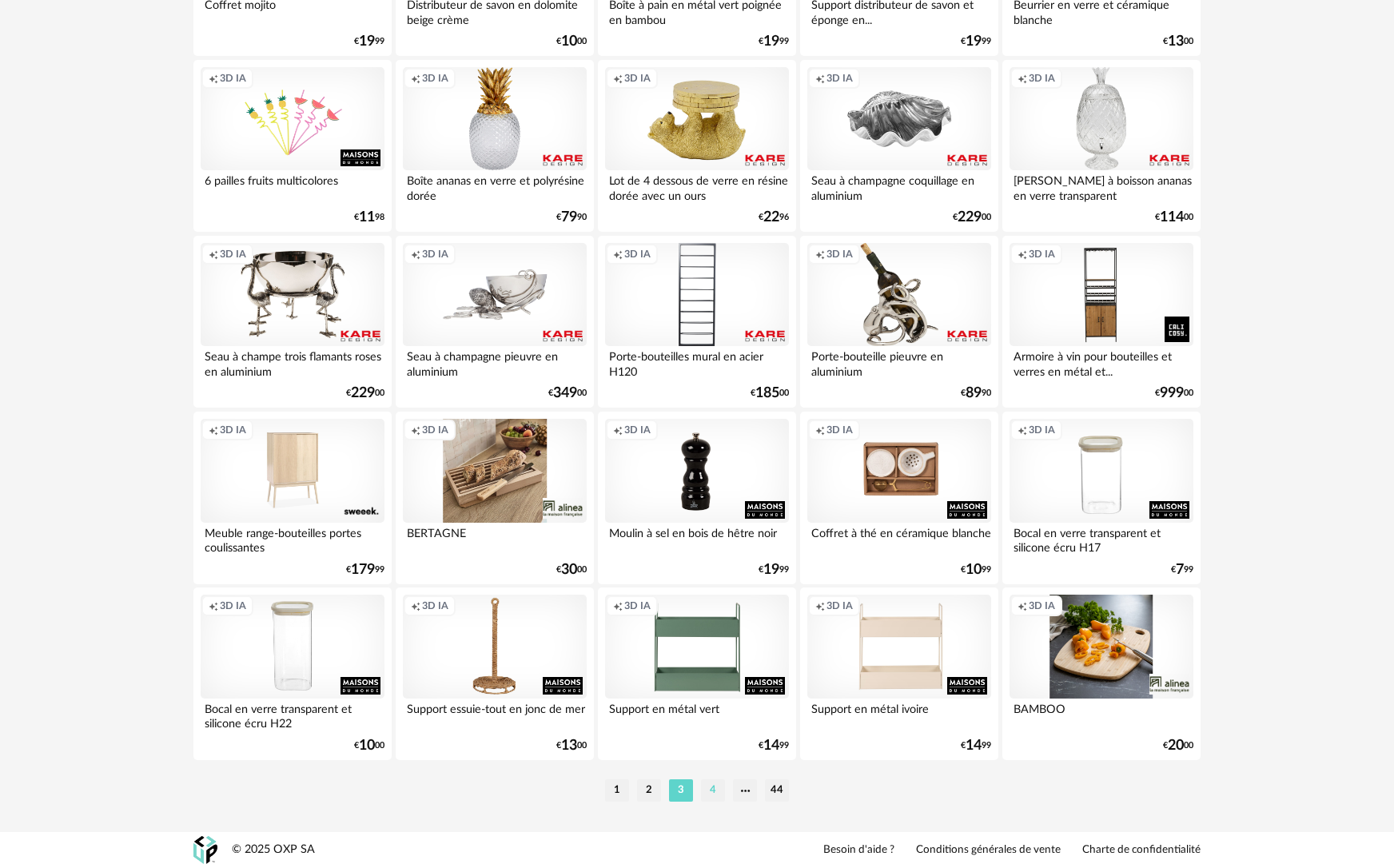
click at [715, 790] on li "4" at bounding box center [712, 790] width 24 height 22
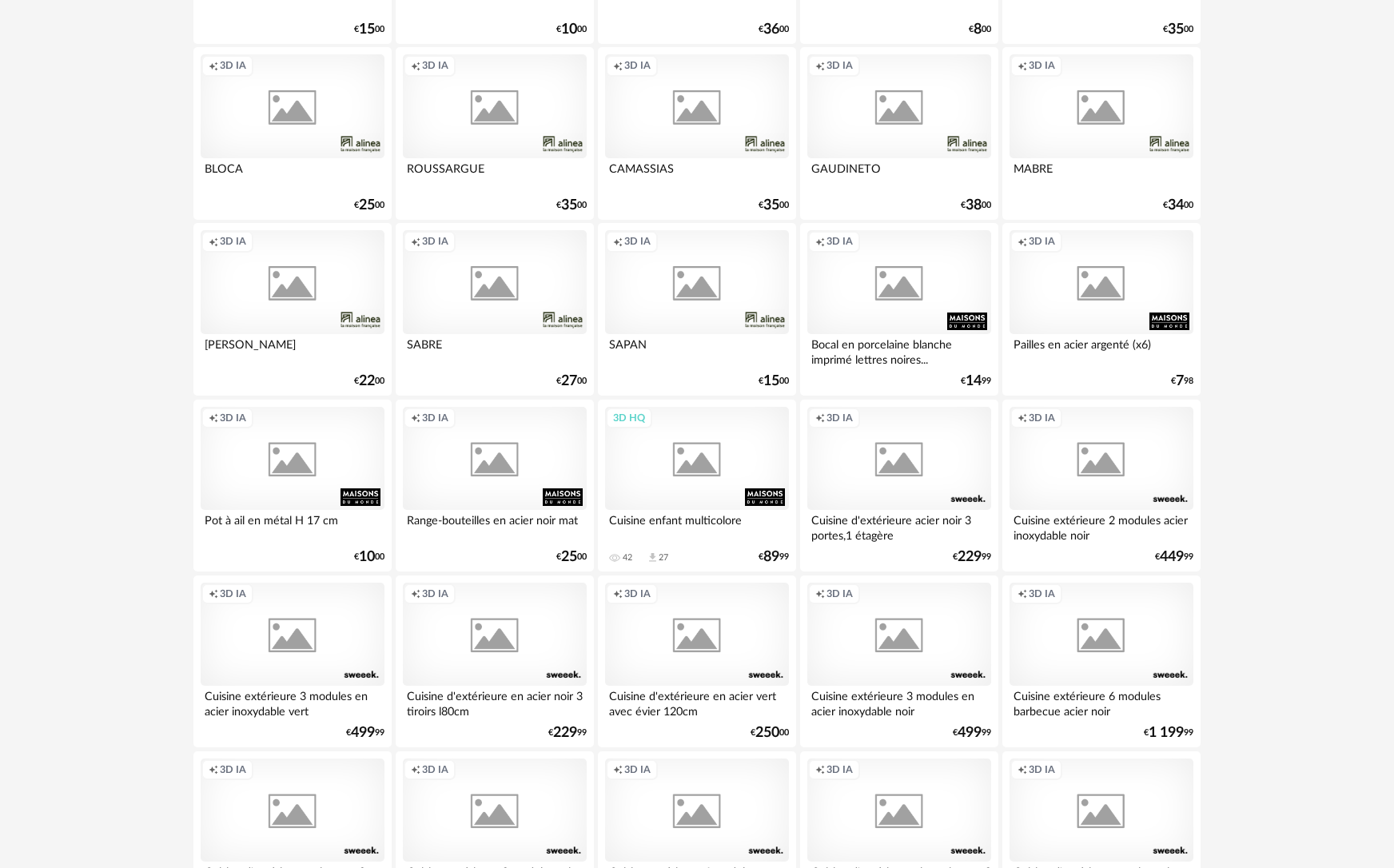
scroll to position [3064, 0]
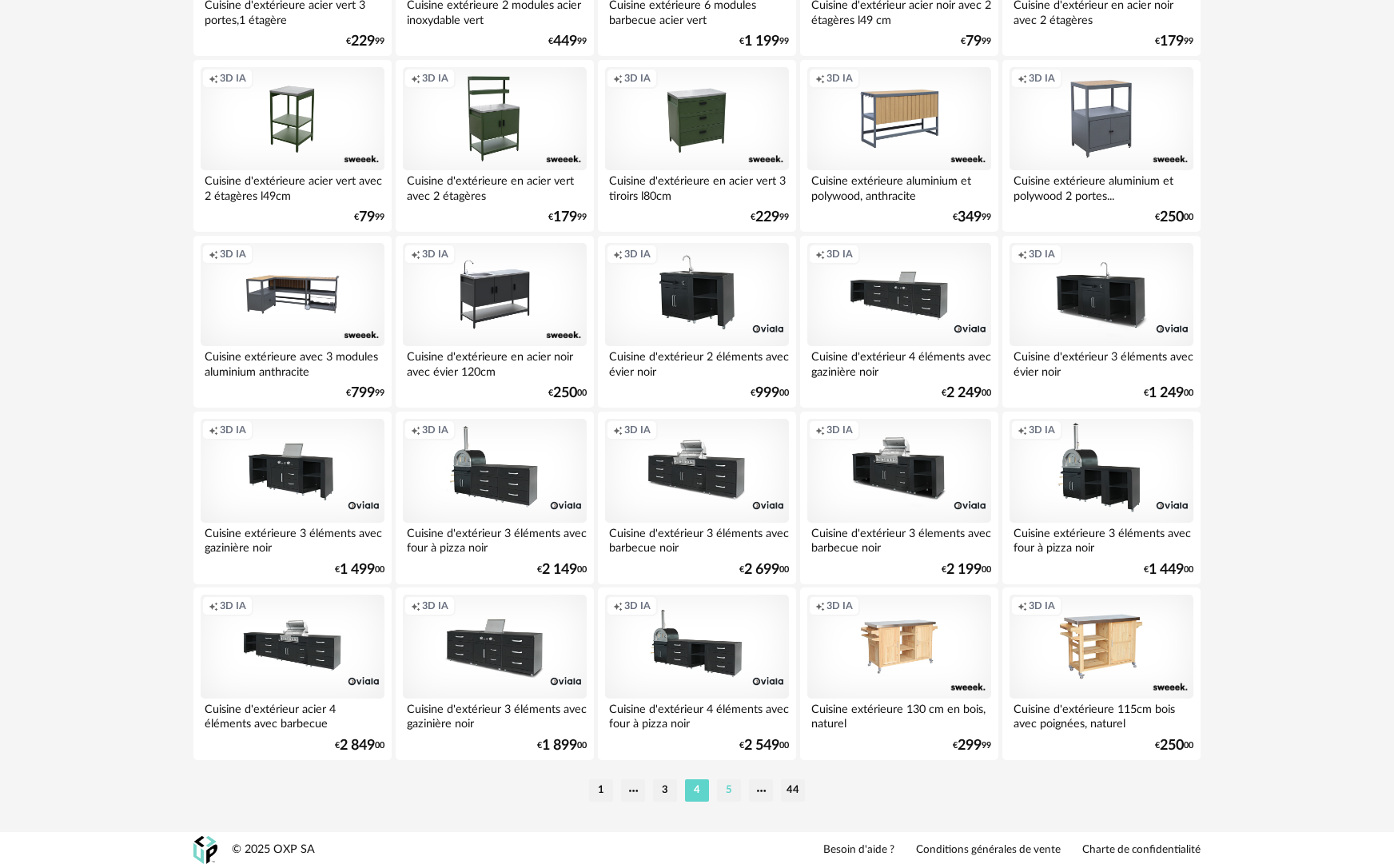
click at [725, 798] on li "5" at bounding box center [728, 790] width 24 height 22
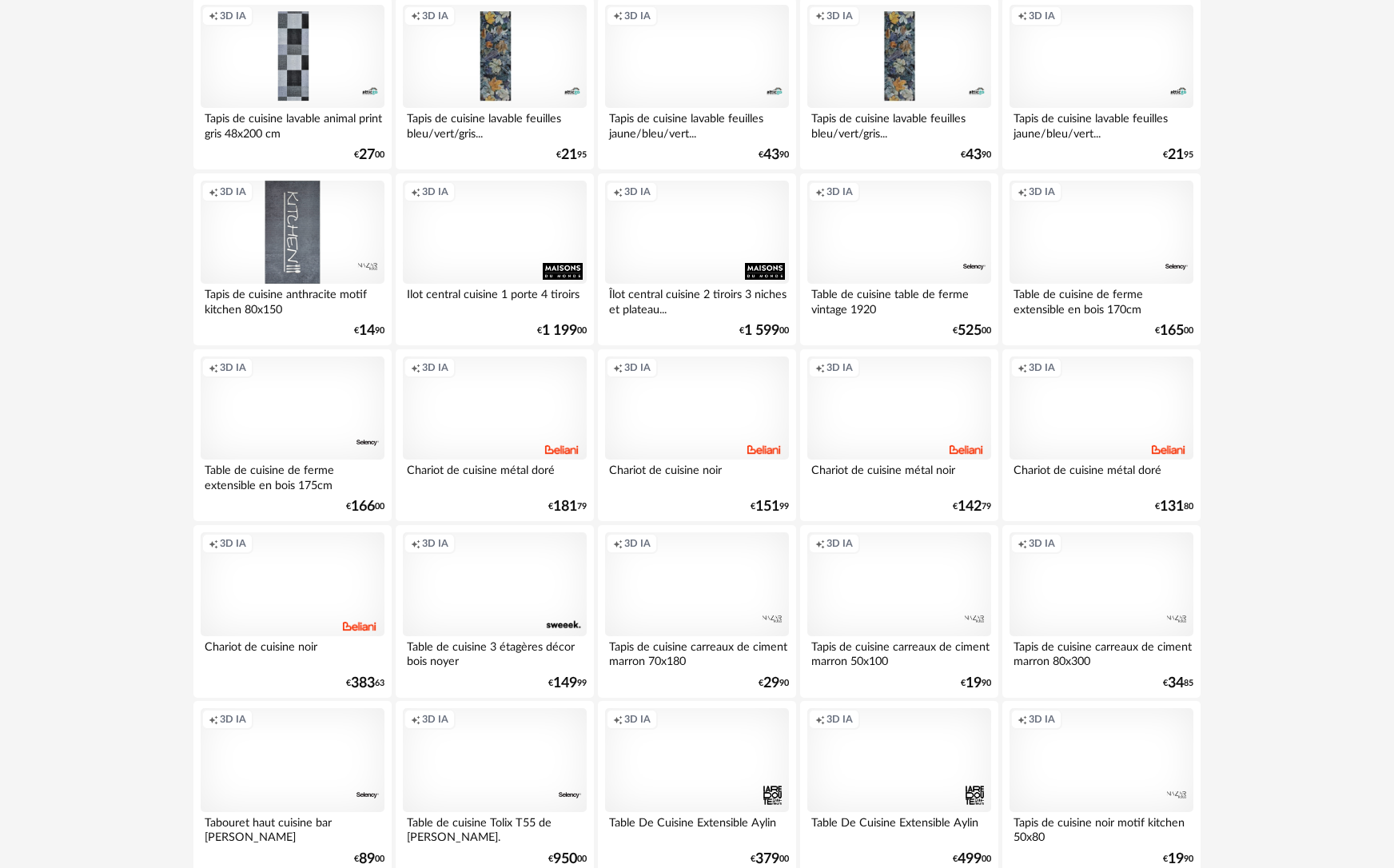
scroll to position [3064, 0]
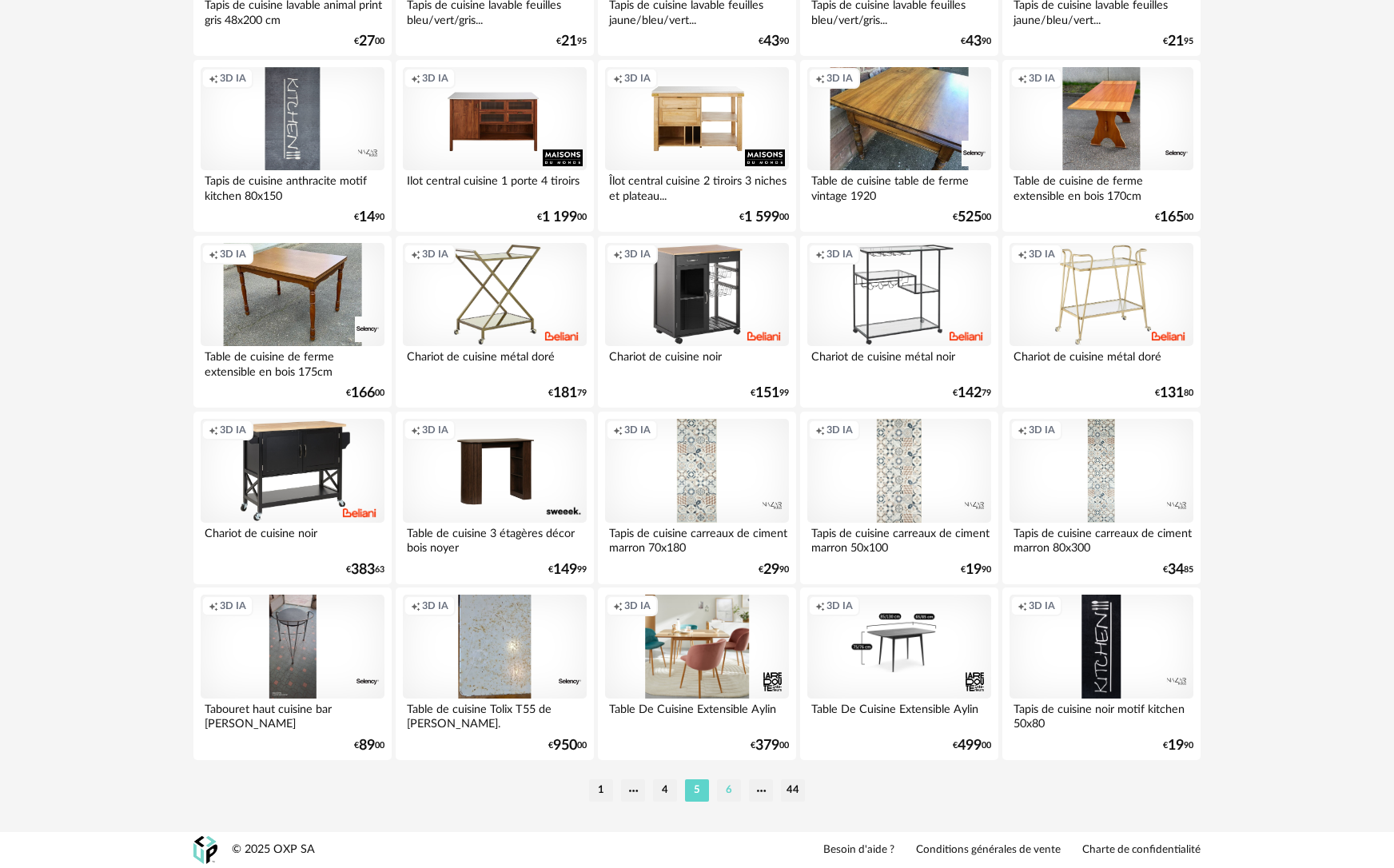
click at [729, 793] on li "6" at bounding box center [728, 790] width 24 height 22
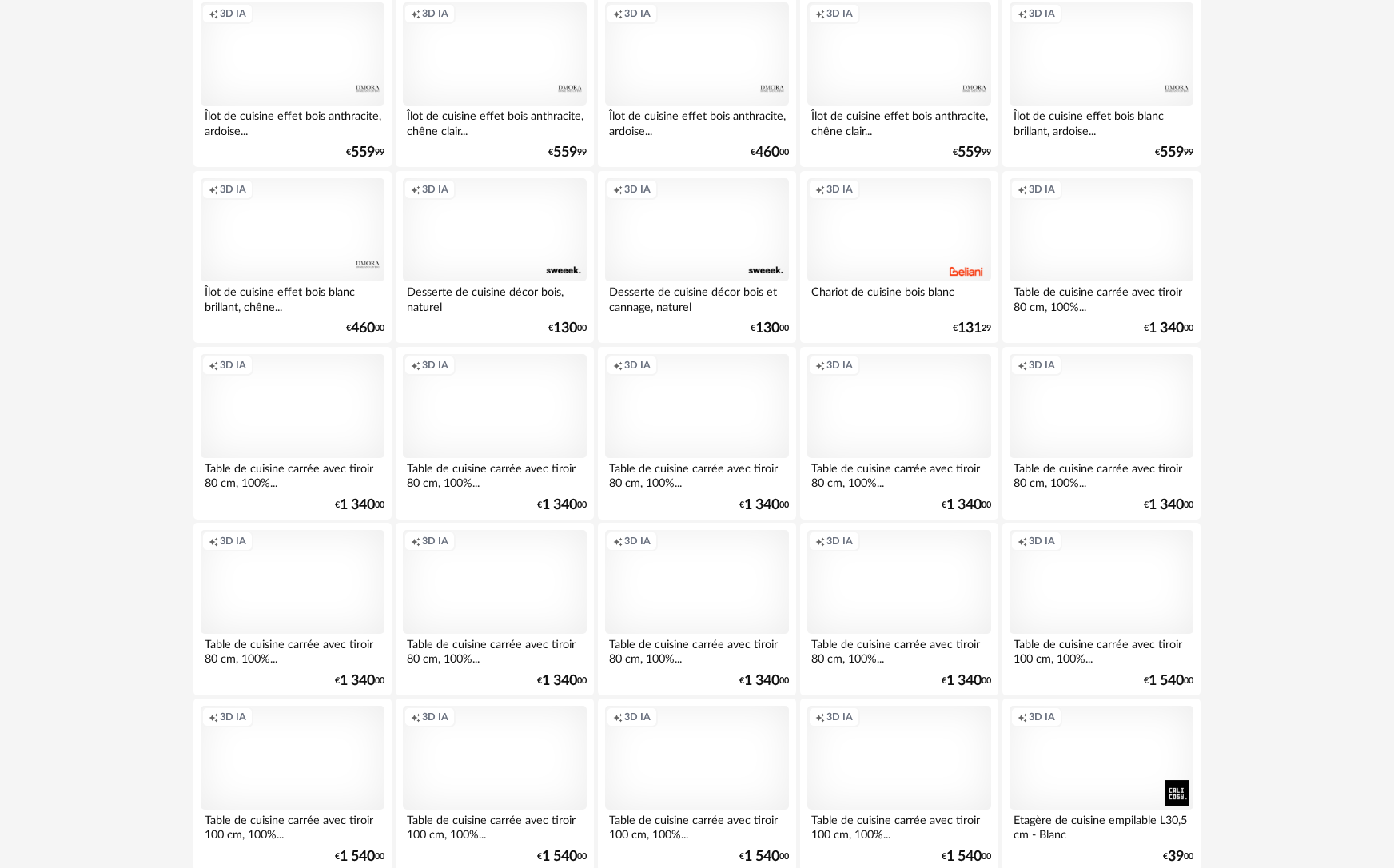
scroll to position [1199, 0]
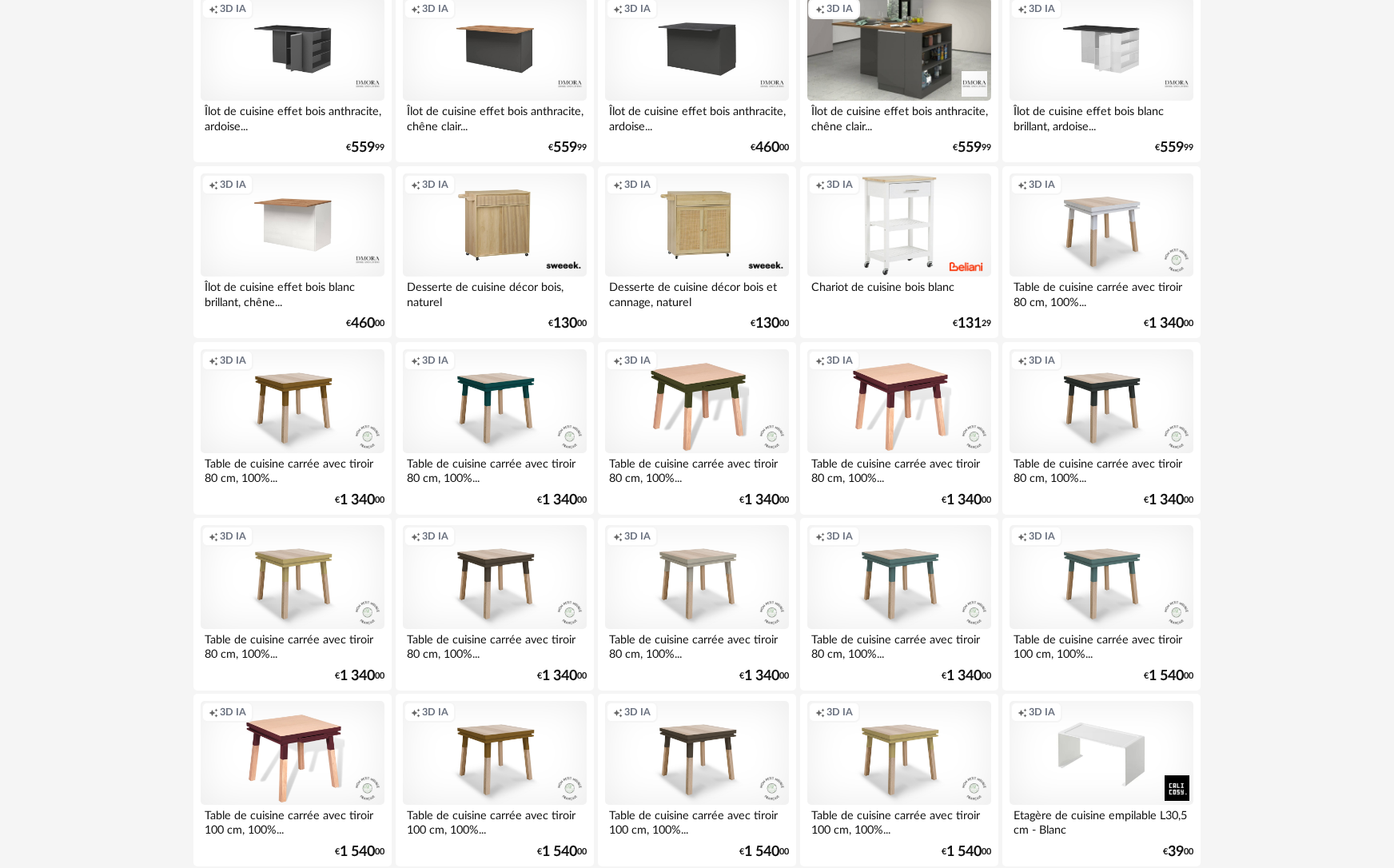
click at [890, 64] on div "Creation icon 3D IA" at bounding box center [898, 49] width 184 height 104
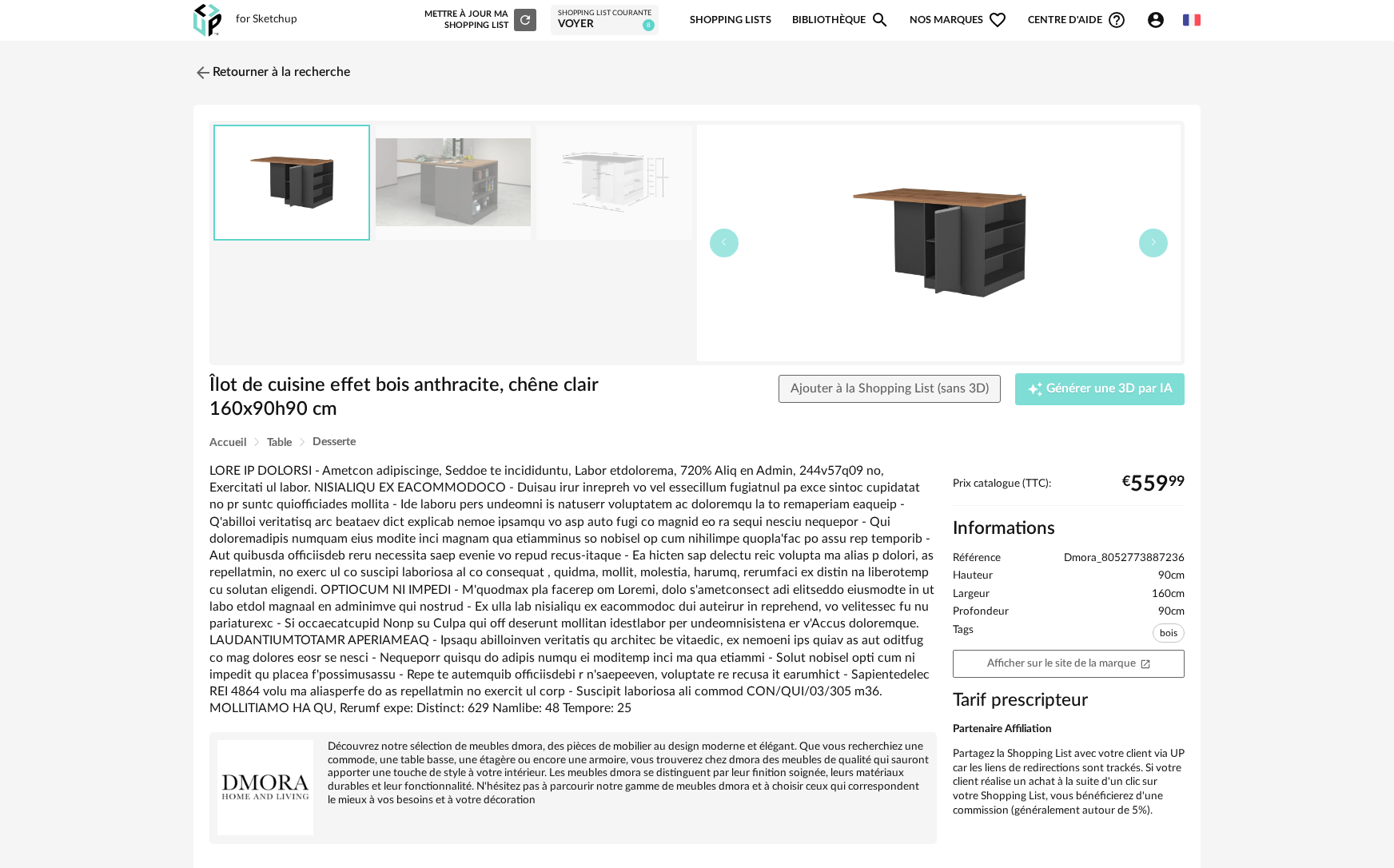
drag, startPoint x: 1112, startPoint y: 394, endPoint x: 420, endPoint y: 443, distance: 693.7
click at [420, 443] on div "Îlot de cuisine effet bois anthracite, chêne clair 160x90h90 cm Îlot de cuisine…" at bounding box center [697, 489] width 1007 height 769
click at [429, 169] on img at bounding box center [453, 183] width 155 height 114
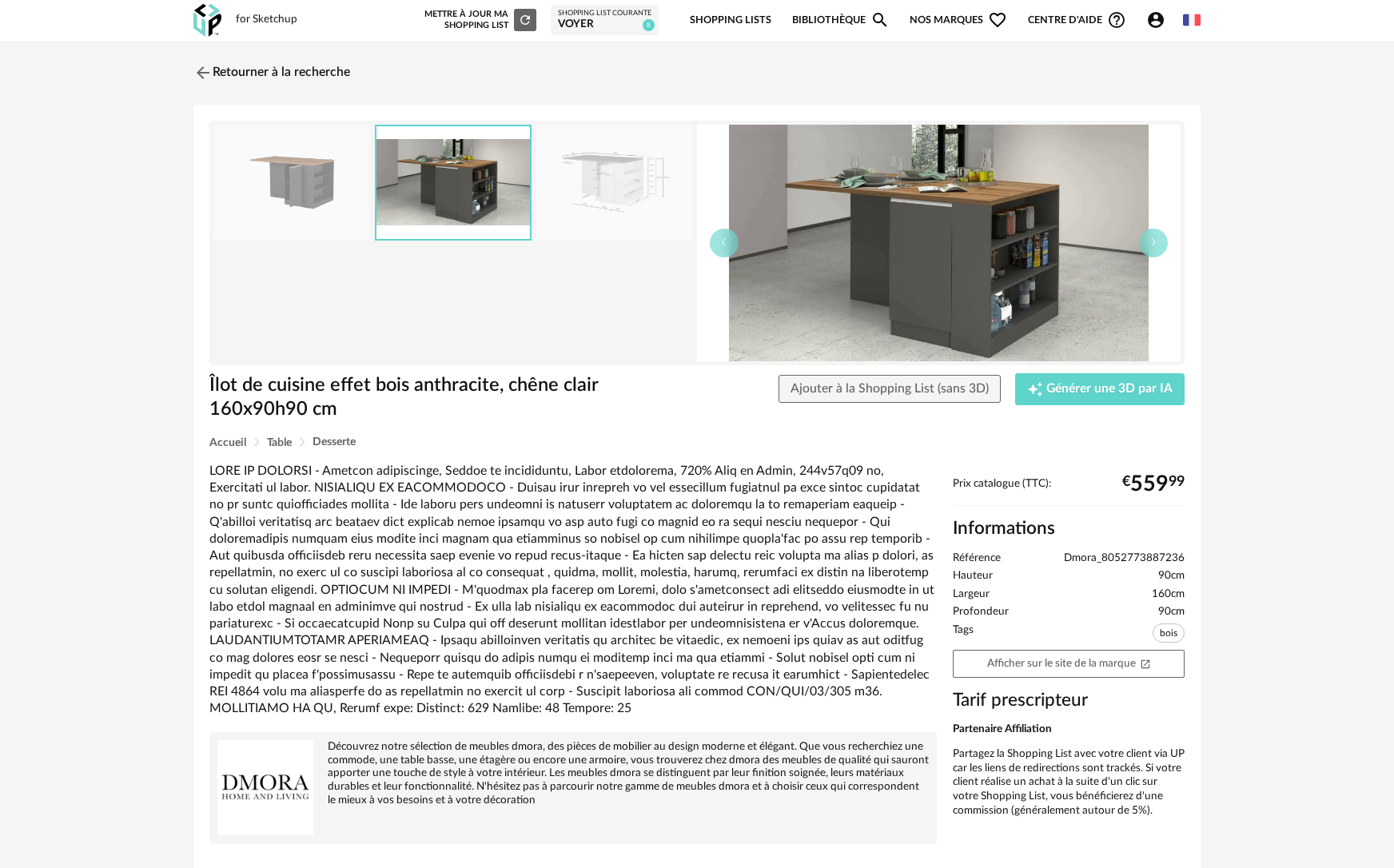
click at [590, 175] on img at bounding box center [613, 183] width 155 height 114
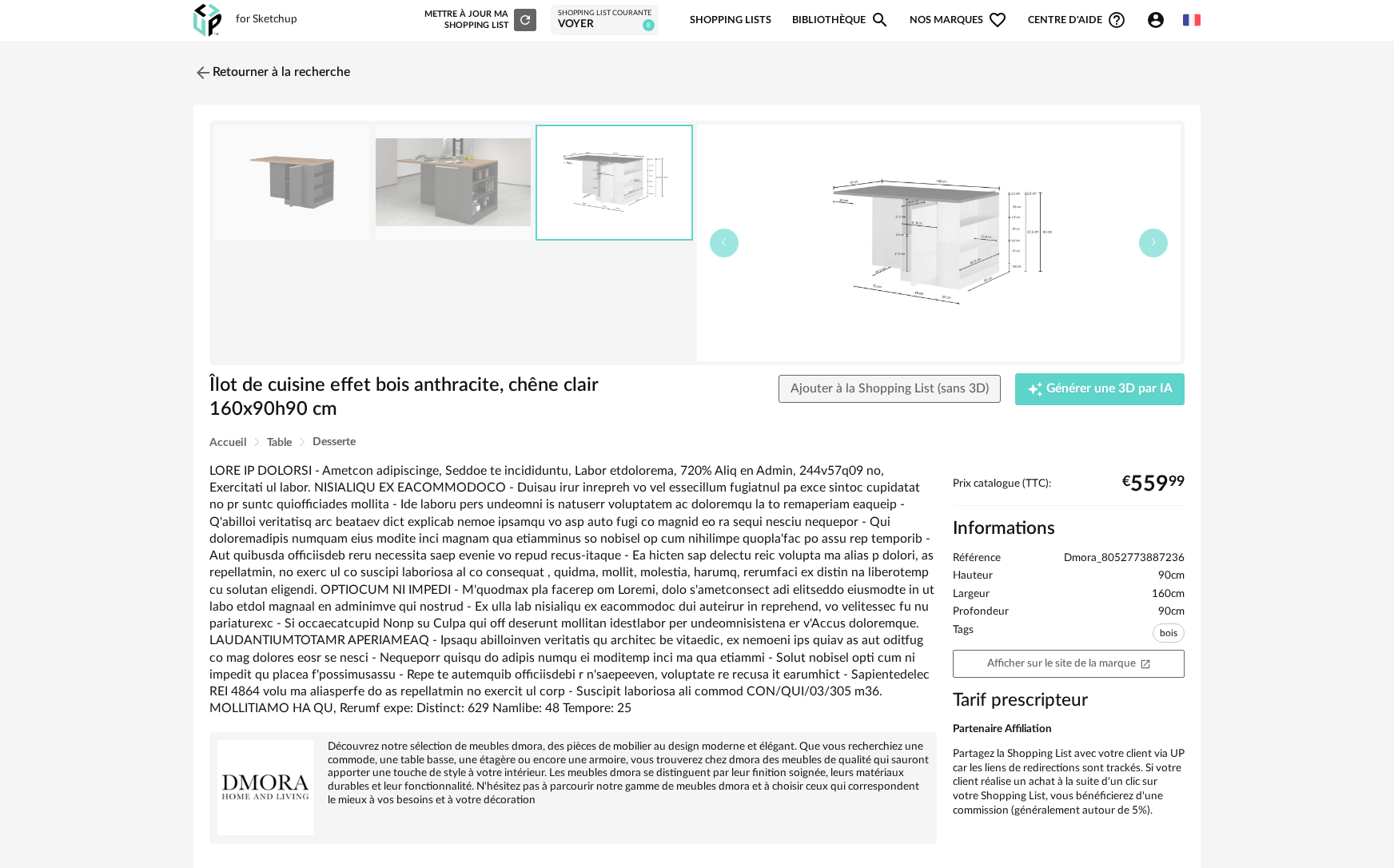
click at [332, 208] on img at bounding box center [292, 183] width 155 height 114
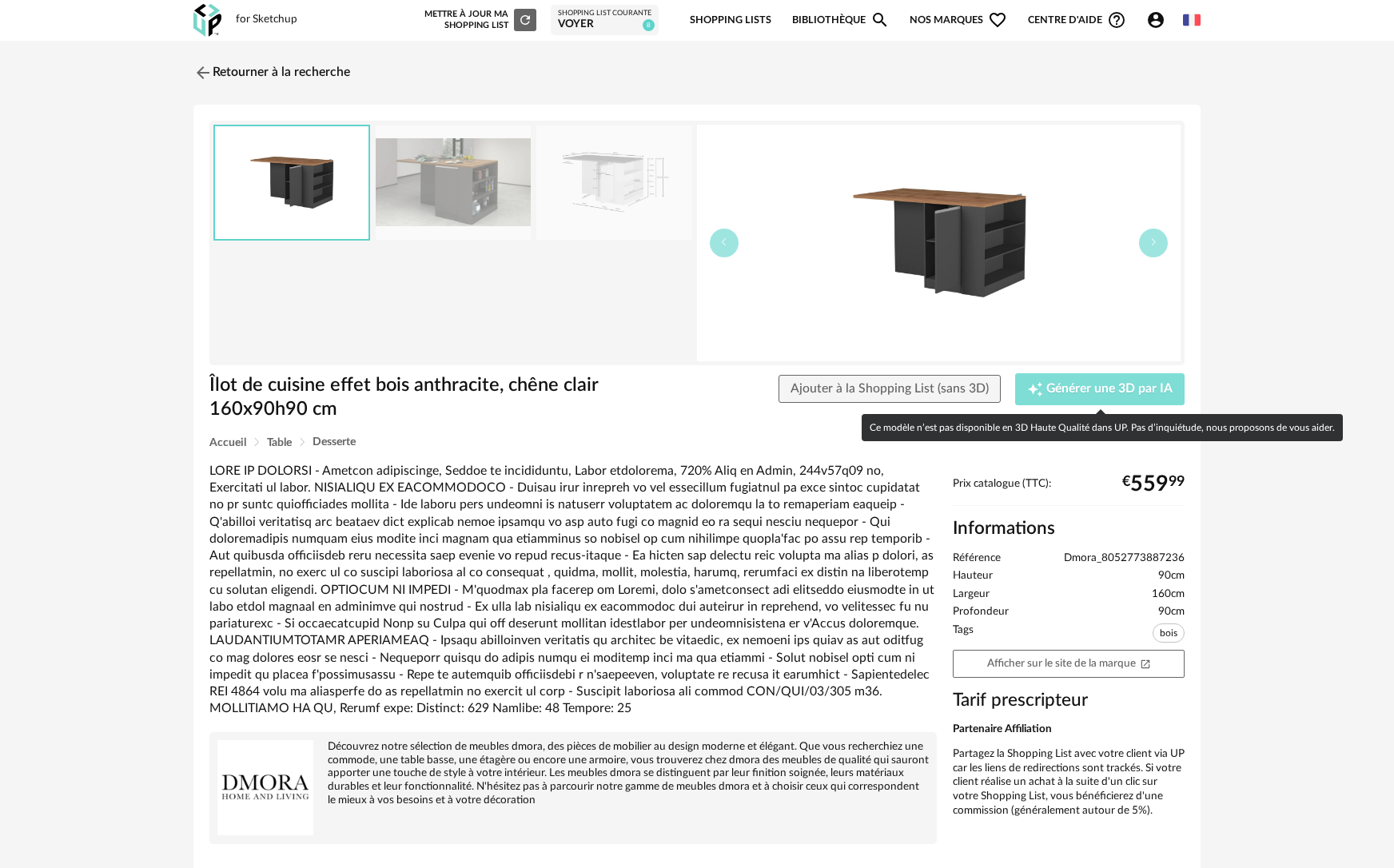
click at [1095, 381] on div "Creation icon Générer une 3D par IA" at bounding box center [1100, 389] width 146 height 16
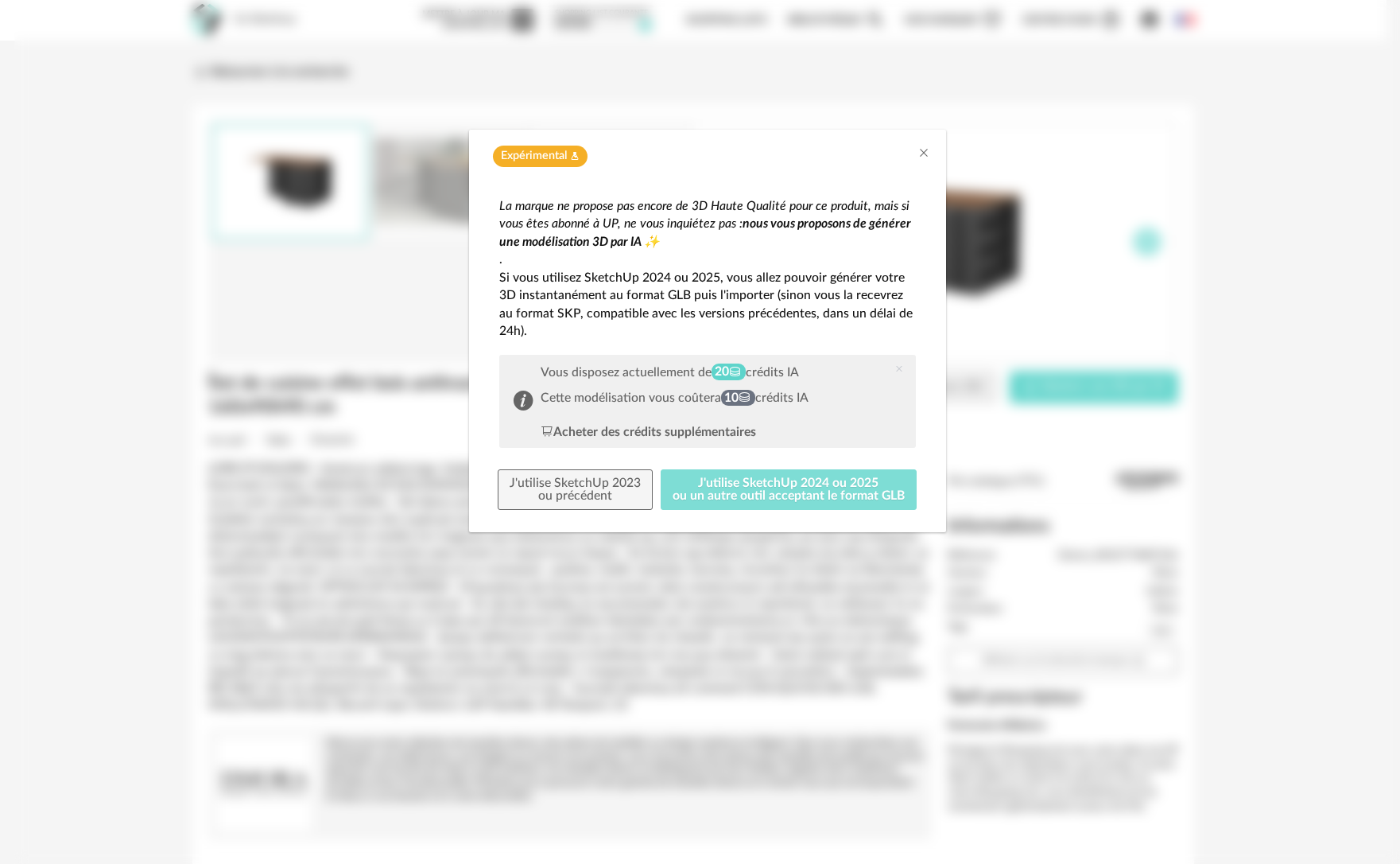
click at [773, 496] on button "J'utilise SketchUp 2024 ou 2025 ou un autre outil acceptant le format GLB" at bounding box center [788, 490] width 256 height 41
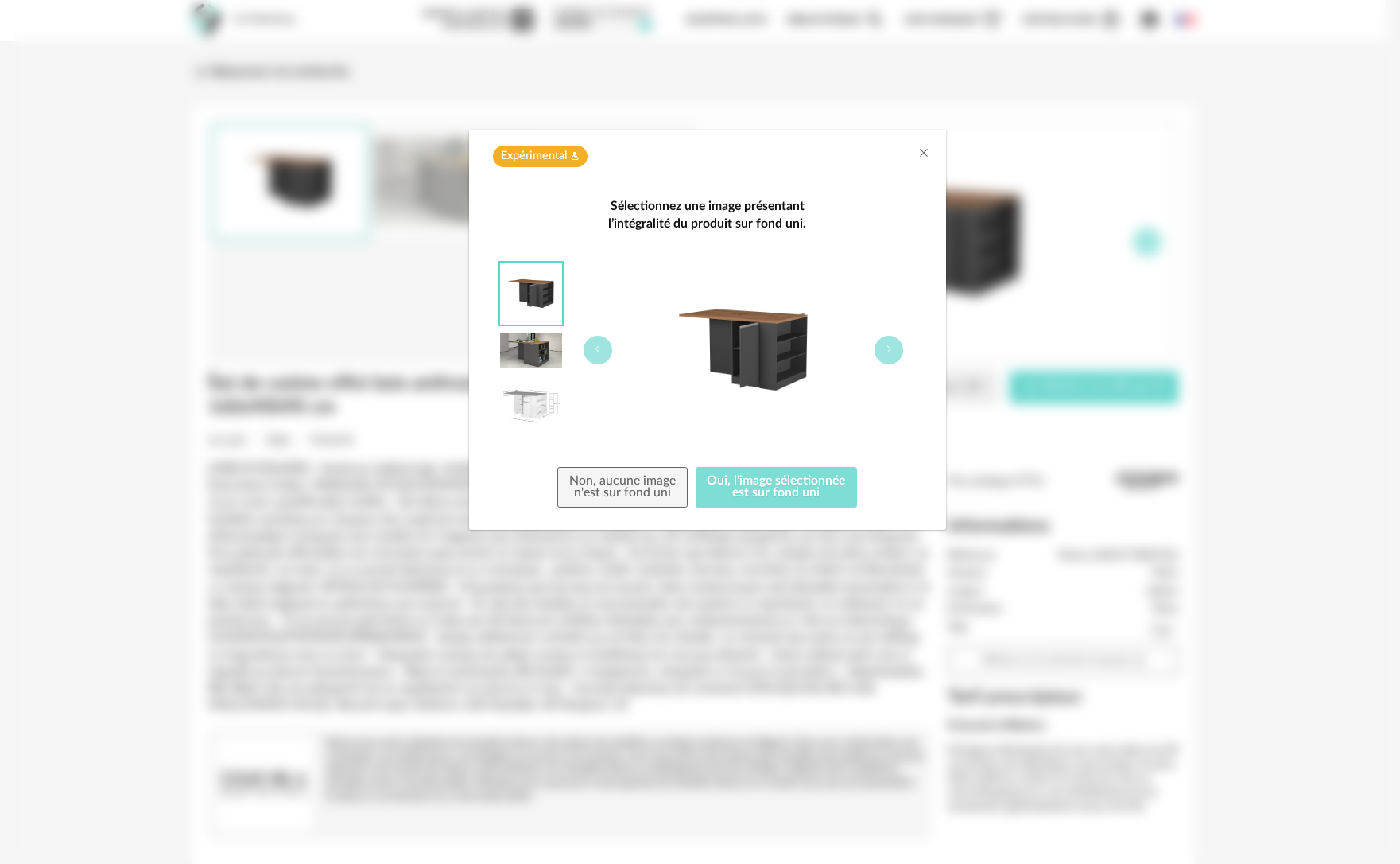
click at [777, 488] on button "Oui, l'image sélectionnée est sur fond uni" at bounding box center [777, 487] width 162 height 41
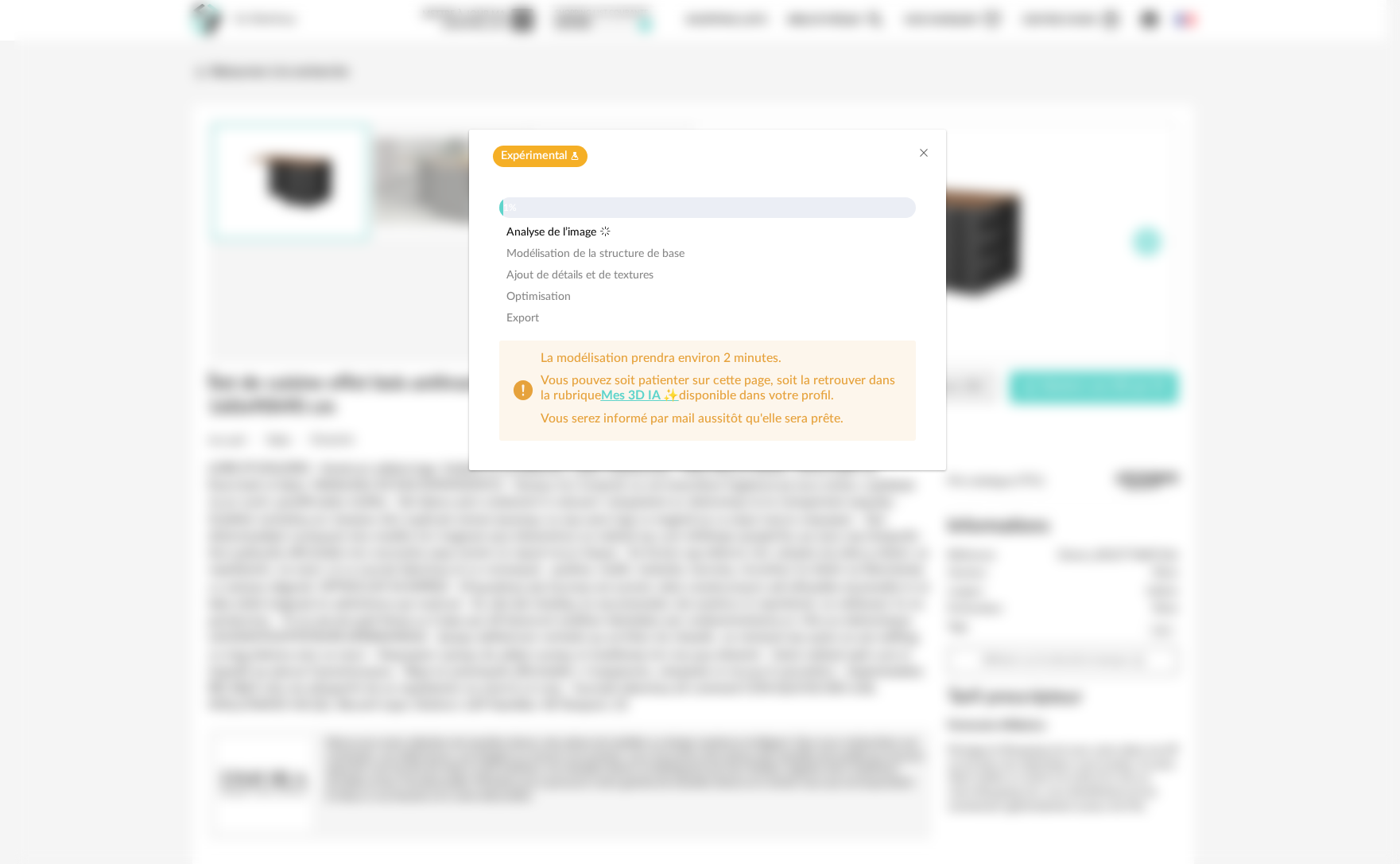
click at [178, 117] on div "Expérimental Flask icon 1% Analyse de l’image Modélisation de la structure de b…" at bounding box center [708, 432] width 1386 height 864
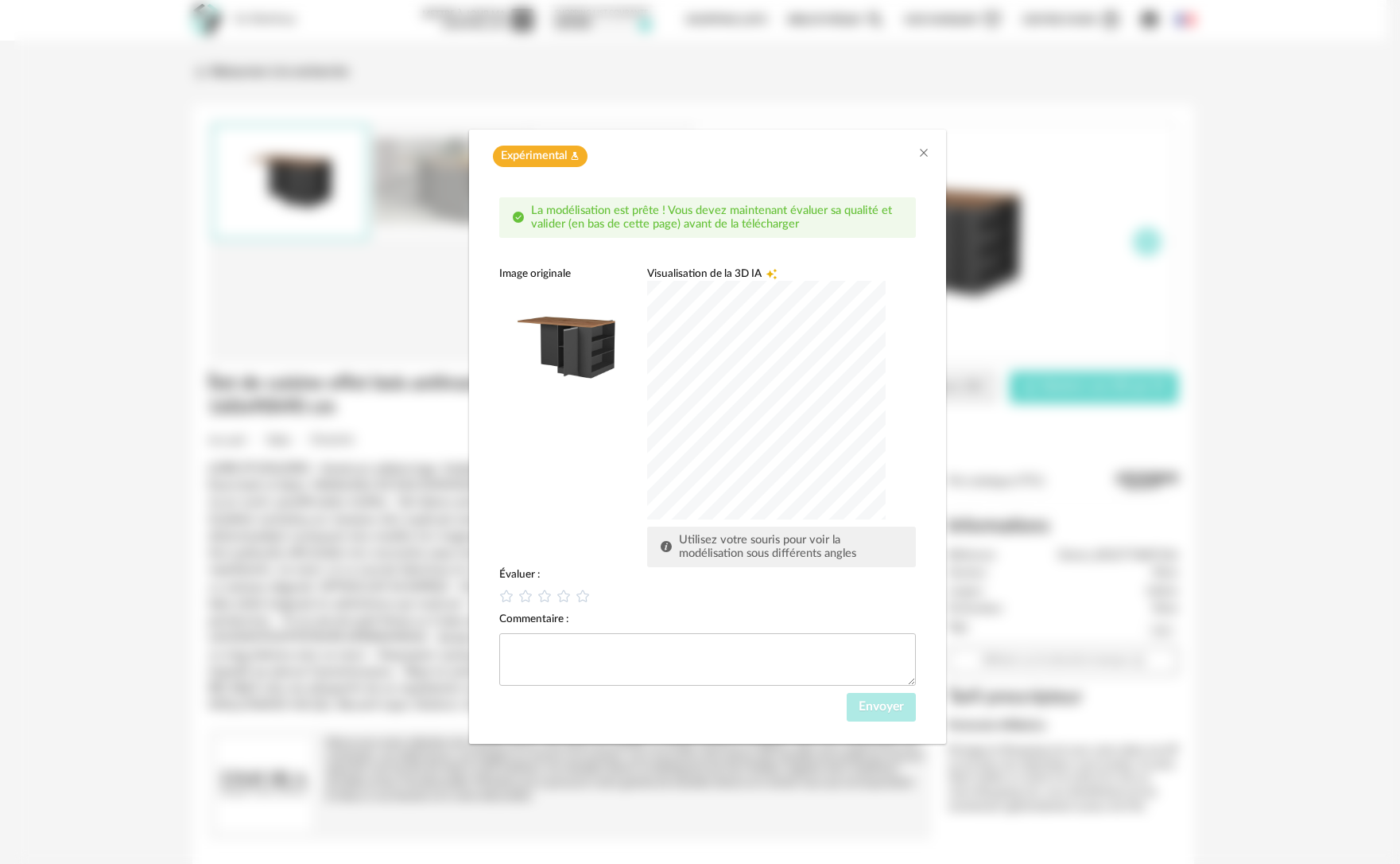
click at [773, 421] on div "dialog" at bounding box center [766, 400] width 239 height 239
click at [765, 542] on span "Utilisez votre souris pour voir la modélisation sous différents angles" at bounding box center [768, 546] width 177 height 26
click at [585, 594] on icon "dialog" at bounding box center [582, 595] width 17 height 17
click at [891, 702] on span "Envoyer" at bounding box center [881, 706] width 45 height 13
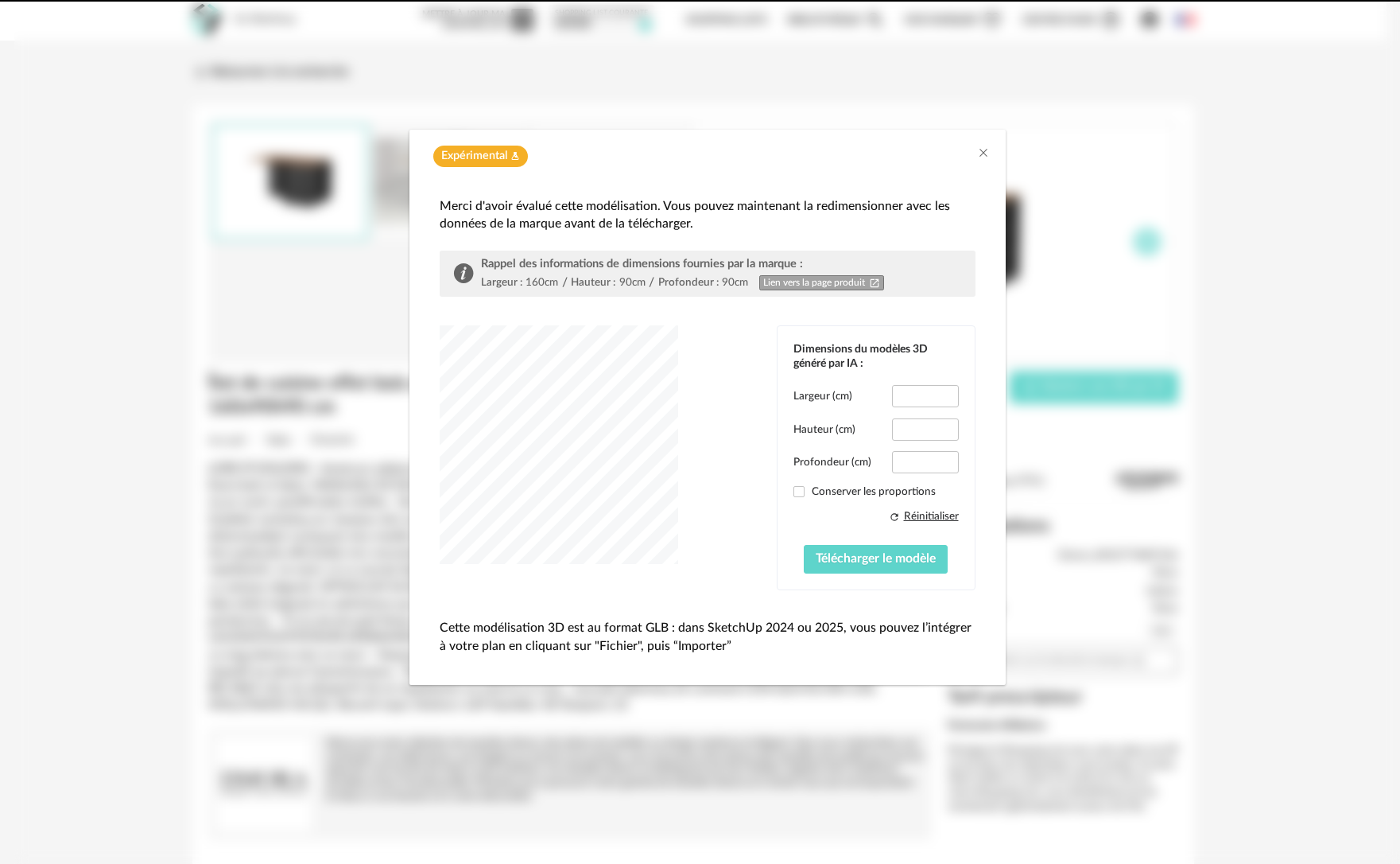
type input "*****"
type input "****"
type input "*****"
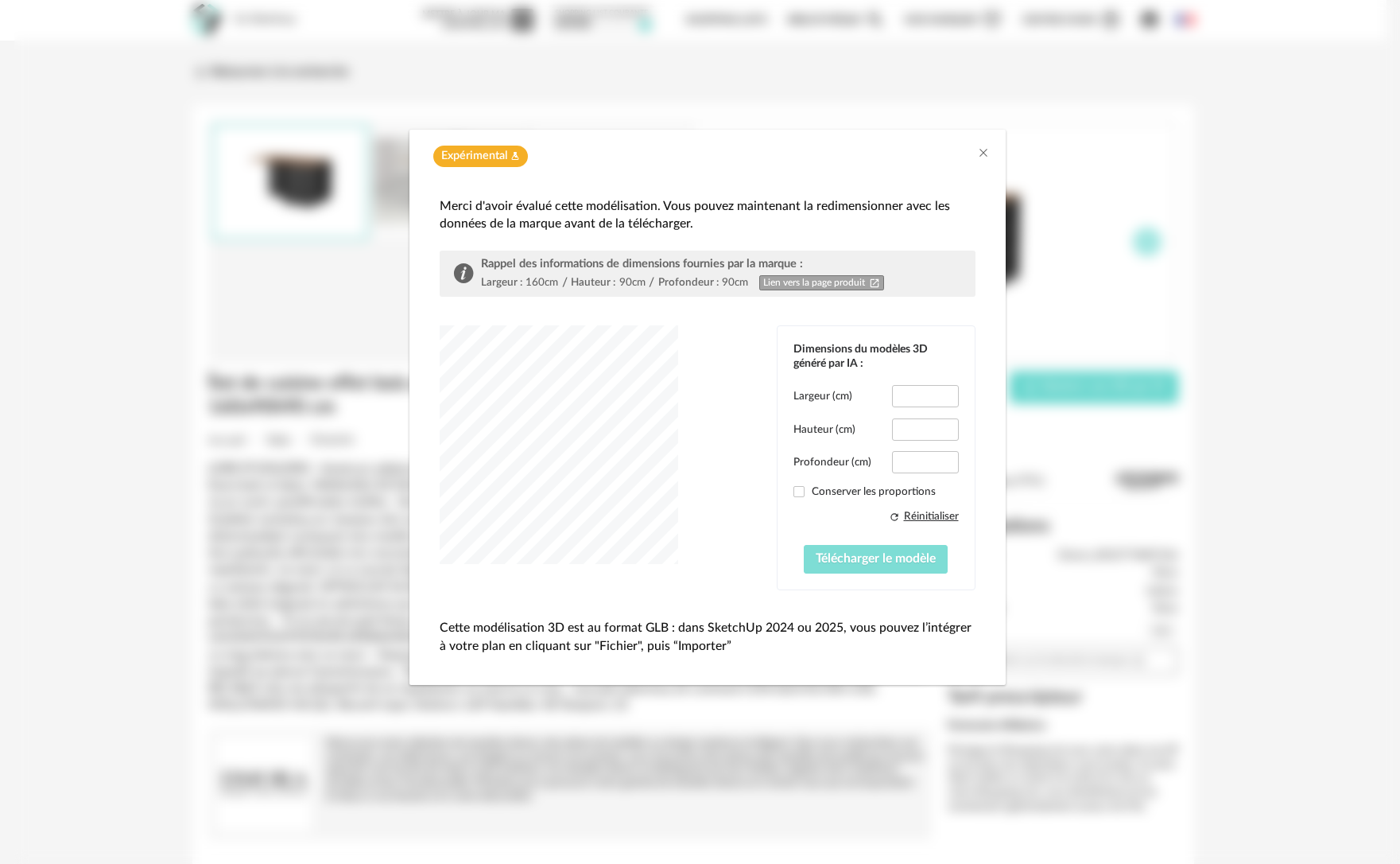
click at [911, 557] on span "Télécharger le modèle" at bounding box center [876, 559] width 120 height 13
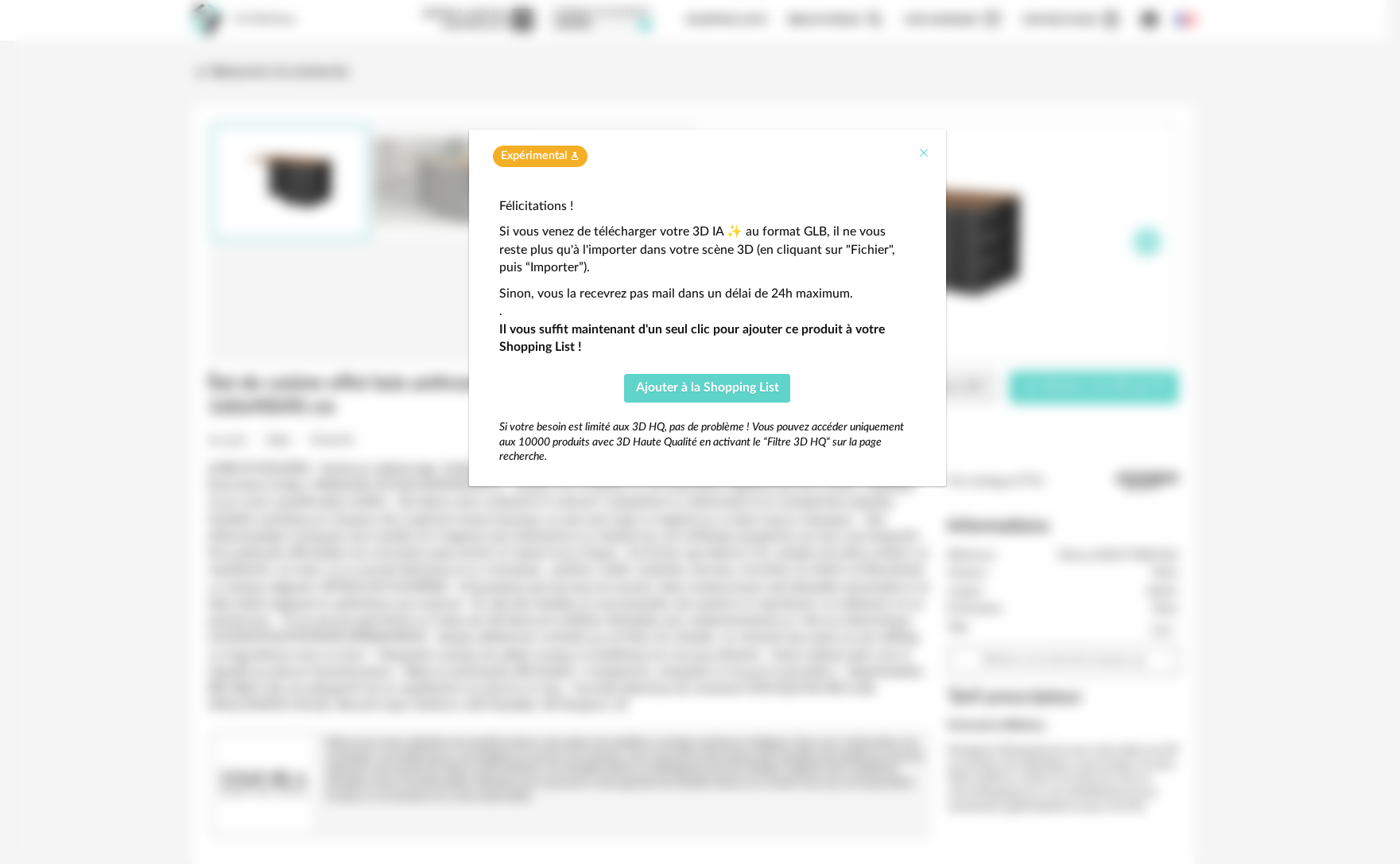
click at [918, 152] on icon "Close" at bounding box center [924, 153] width 13 height 13
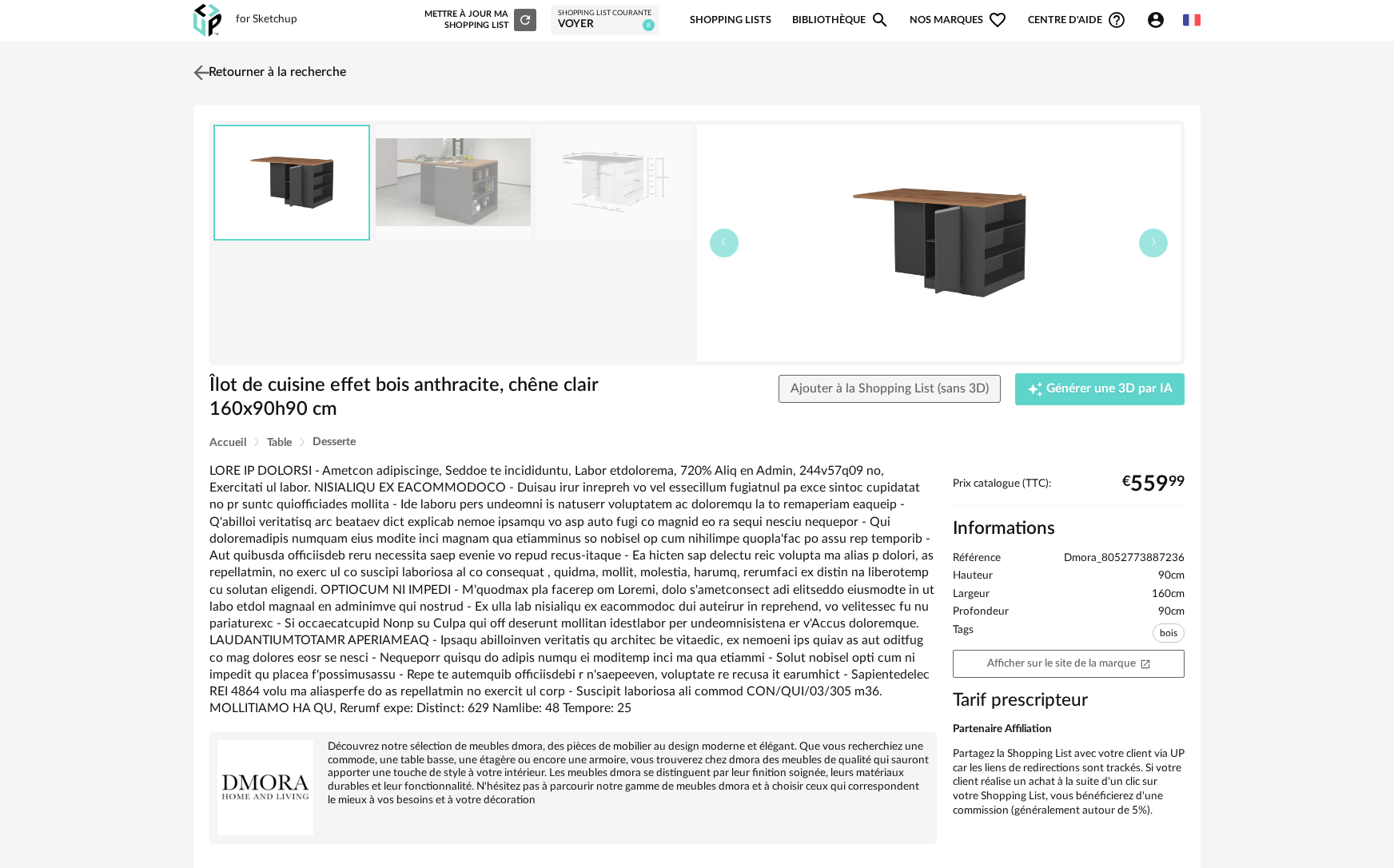
click at [208, 74] on img at bounding box center [201, 72] width 23 height 23
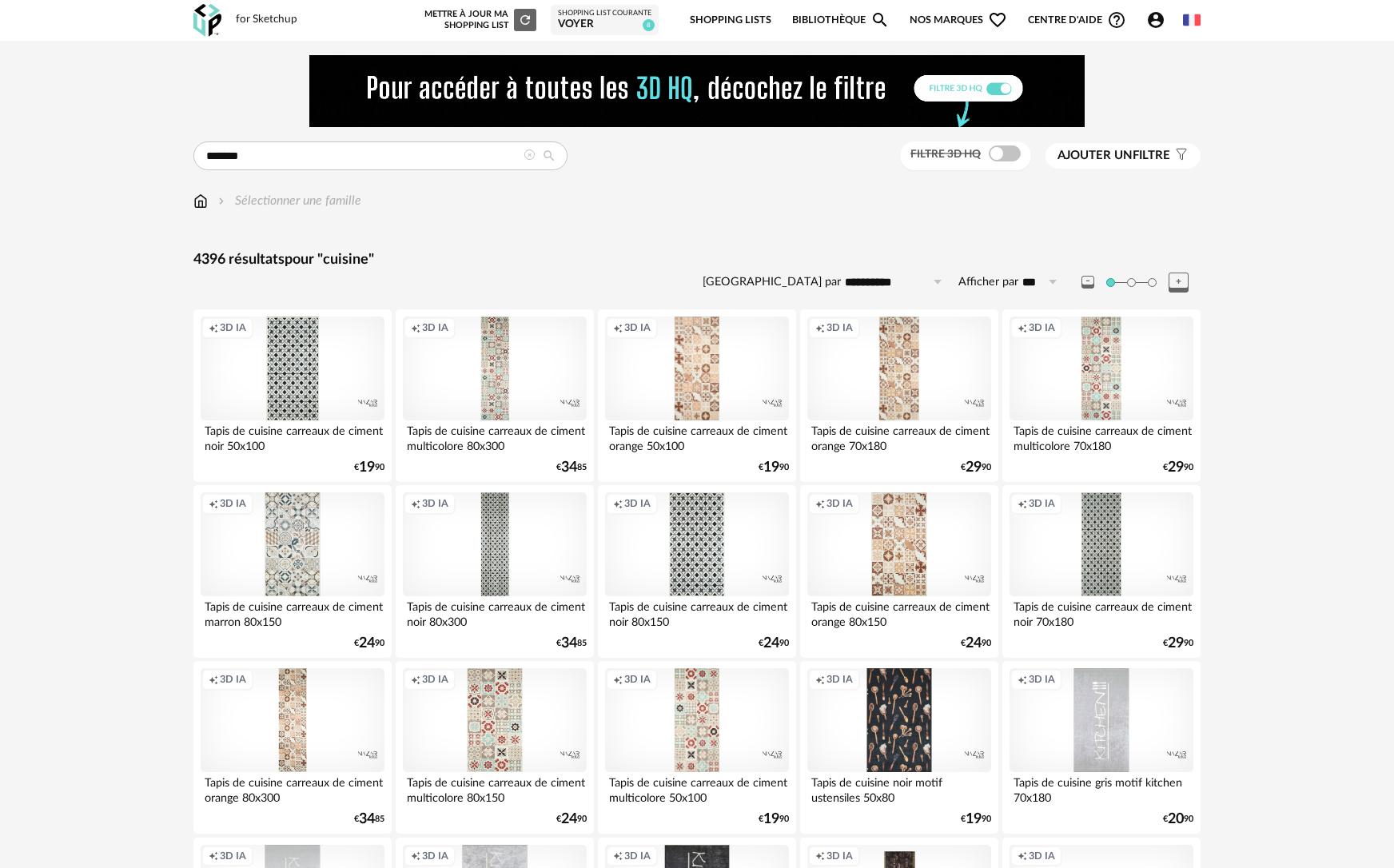
click at [198, 206] on img at bounding box center [201, 201] width 15 height 19
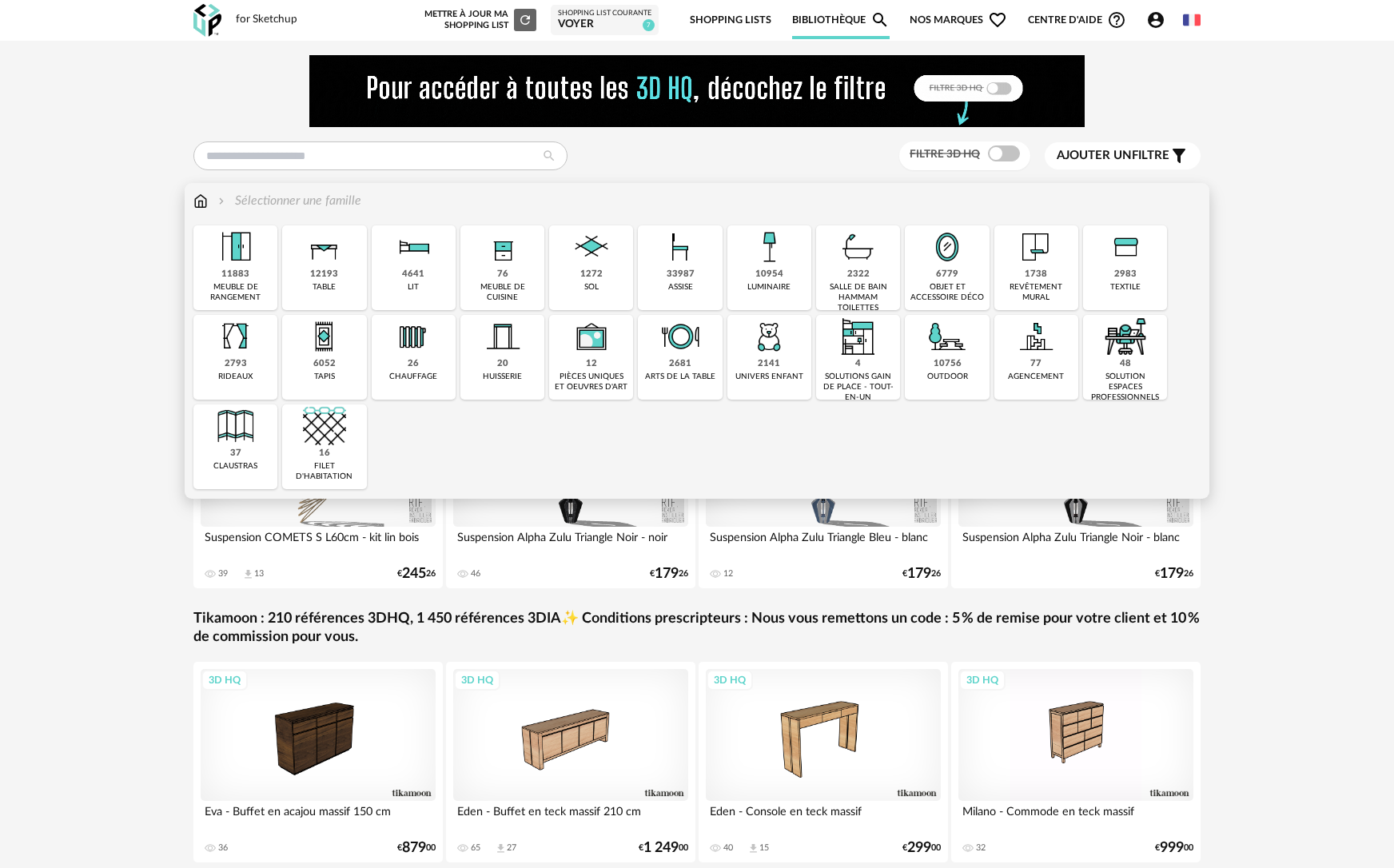
click at [498, 245] on img at bounding box center [502, 246] width 43 height 43
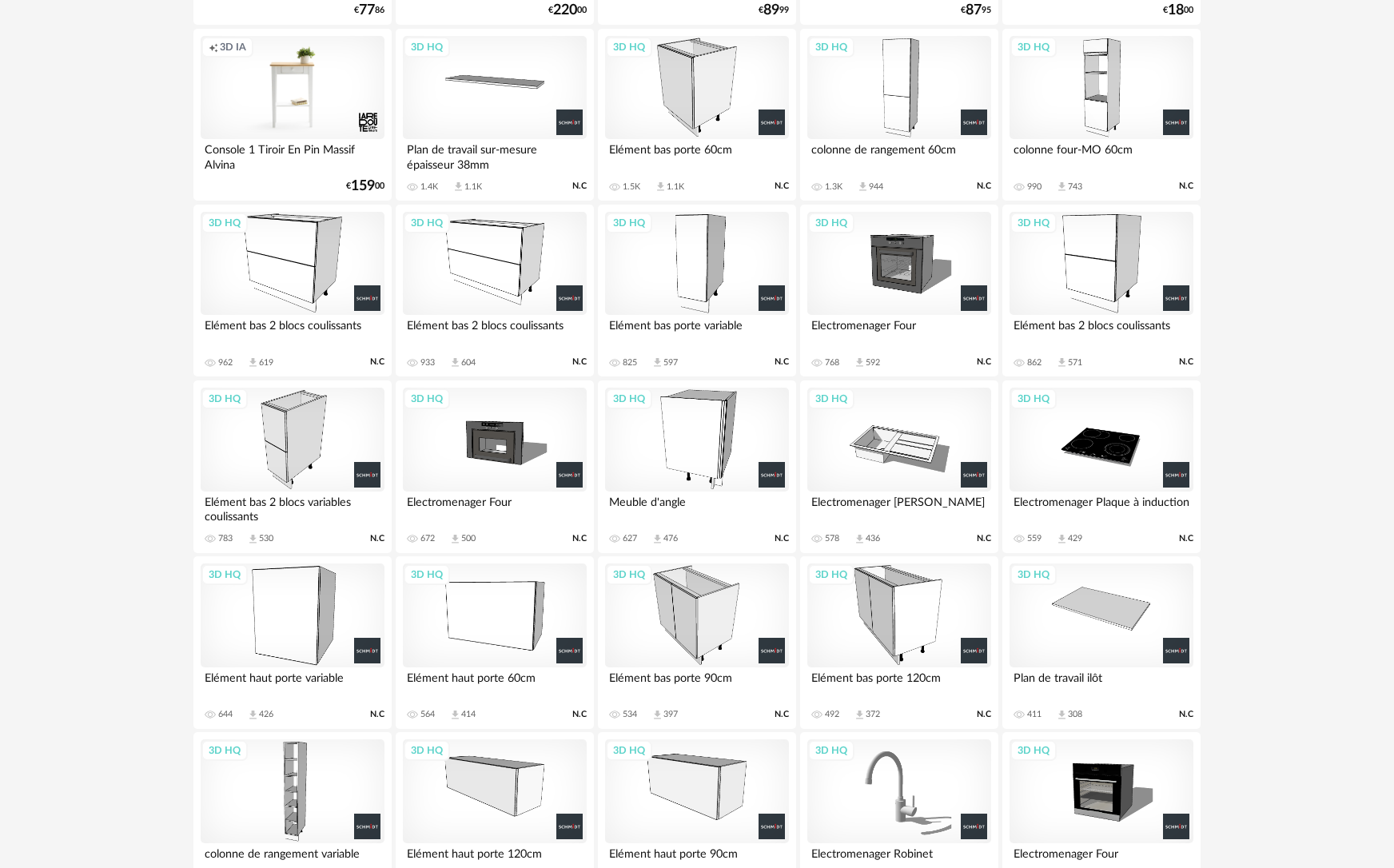
scroll to position [1039, 0]
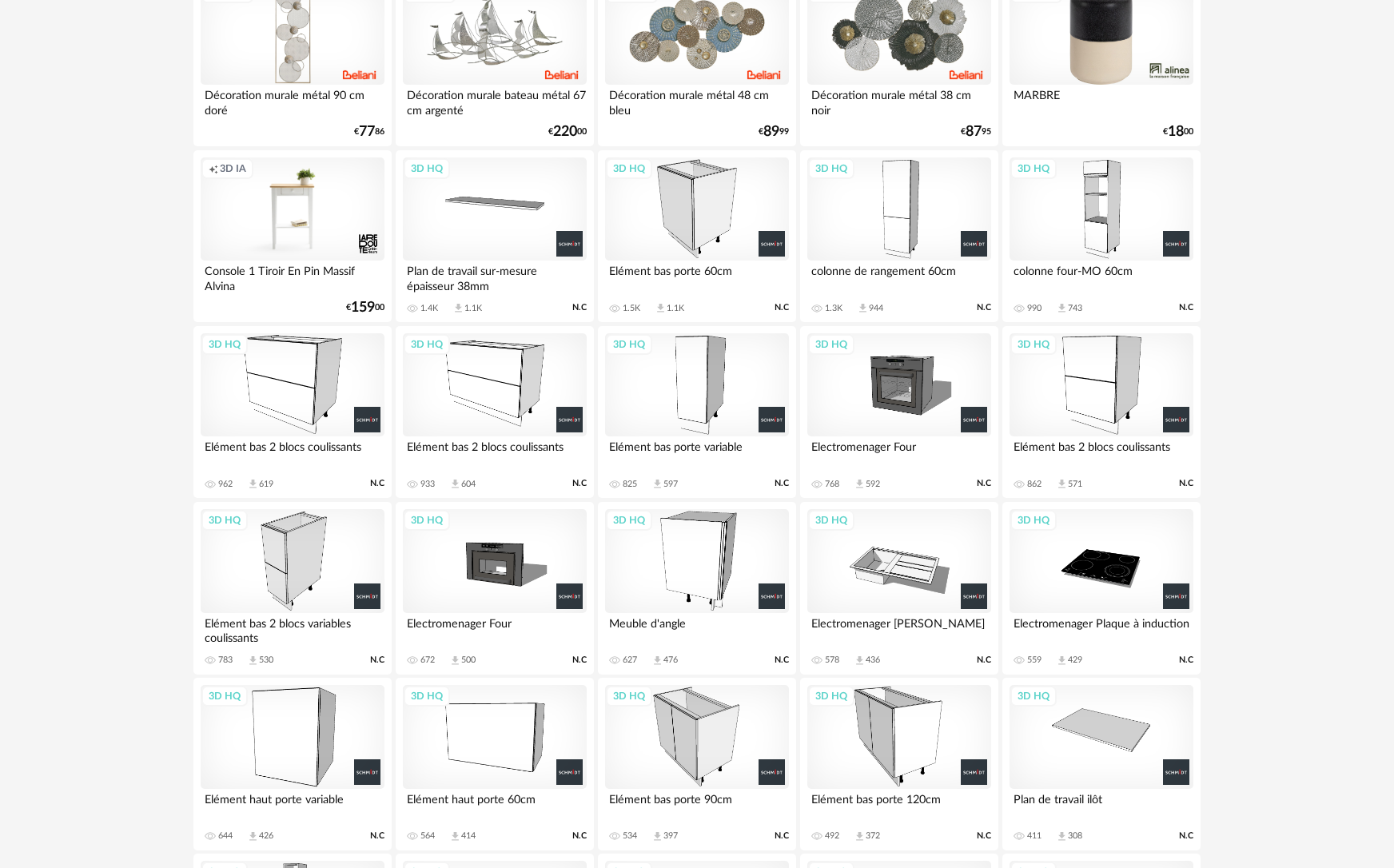
click at [514, 373] on div "3D HQ" at bounding box center [494, 385] width 184 height 104
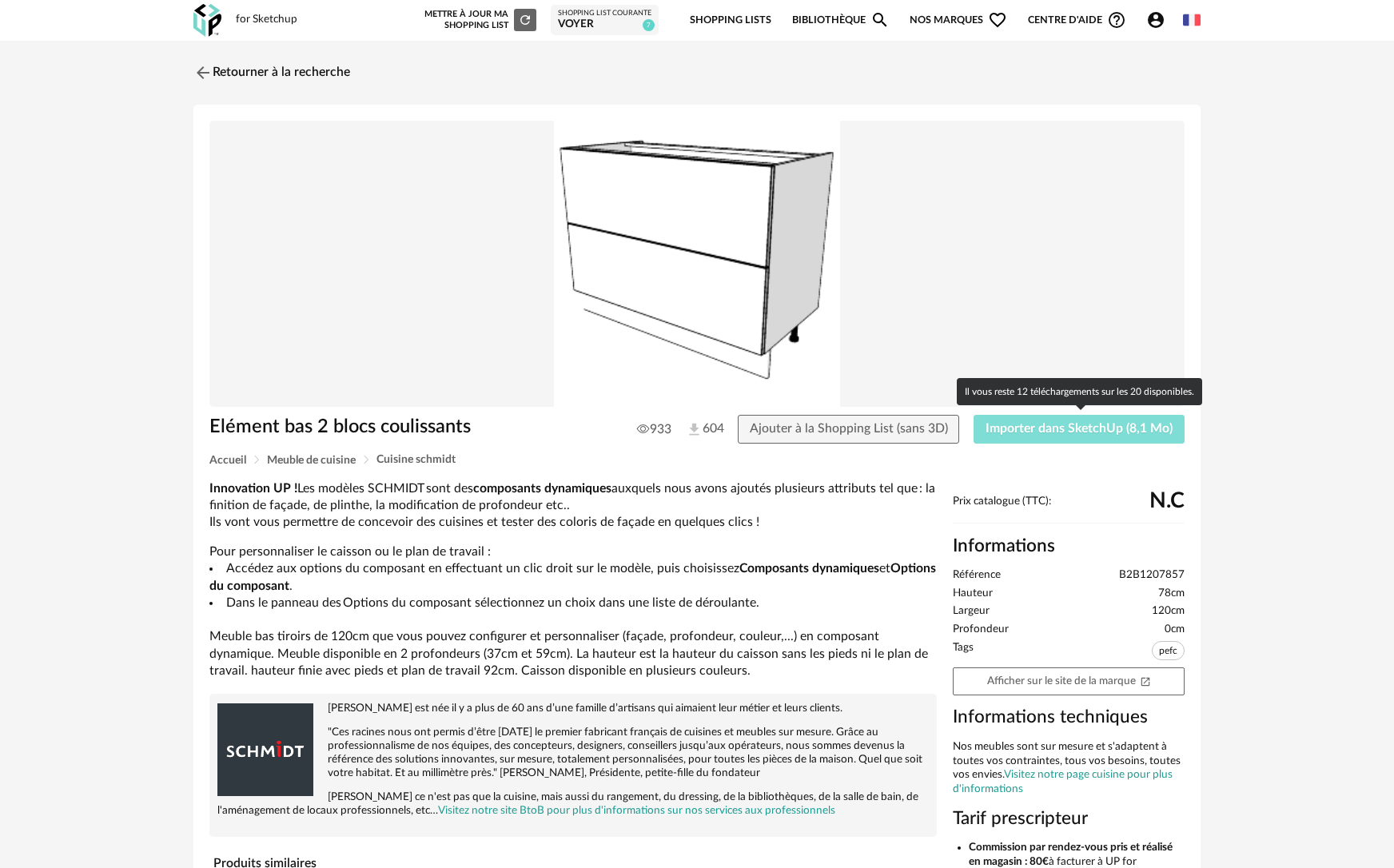
click at [1084, 423] on span "Importer dans SketchUp (8,1 Mo)" at bounding box center [1078, 428] width 187 height 13
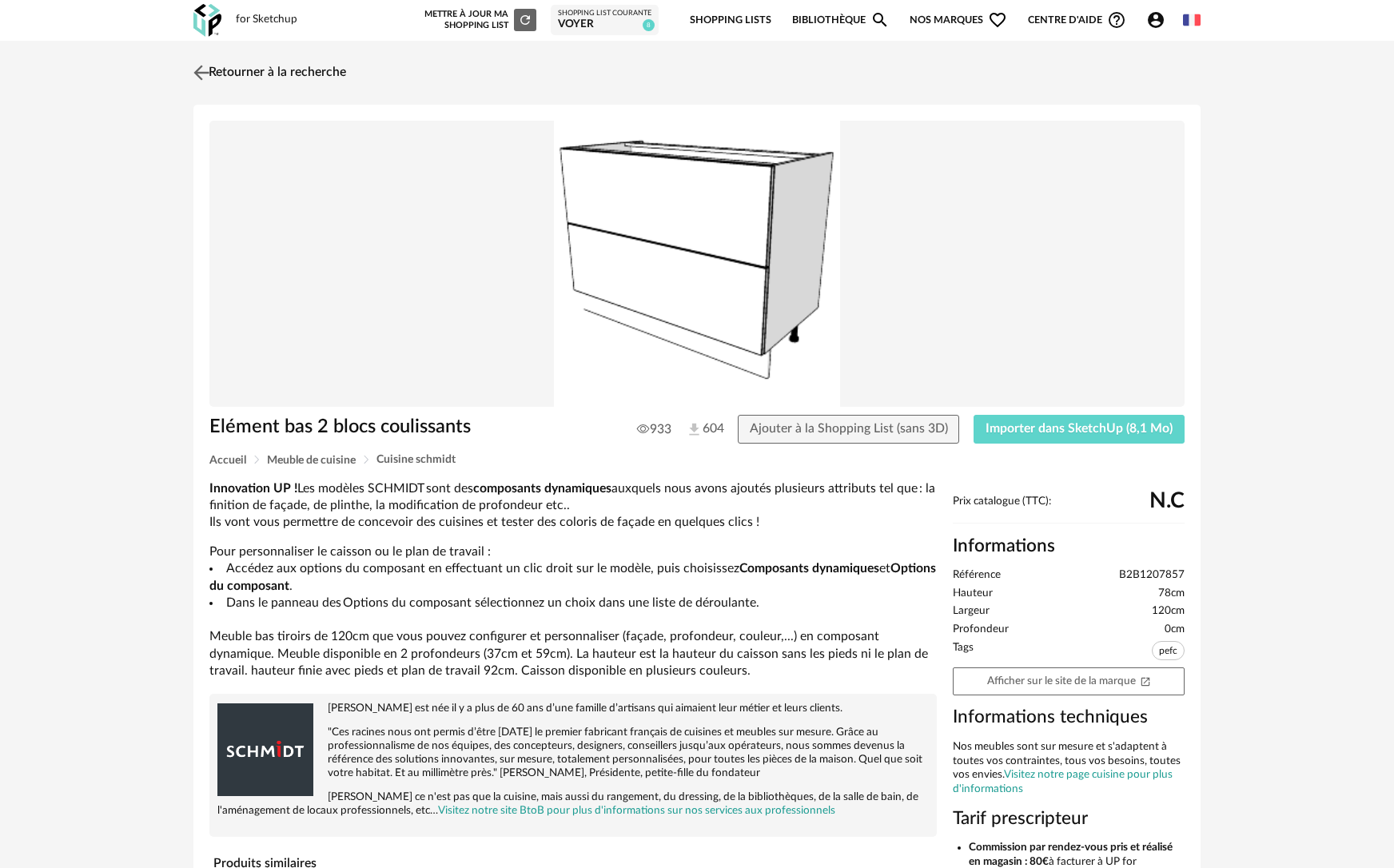
click at [208, 81] on img at bounding box center [201, 72] width 23 height 23
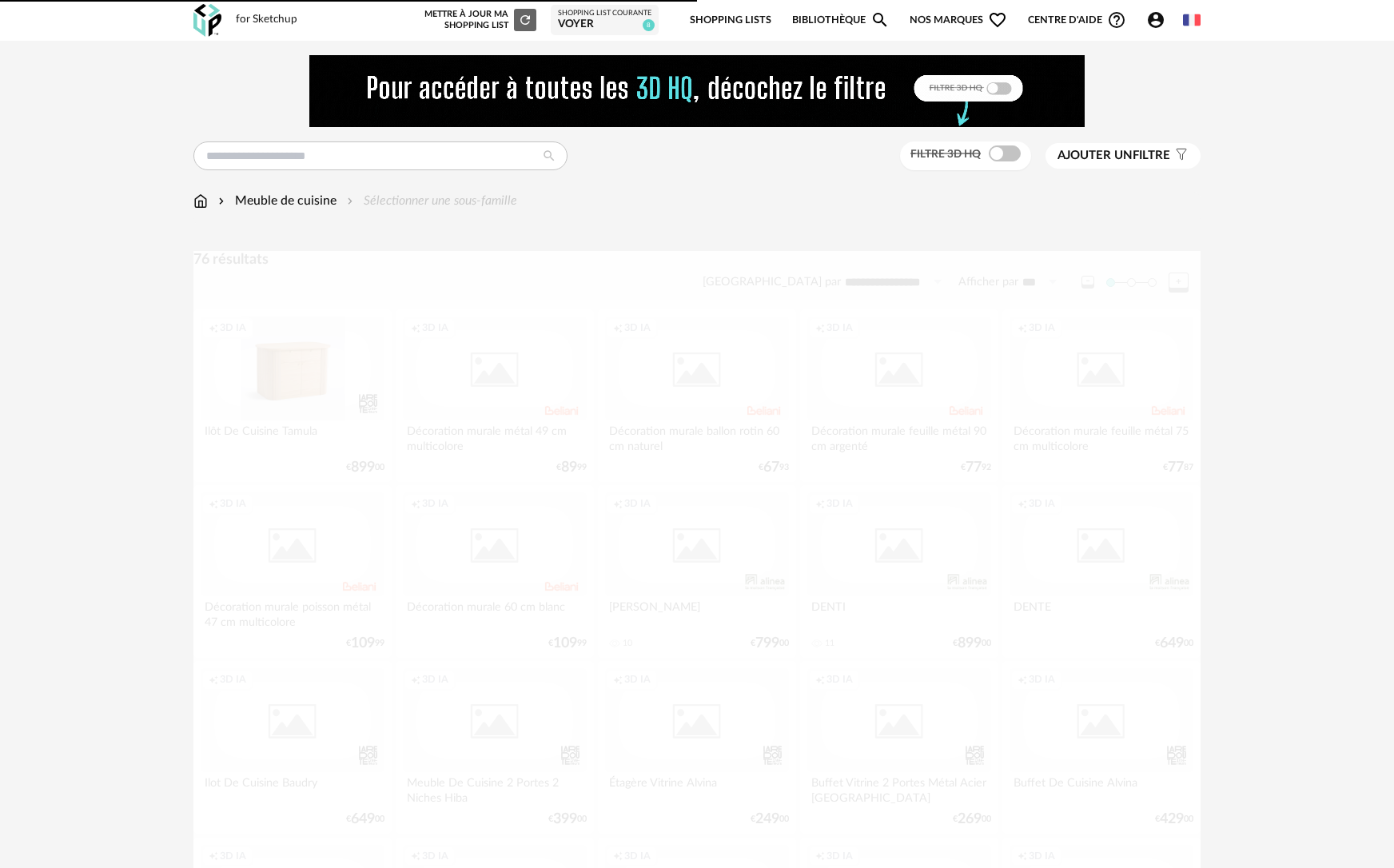
scroll to position [1092, 0]
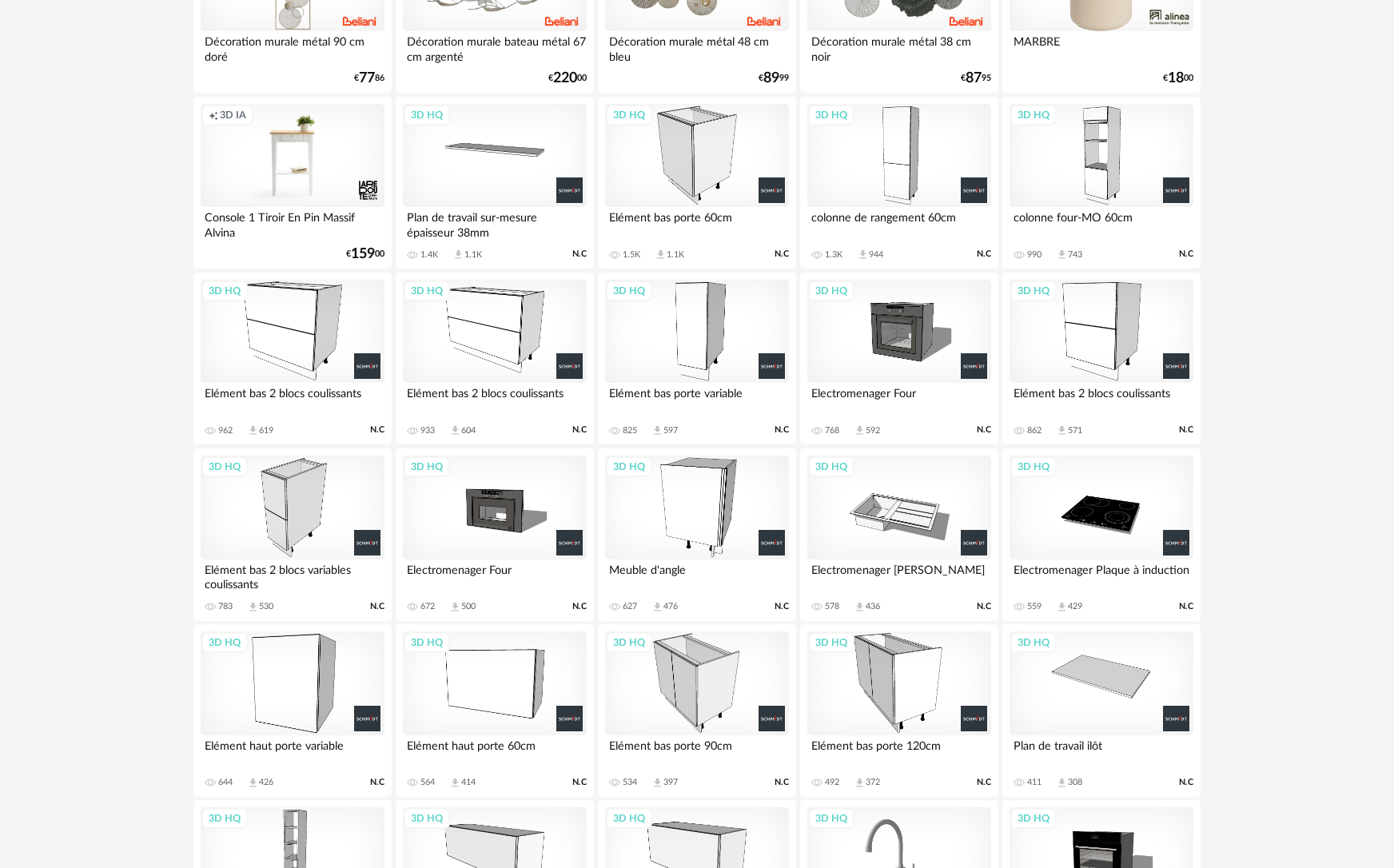
click at [883, 218] on div "colonne de rangement 60cm" at bounding box center [898, 223] width 184 height 32
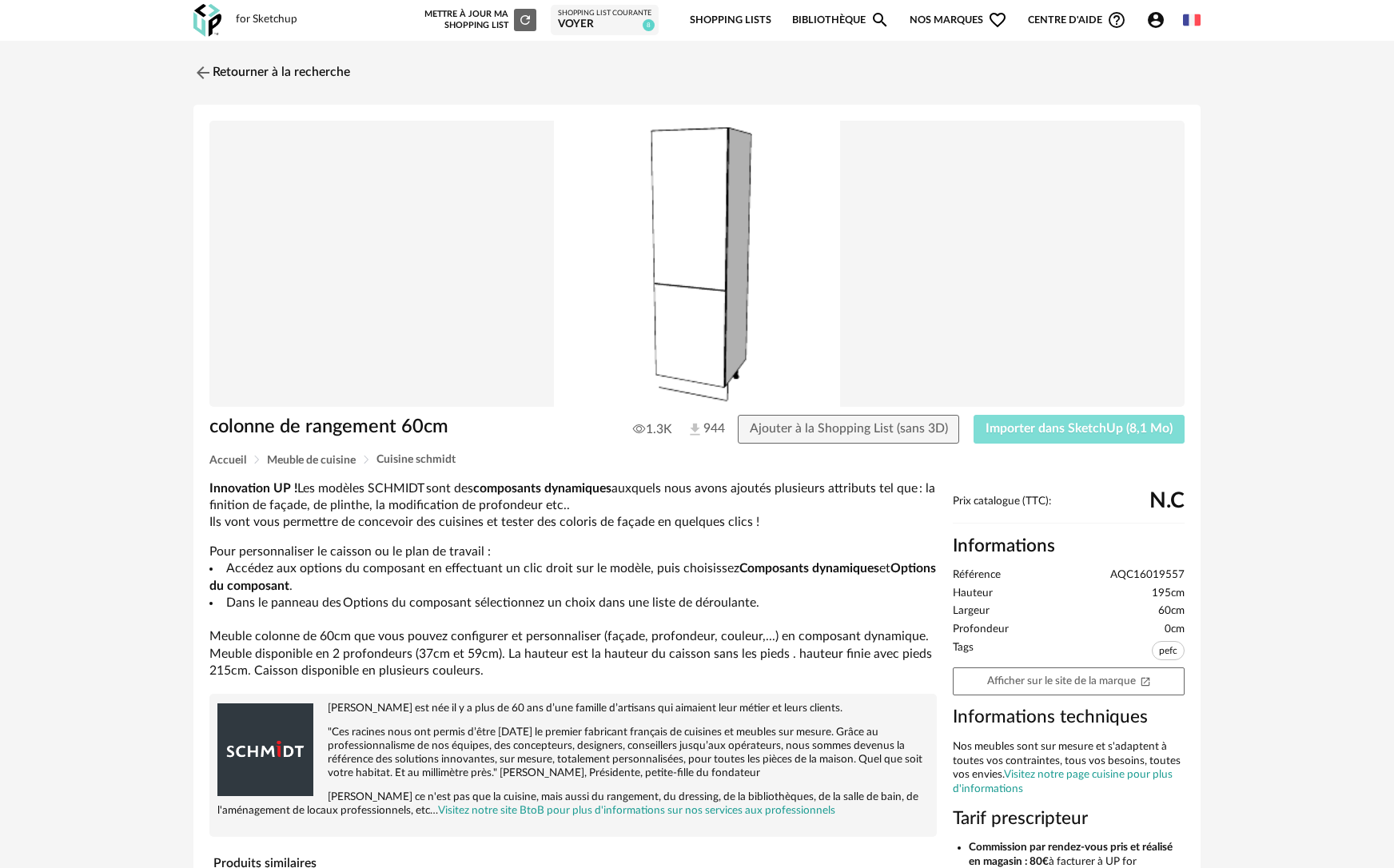
drag, startPoint x: 1007, startPoint y: 436, endPoint x: -722, endPoint y: 680, distance: 1746.1
click at [0, 680] on html "for Sketchup Nouvelle shopping list Mettre à jour ma Shopping List Refresh icon…" at bounding box center [697, 627] width 1394 height 1255
click at [1118, 435] on button "Importer dans SketchUp (8,1 Mo)" at bounding box center [1078, 428] width 211 height 29
drag, startPoint x: 808, startPoint y: 61, endPoint x: 750, endPoint y: 40, distance: 61.7
click at [808, 61] on div "Retourner à la recherche" at bounding box center [697, 73] width 1007 height 35
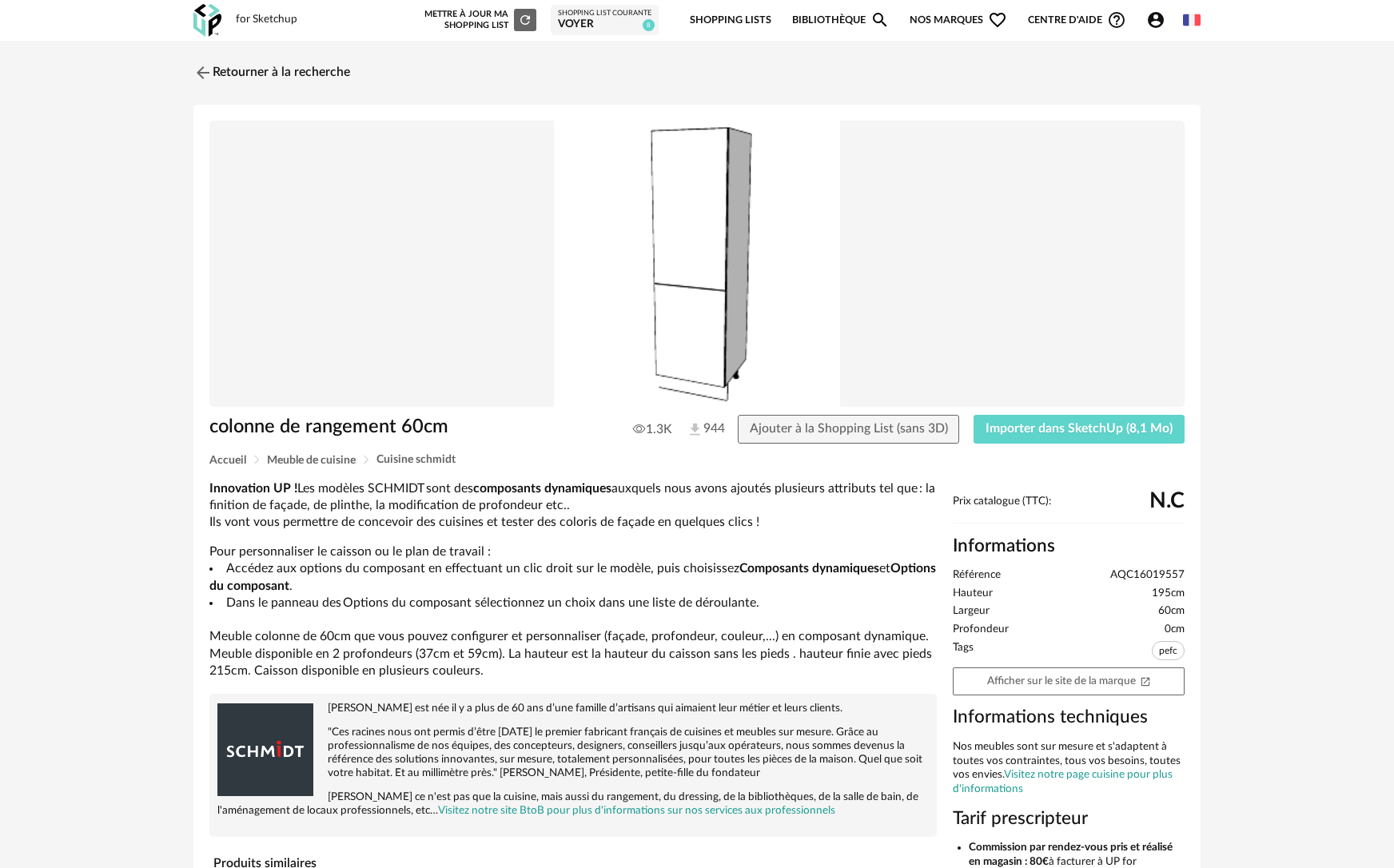
click at [720, 20] on link "Shopping Lists" at bounding box center [730, 20] width 82 height 38
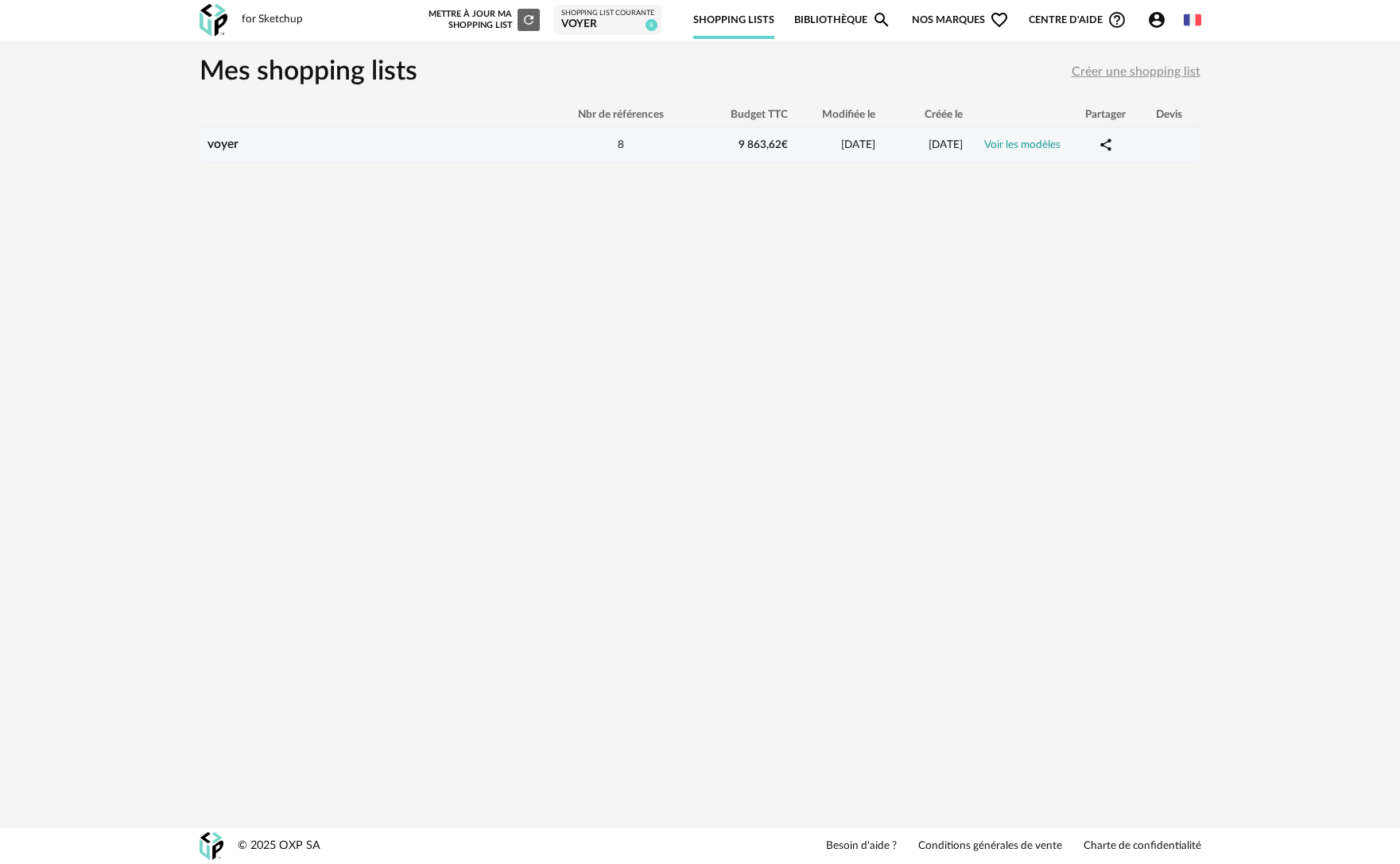
click at [1014, 141] on link "Voir les modèles" at bounding box center [1023, 145] width 76 height 11
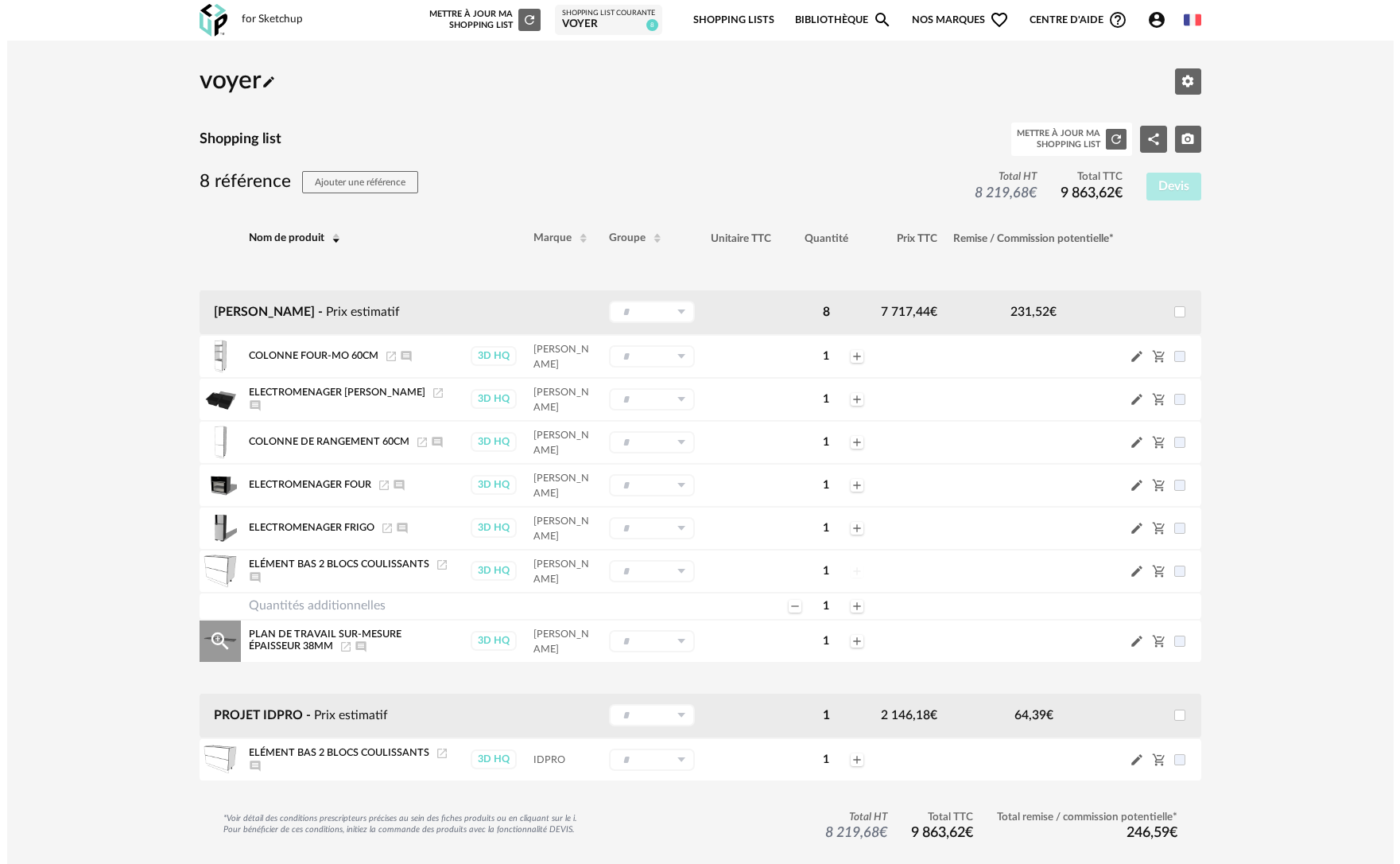
scroll to position [76, 0]
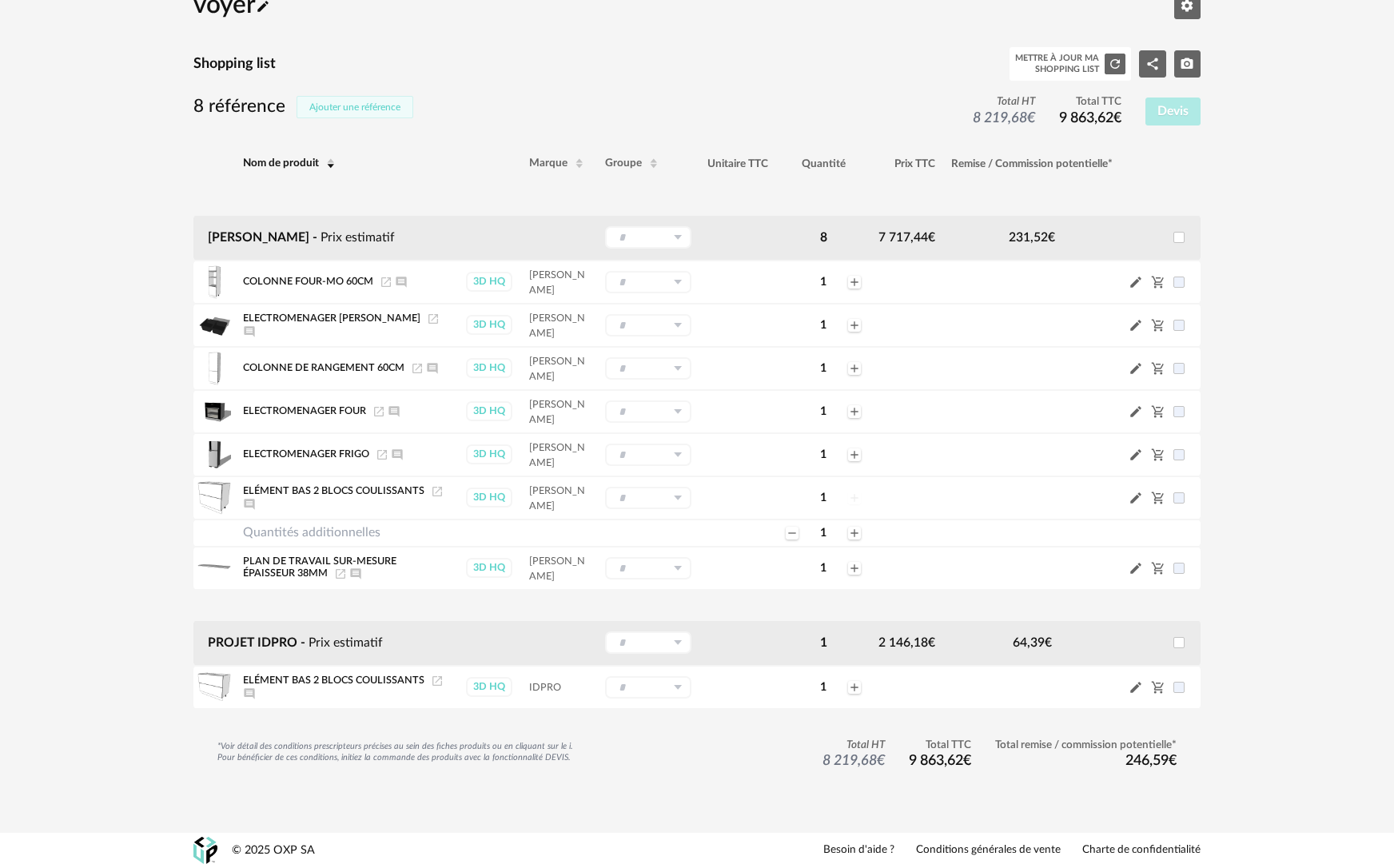
click at [367, 113] on button "Ajouter une référence" at bounding box center [354, 107] width 117 height 22
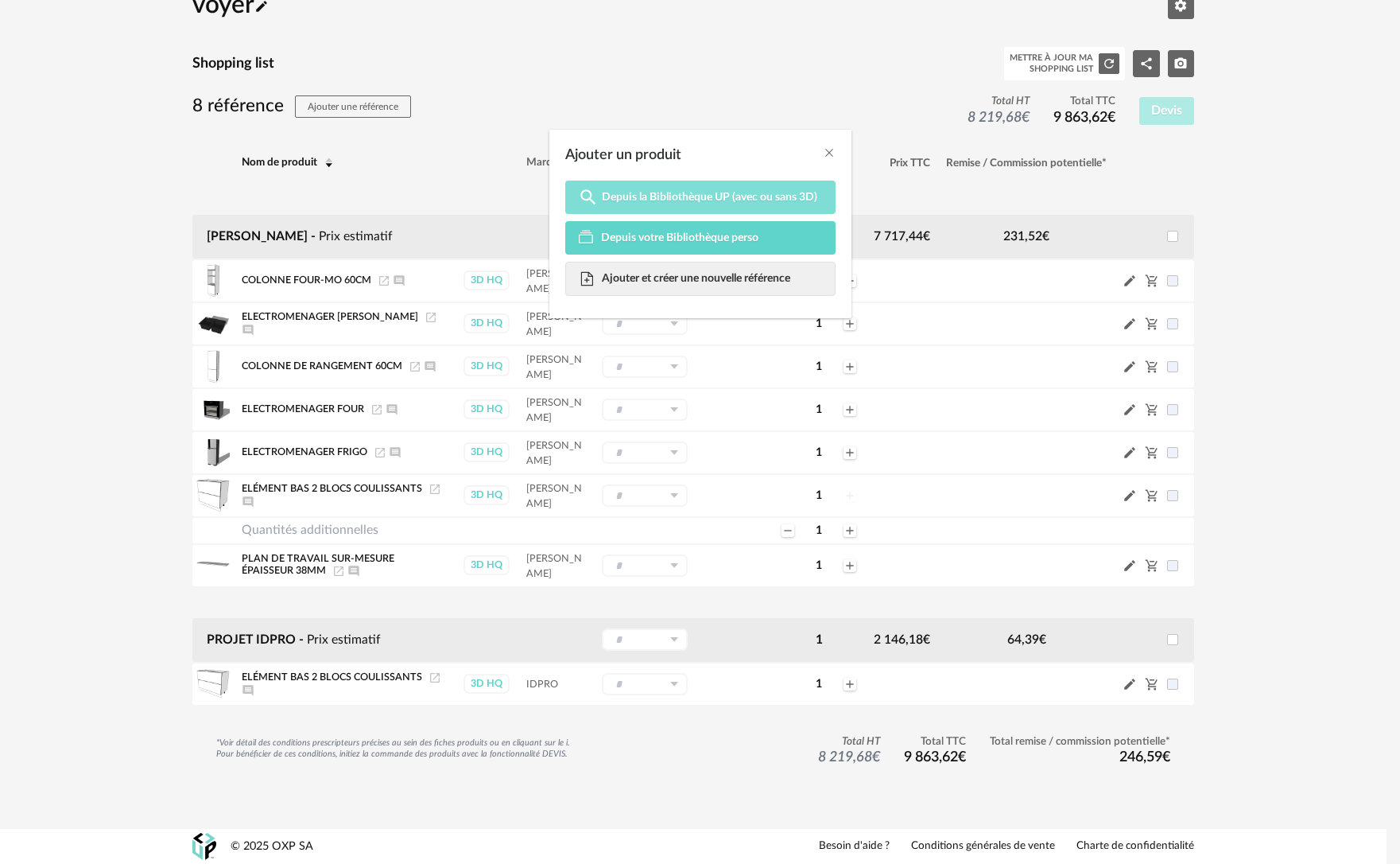
click at [743, 189] on link "Magnify icon Depuis la Bibliothèque UP (avec ou sans 3D)" at bounding box center [700, 197] width 270 height 33
